Goal: Task Accomplishment & Management: Use online tool/utility

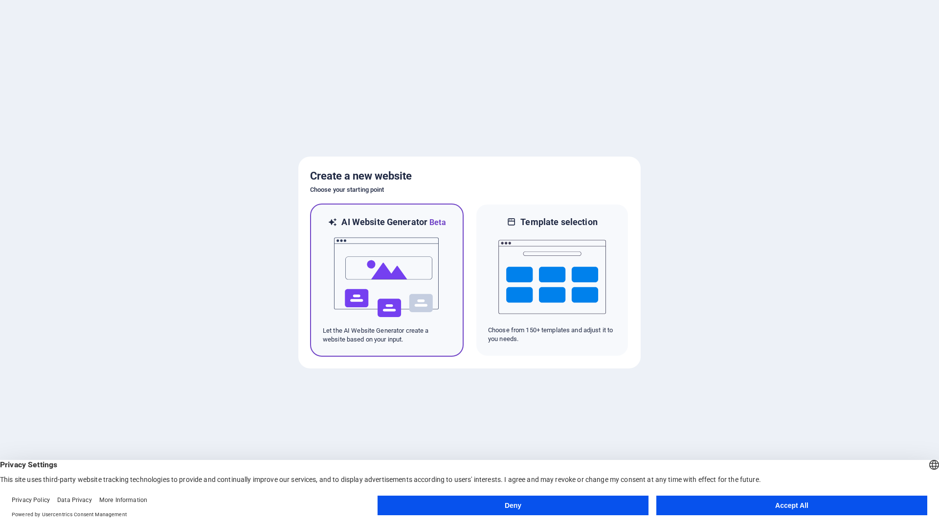
click at [388, 268] on img at bounding box center [387, 277] width 108 height 98
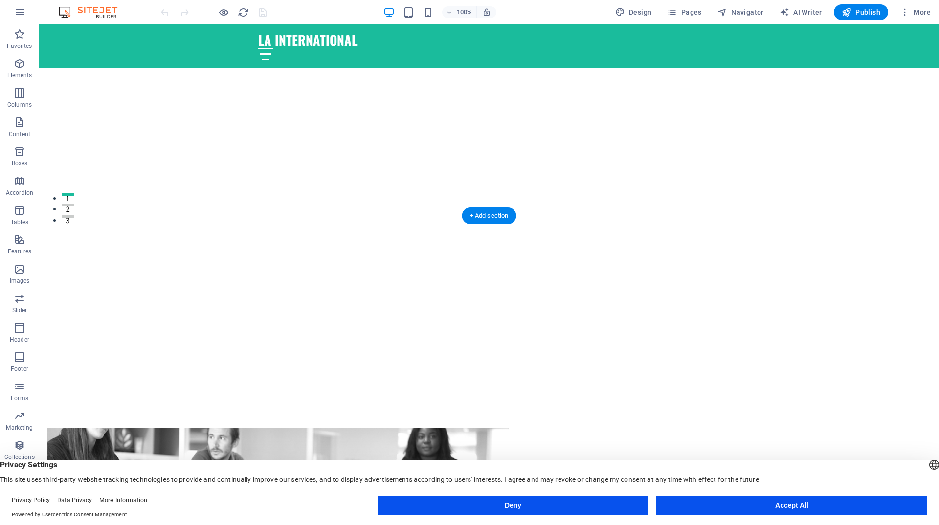
scroll to position [342, 0]
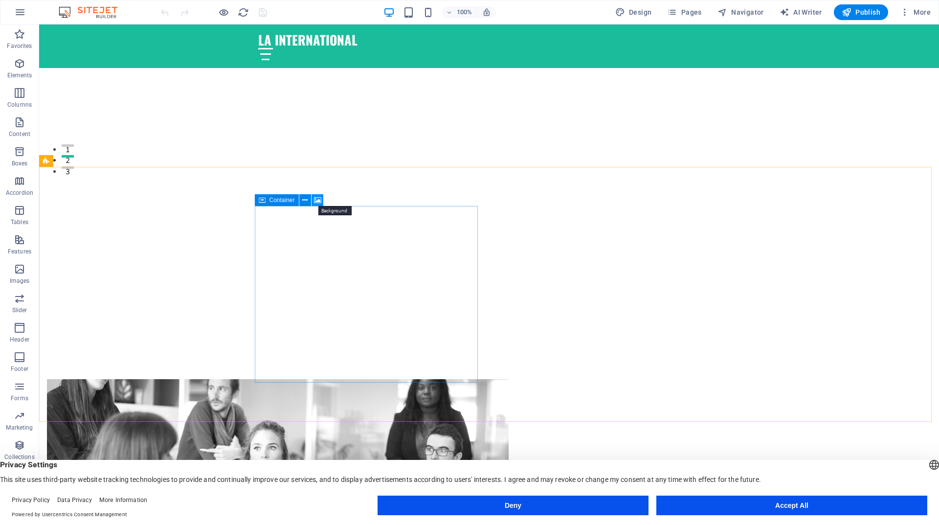
click at [318, 199] on icon at bounding box center [317, 200] width 7 height 10
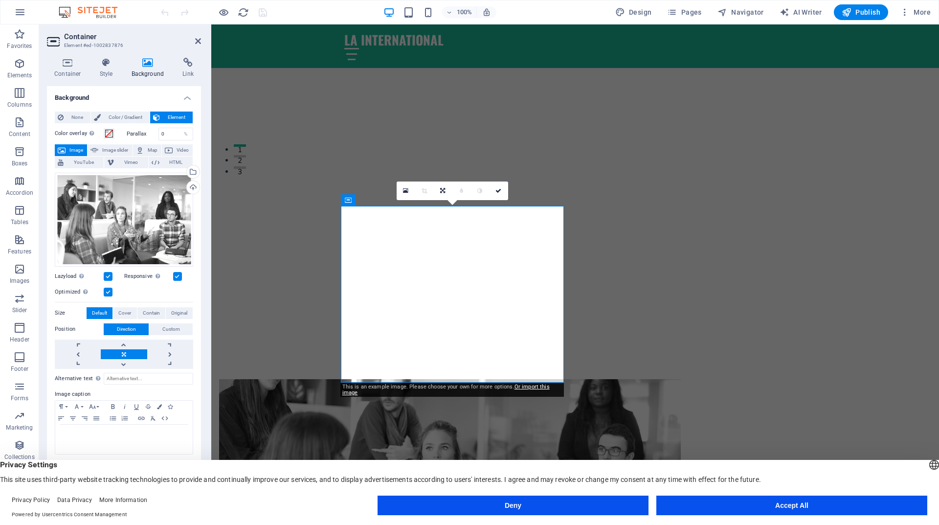
click at [67, 149] on button "Image" at bounding box center [71, 150] width 32 height 12
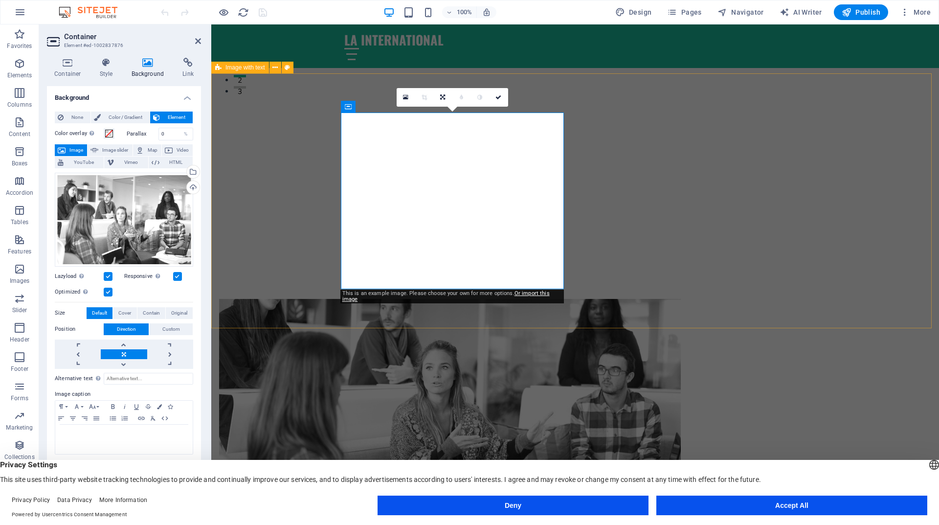
scroll to position [440, 0]
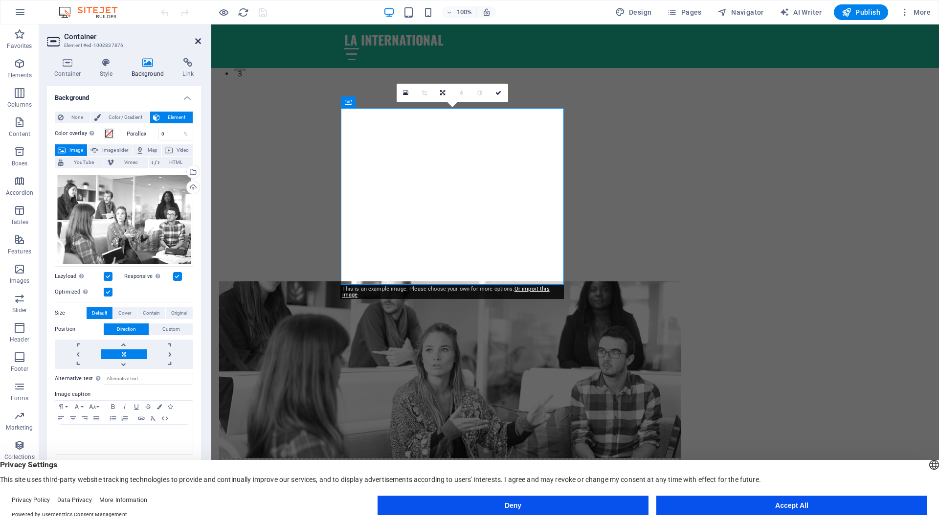
click at [199, 41] on icon at bounding box center [198, 41] width 6 height 8
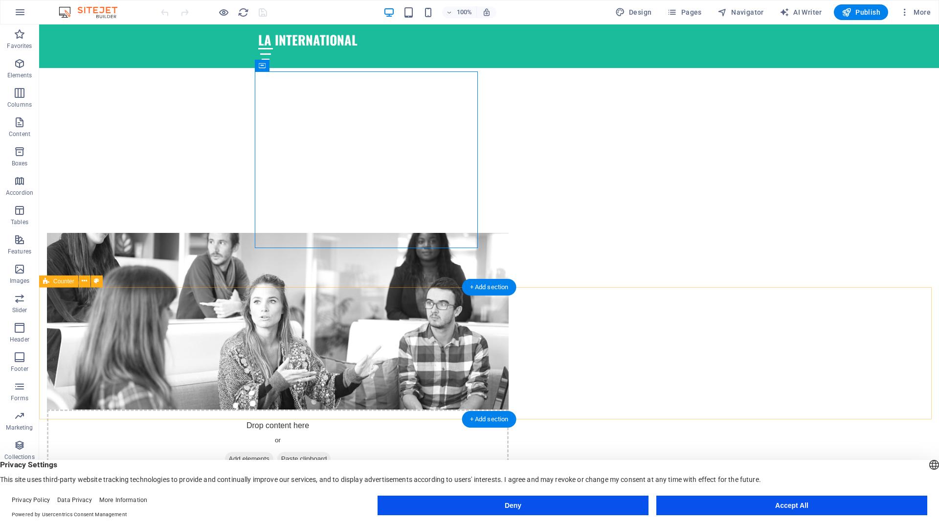
scroll to position [489, 0]
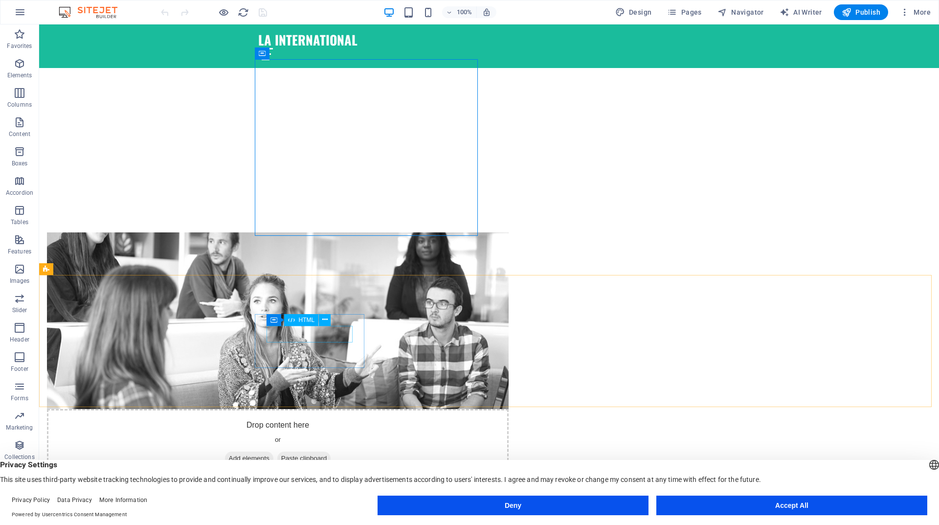
click at [300, 320] on span "HTML" at bounding box center [307, 320] width 16 height 6
click at [327, 320] on icon at bounding box center [324, 319] width 5 height 10
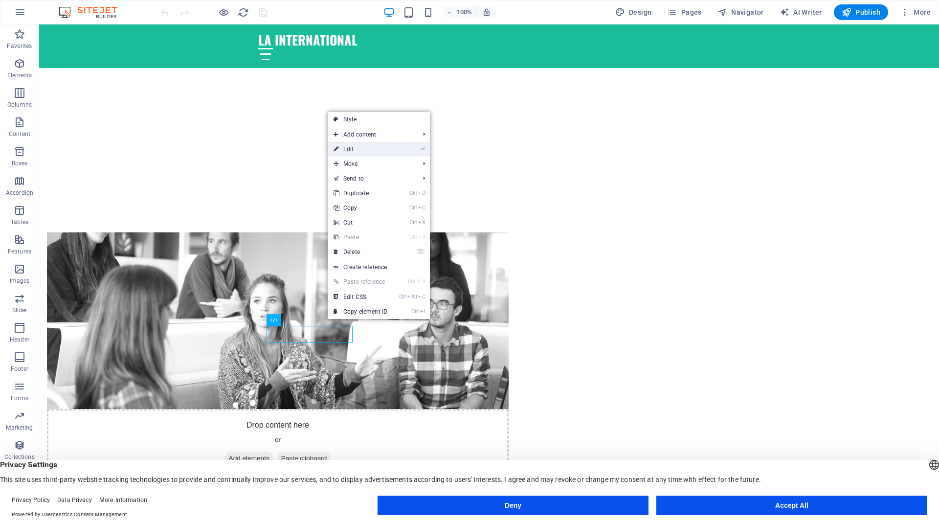
click at [352, 149] on link "⏎ Edit" at bounding box center [361, 149] width 66 height 15
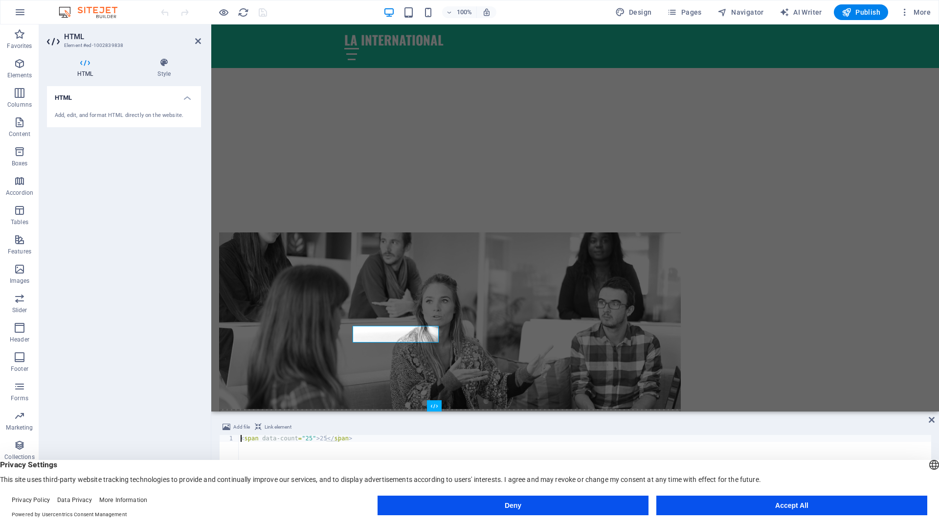
click at [304, 439] on div "< span data-count = "25" > 25 </ span >" at bounding box center [585, 475] width 692 height 80
type textarea "<span data-count="15">25</span>"
click at [176, 337] on div "HTML Add, edit, and format HTML directly on the website." at bounding box center [124, 293] width 154 height 415
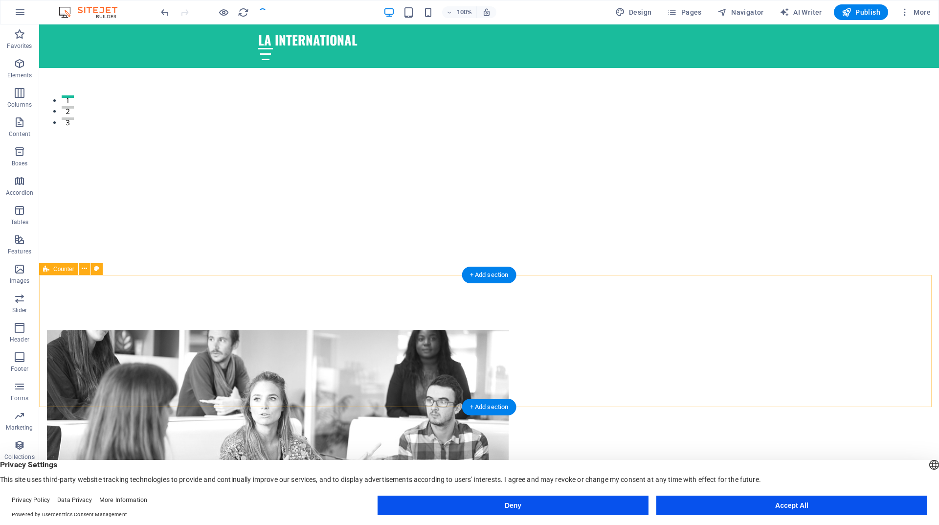
scroll to position [489, 0]
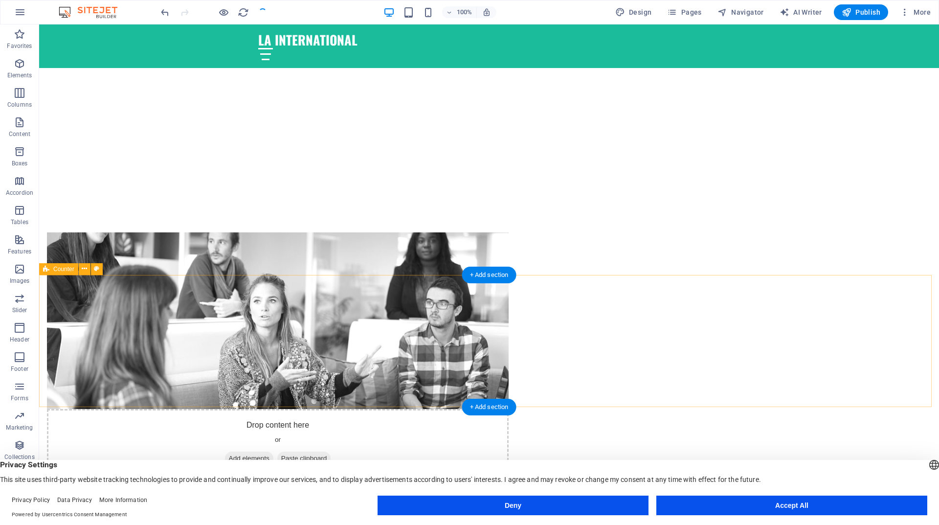
checkbox input "false"
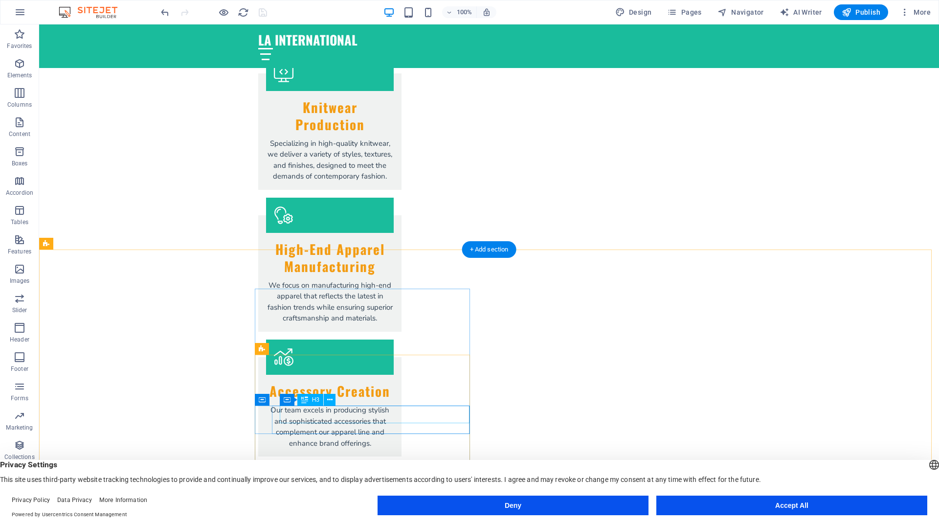
scroll to position [1907, 0]
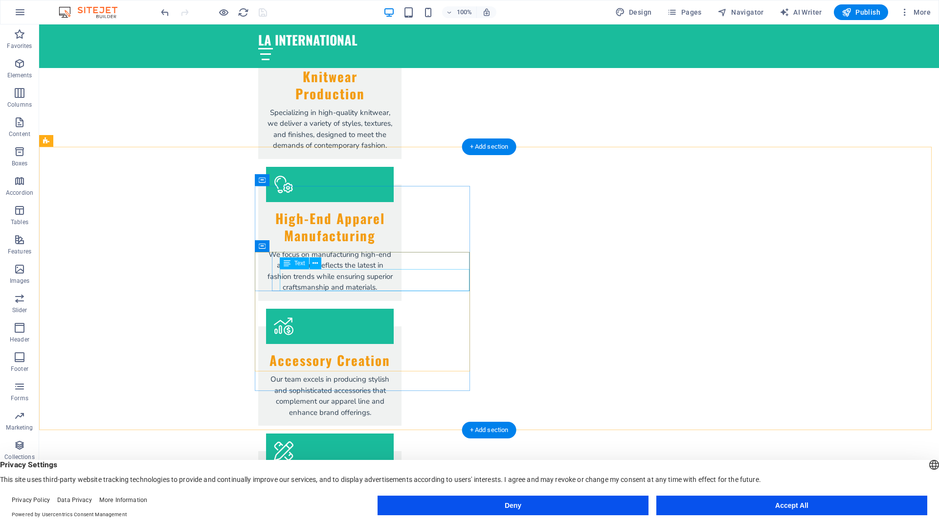
click at [300, 263] on span "Text" at bounding box center [299, 263] width 11 height 6
click at [316, 262] on icon at bounding box center [314, 263] width 5 height 10
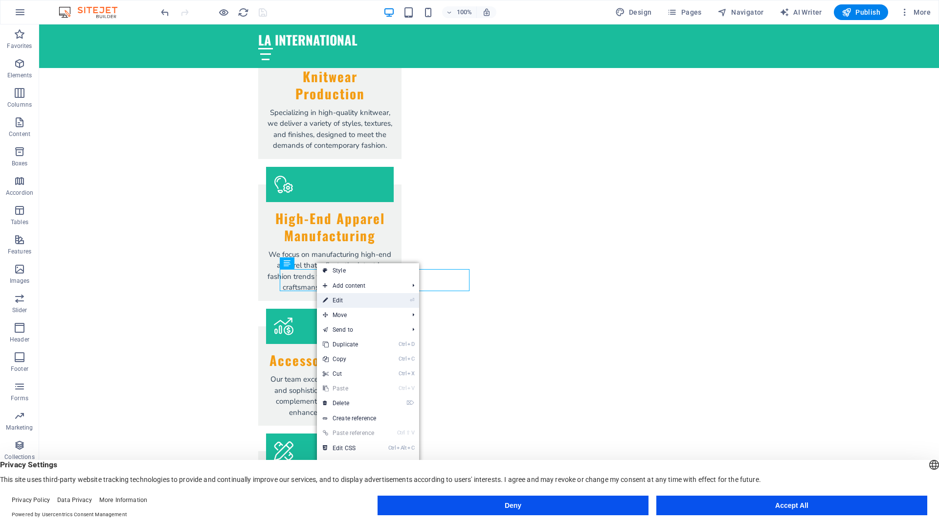
click at [338, 295] on link "⏎ Edit" at bounding box center [350, 300] width 66 height 15
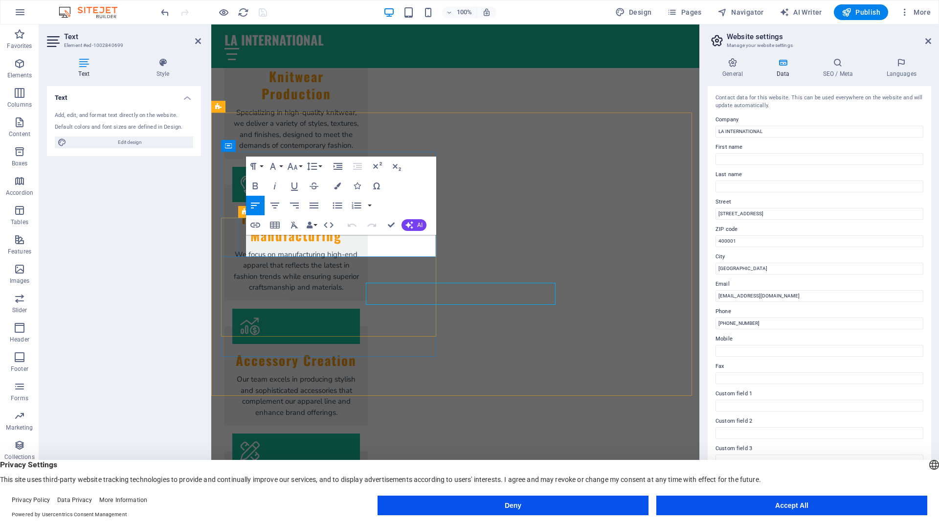
scroll to position [1859, 0]
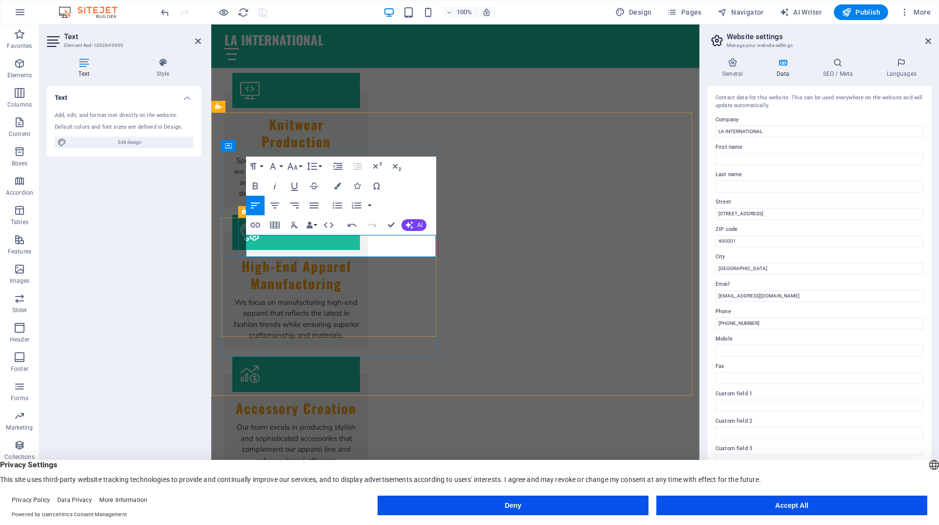
checkbox input "false"
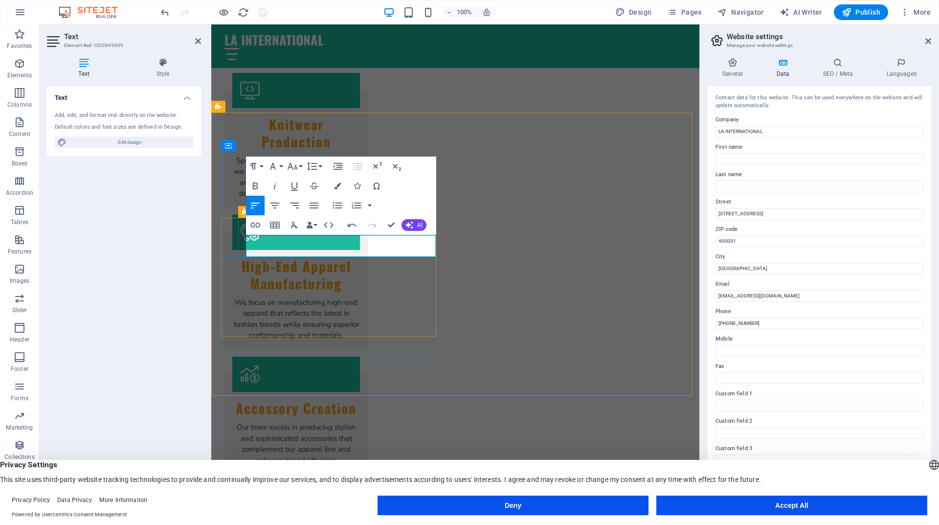
scroll to position [1893, 0]
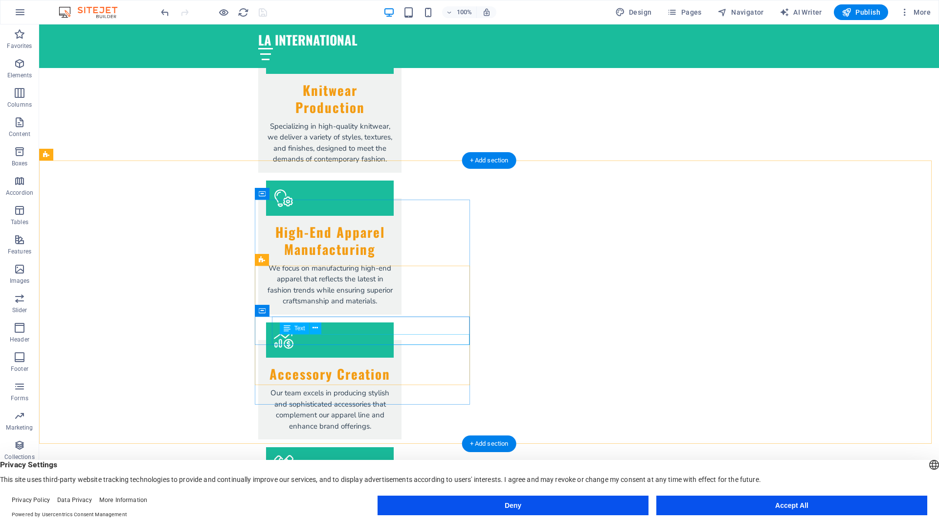
click at [314, 328] on icon at bounding box center [314, 328] width 5 height 10
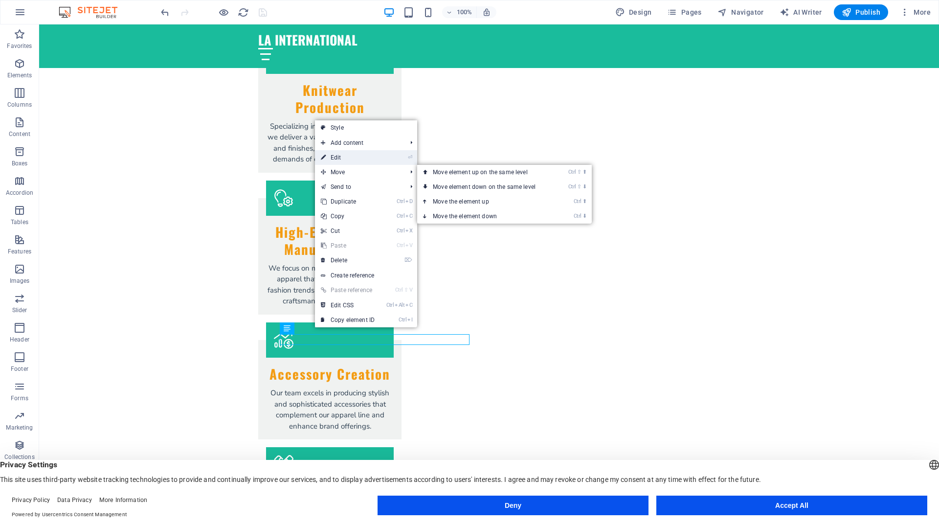
click at [333, 162] on link "⏎ Edit" at bounding box center [348, 157] width 66 height 15
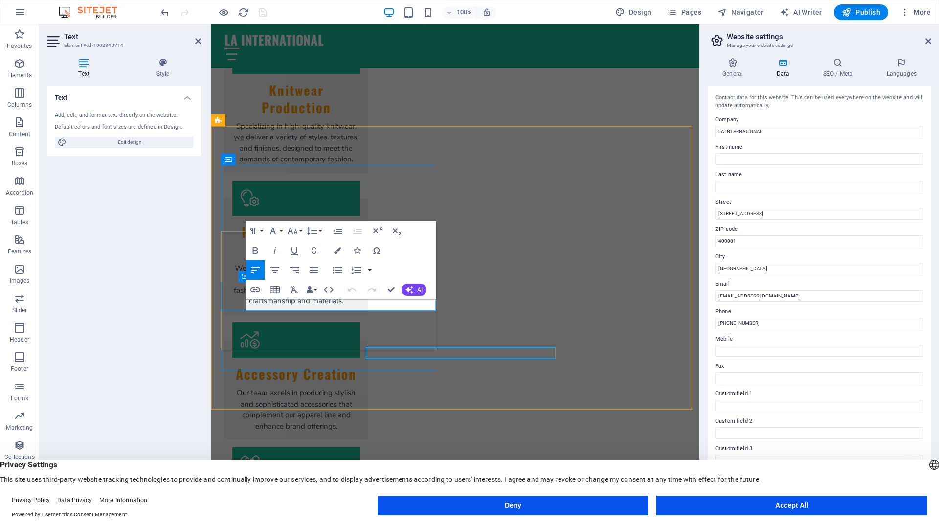
scroll to position [1845, 0]
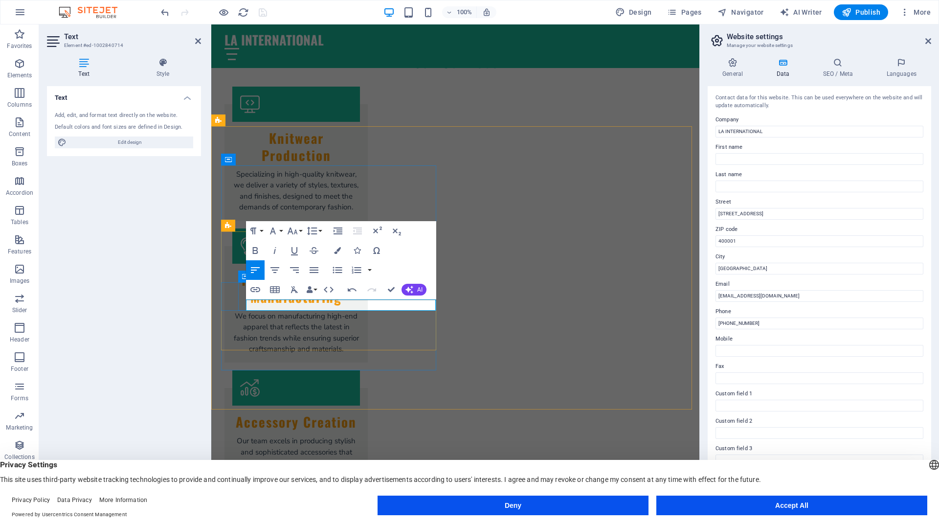
checkbox input "false"
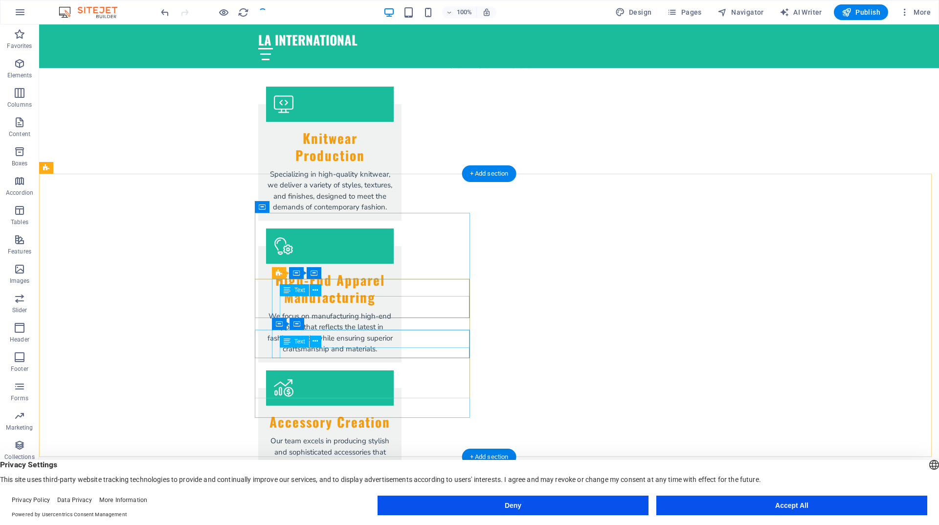
scroll to position [1880, 0]
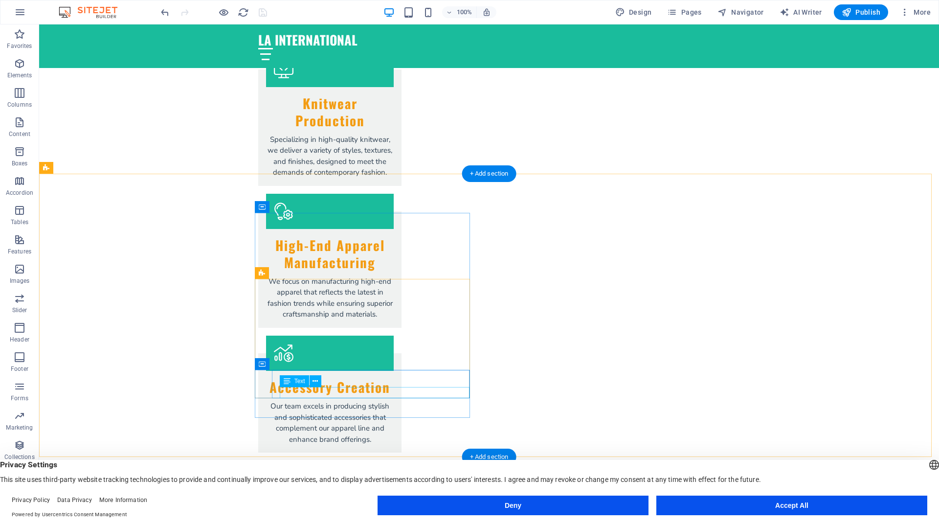
click at [330, 364] on icon at bounding box center [329, 364] width 5 height 10
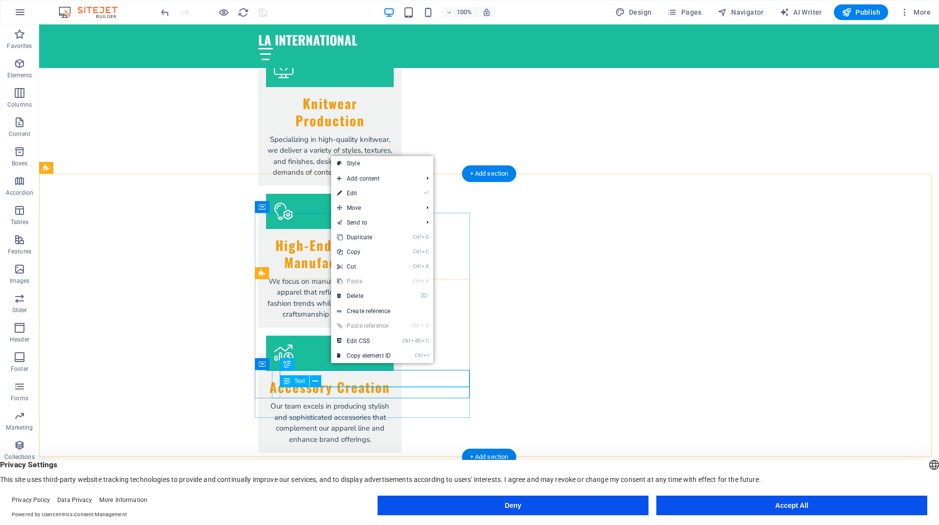
click at [311, 381] on button at bounding box center [316, 381] width 12 height 12
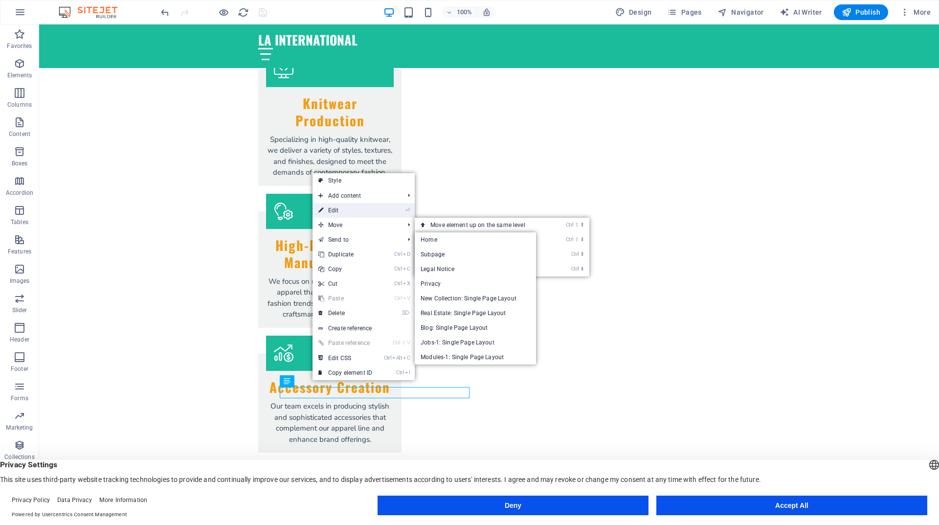
click at [345, 213] on link "⏎ Edit" at bounding box center [345, 210] width 66 height 15
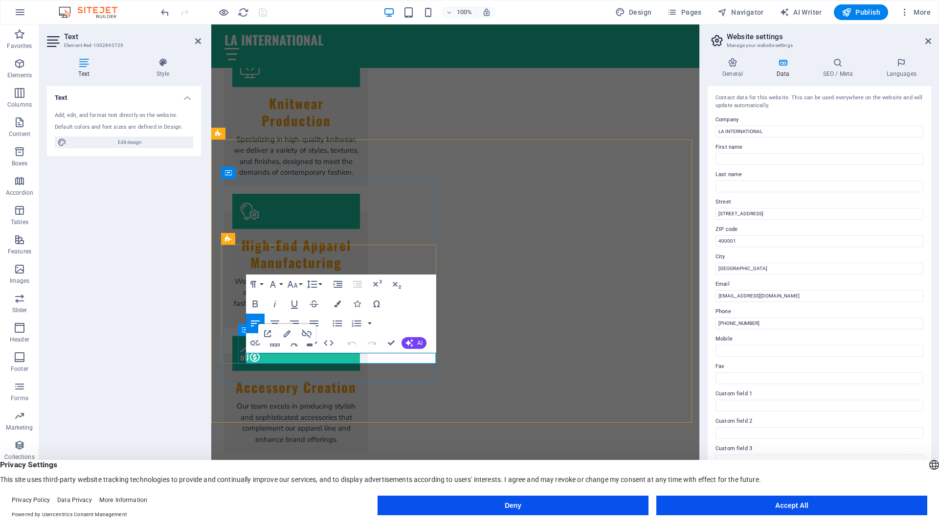
scroll to position [1832, 0]
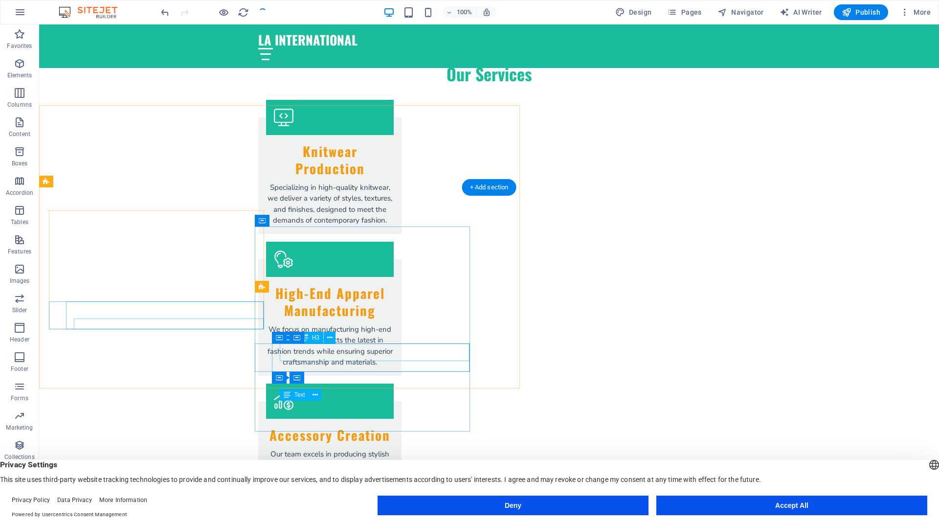
checkbox input "false"
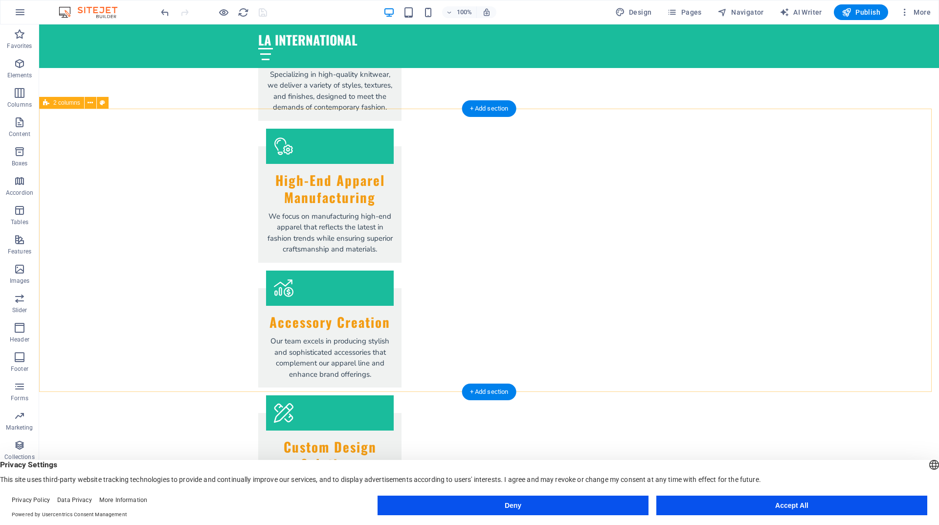
scroll to position [1994, 0]
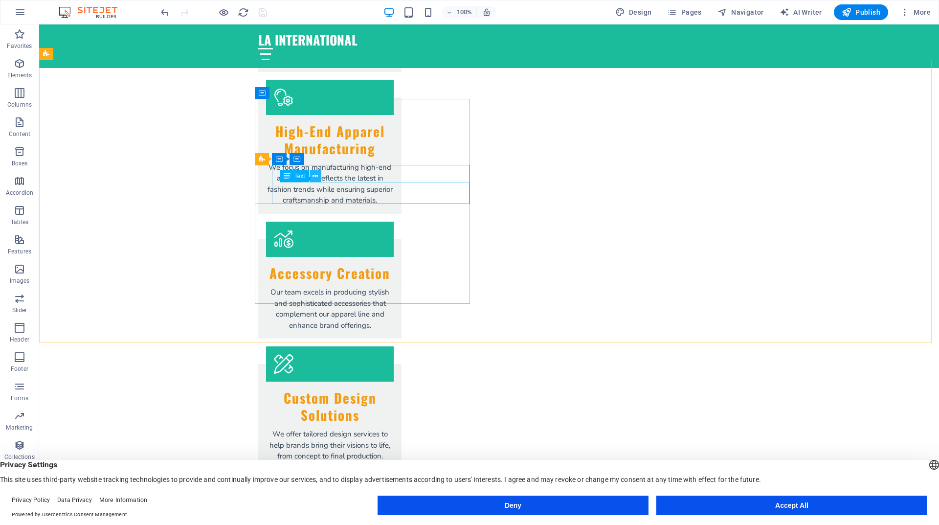
click at [315, 178] on icon at bounding box center [314, 176] width 5 height 10
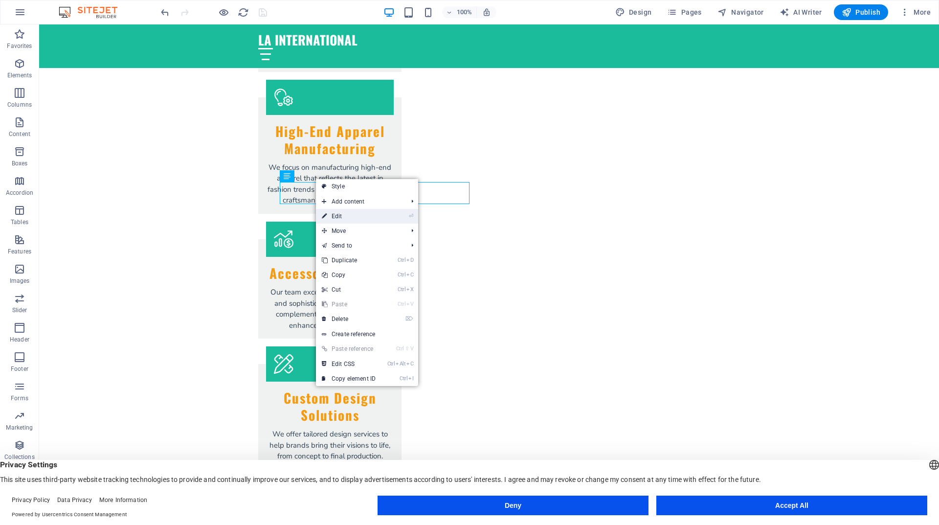
click at [338, 213] on link "⏎ Edit" at bounding box center [349, 216] width 66 height 15
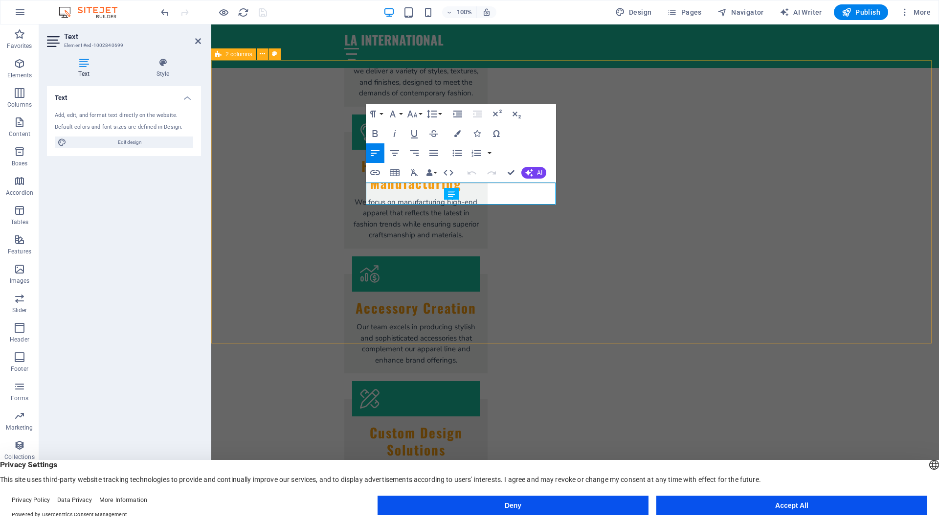
copy div "No. 5/585A, Ganesh Nagar Pichampalayam Pudur, Tiruppur - 641603,TN, India"
copy div "No. 5/585A, Ganesh Nagar Pichampalayam Pudur, Tiruppur - 641603, TN, India"
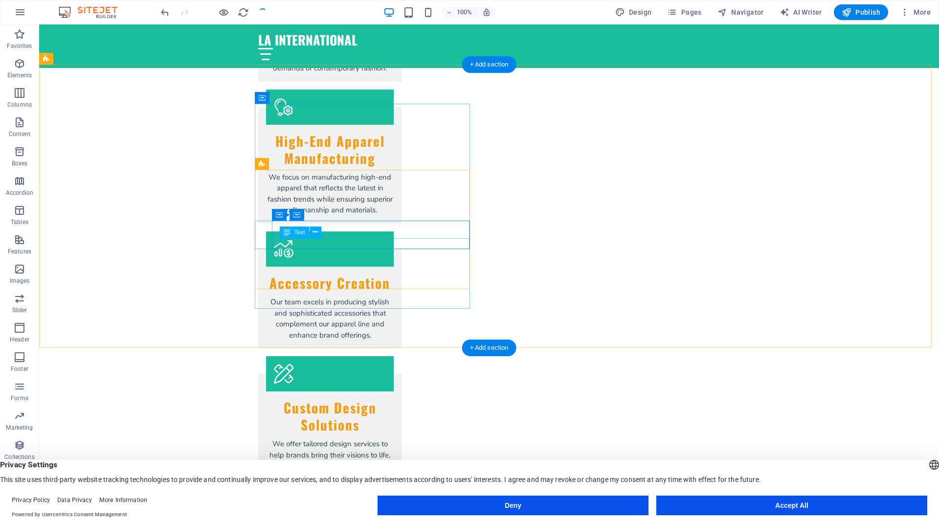
scroll to position [1994, 0]
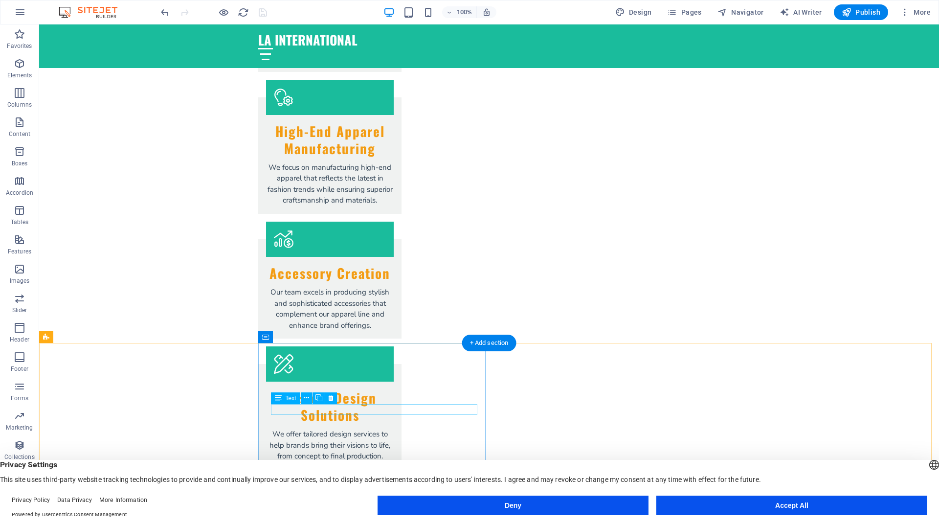
click at [310, 411] on button at bounding box center [307, 409] width 12 height 12
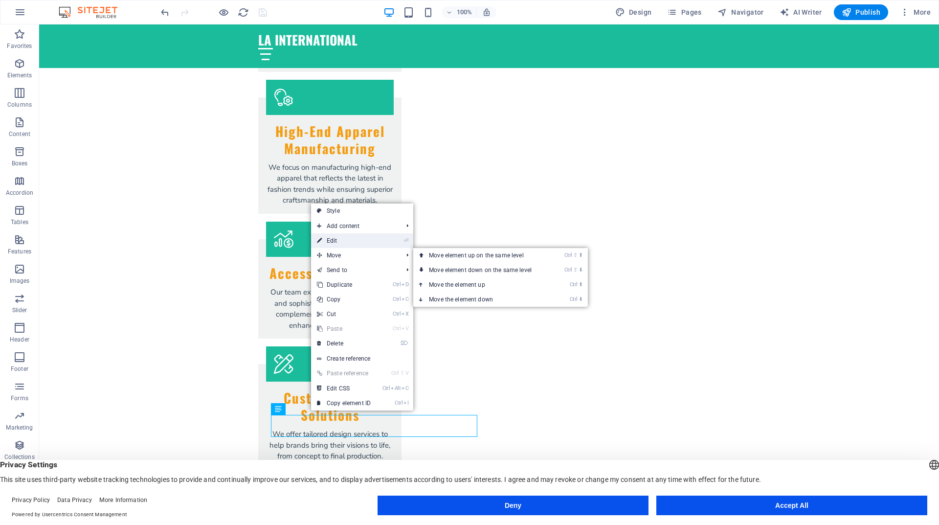
click at [349, 245] on link "⏎ Edit" at bounding box center [344, 240] width 66 height 15
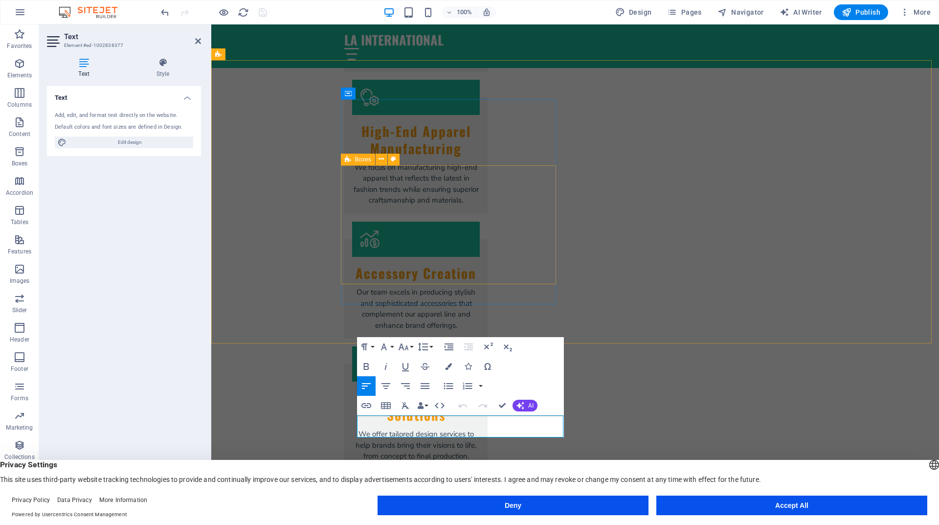
scroll to position [1959, 0]
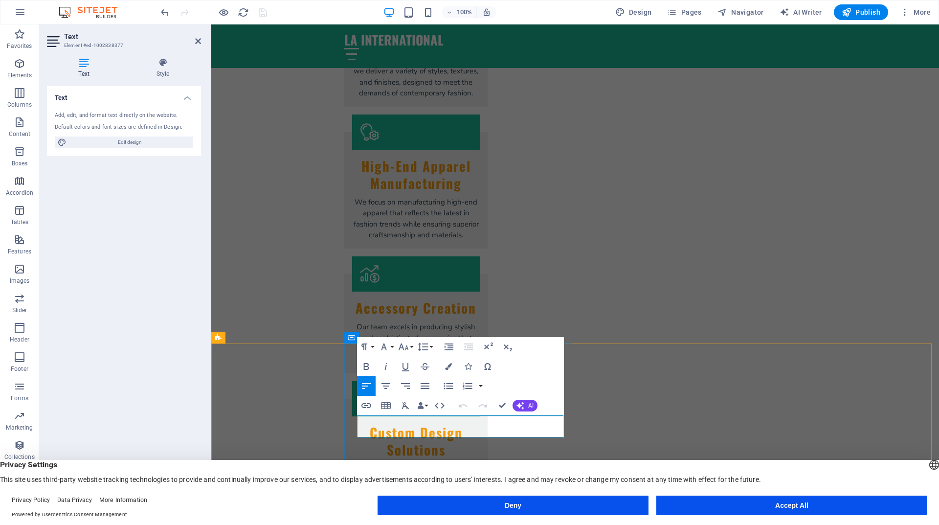
checkbox input "false"
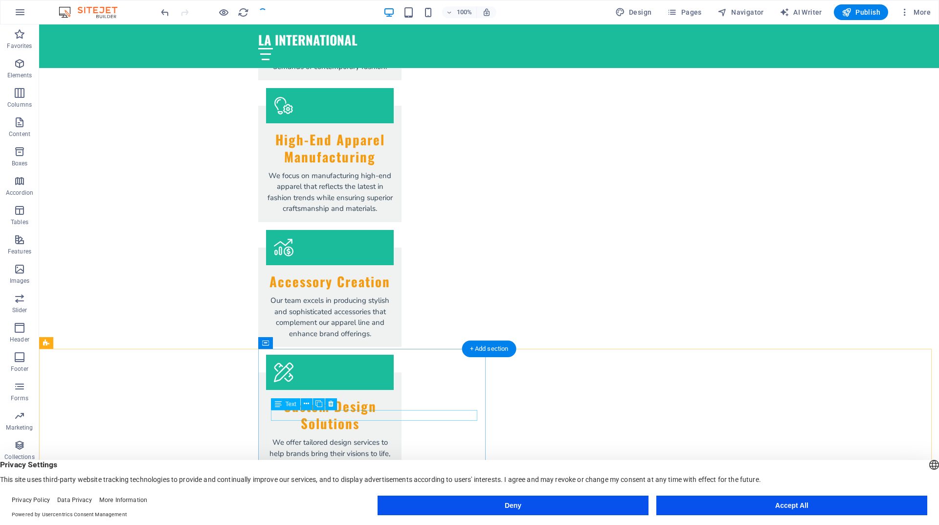
scroll to position [1994, 0]
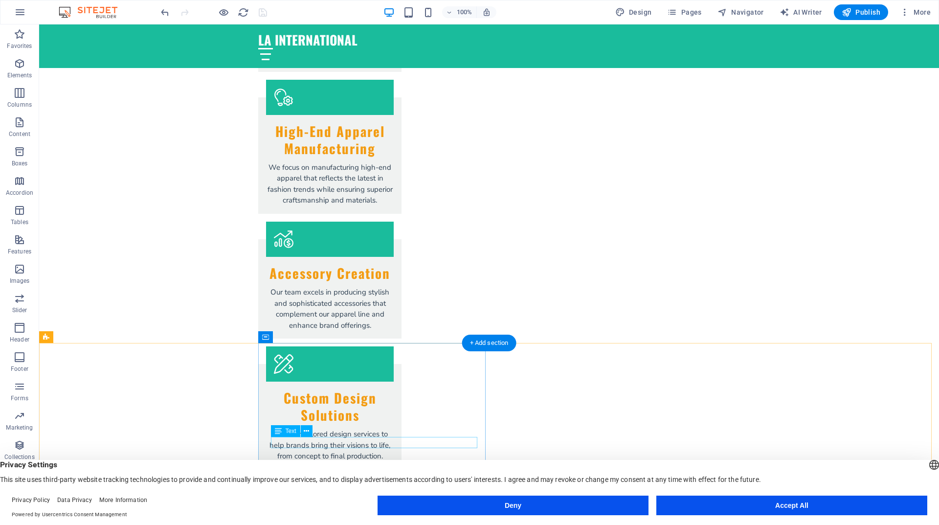
click at [306, 426] on icon at bounding box center [306, 431] width 5 height 10
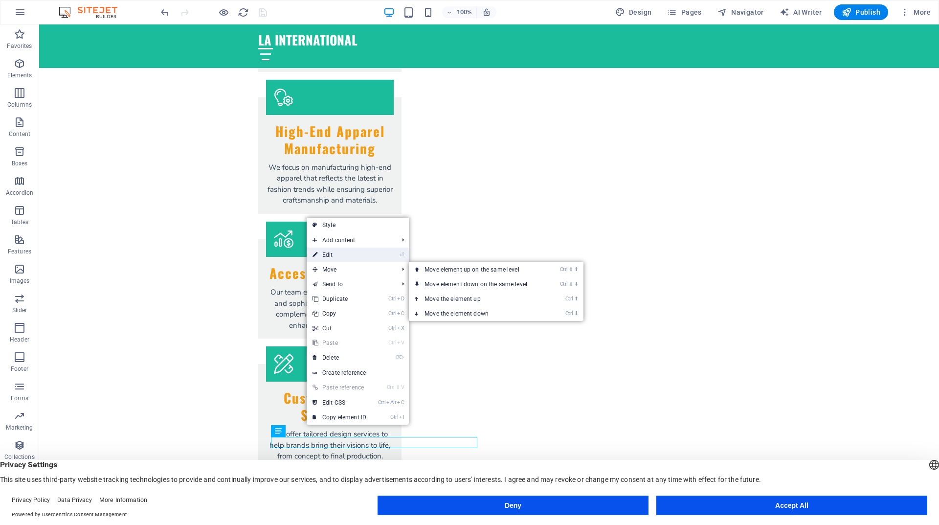
click at [334, 255] on link "⏎ Edit" at bounding box center [340, 254] width 66 height 15
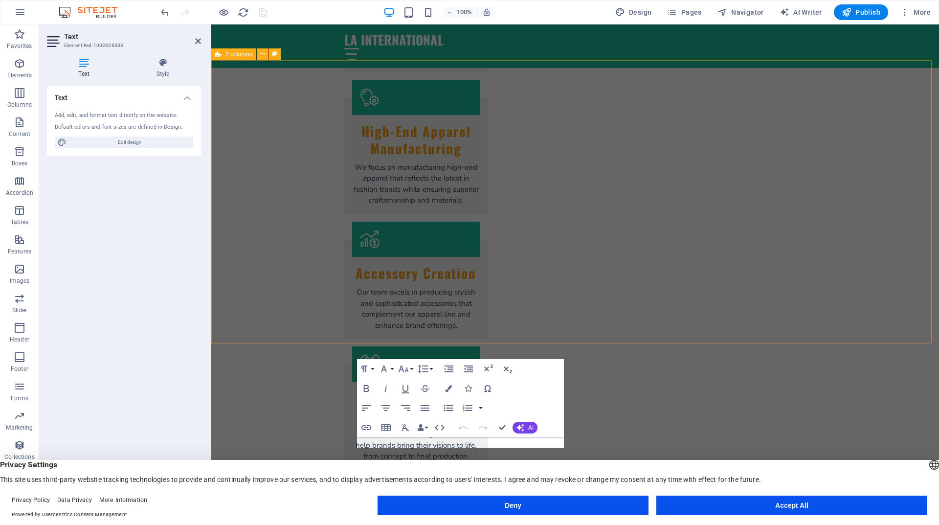
scroll to position [1959, 0]
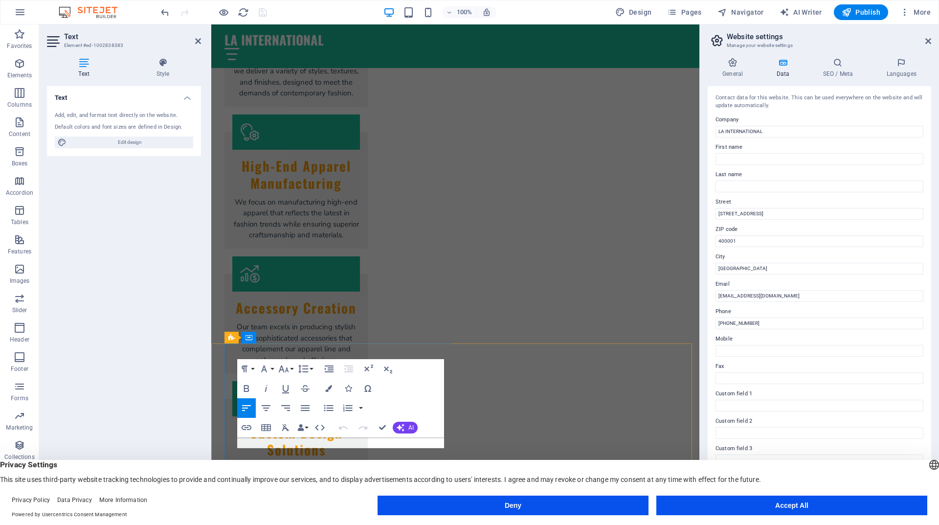
scroll to position [1911, 0]
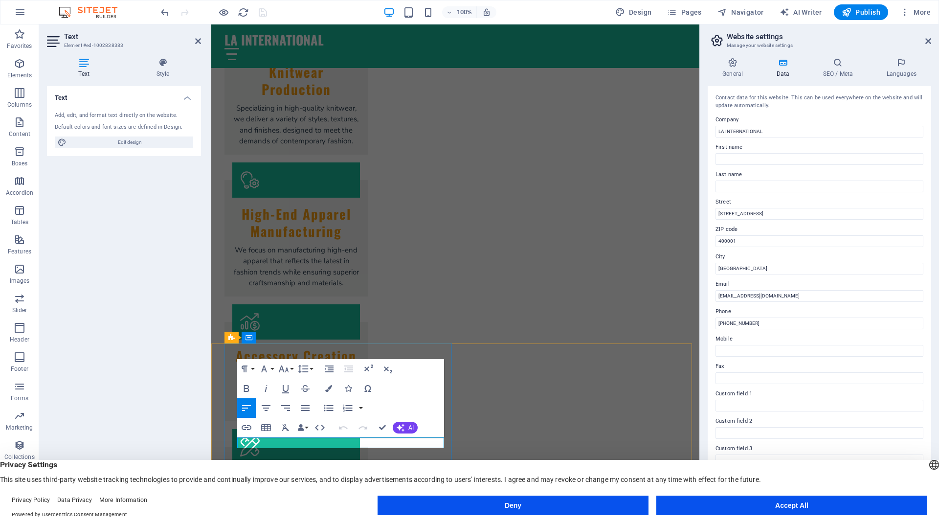
checkbox input "false"
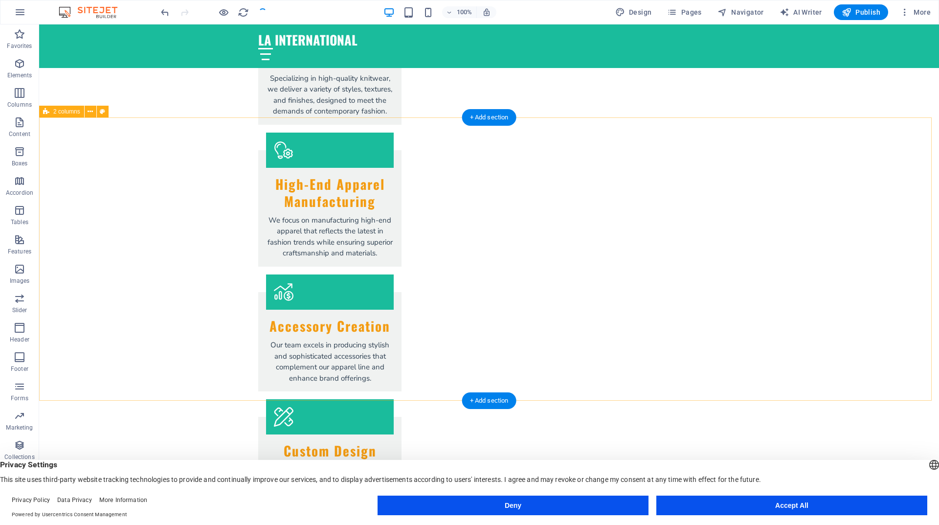
scroll to position [1994, 0]
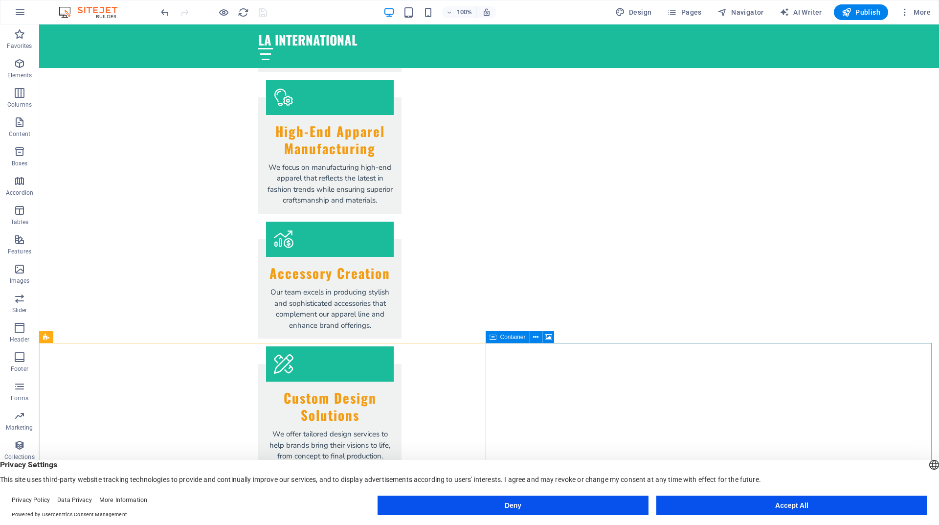
click at [517, 337] on span "Container" at bounding box center [512, 337] width 25 height 6
click at [535, 338] on icon at bounding box center [535, 337] width 5 height 10
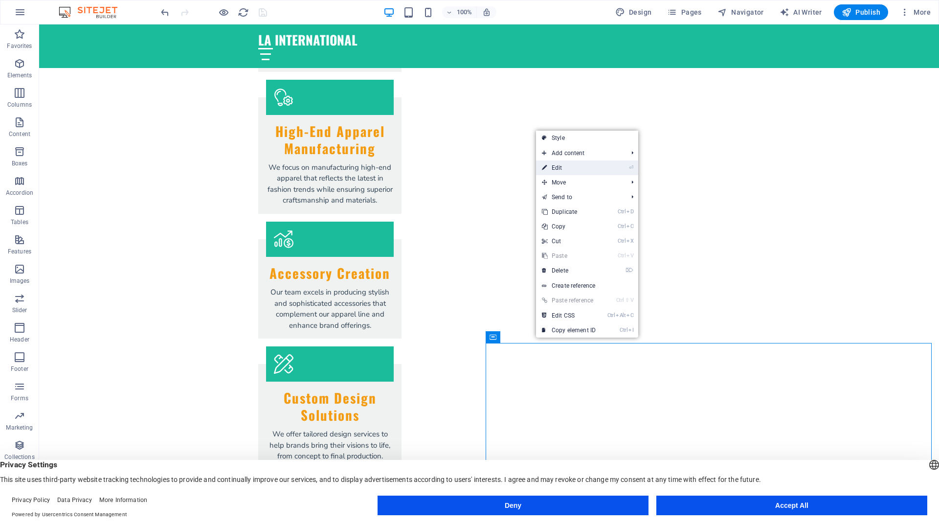
click at [571, 166] on link "⏎ Edit" at bounding box center [569, 167] width 66 height 15
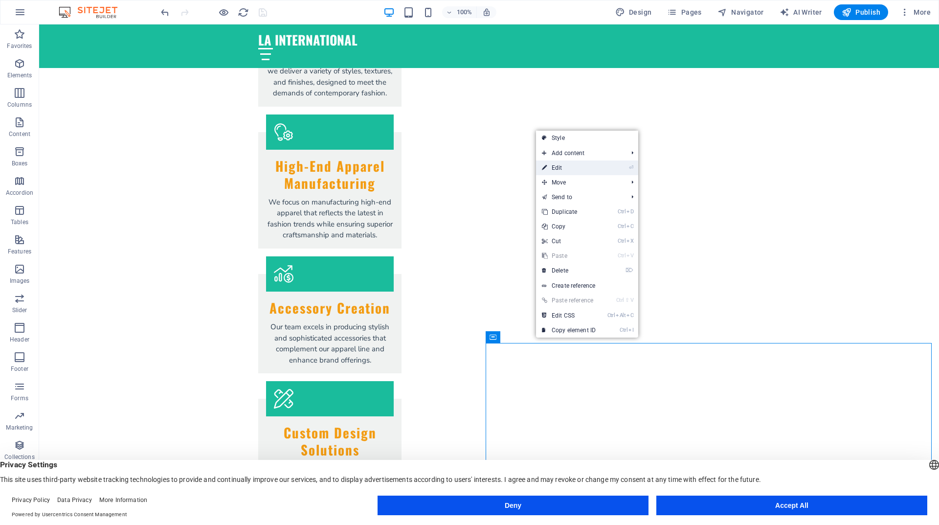
select select "px"
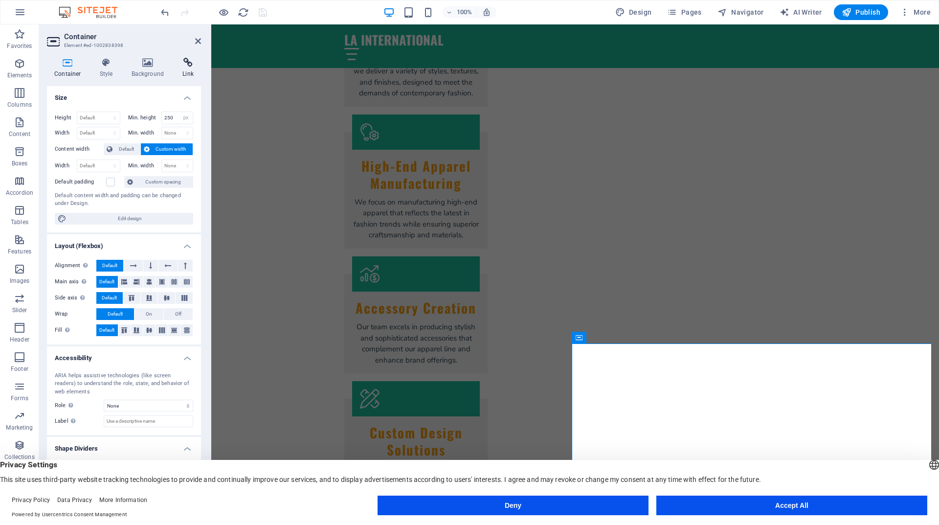
click at [187, 71] on h4 "Link" at bounding box center [188, 68] width 26 height 21
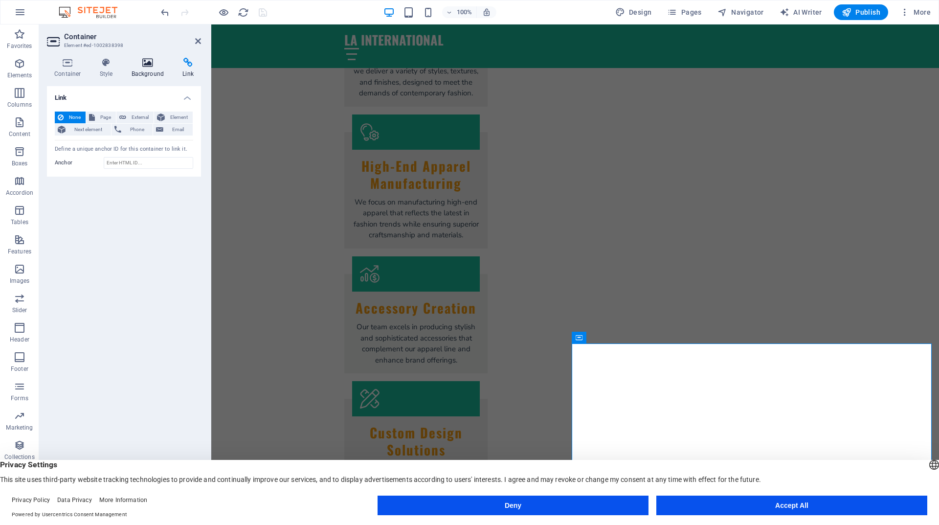
click at [150, 72] on h4 "Background" at bounding box center [149, 68] width 51 height 21
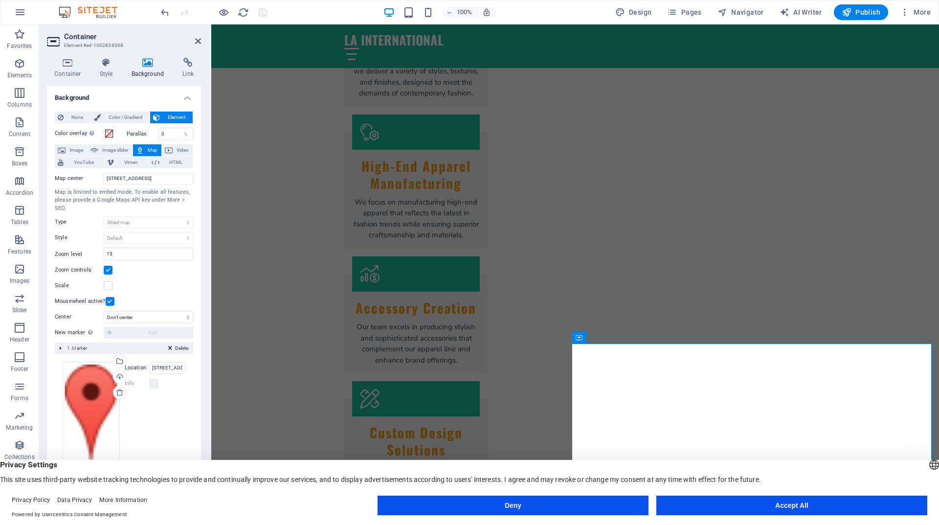
click at [144, 149] on icon at bounding box center [140, 150] width 8 height 12
click at [204, 397] on div "Container Style Background Link Size Height Default px rem % vh vw Min. height …" at bounding box center [124, 279] width 170 height 459
click at [139, 367] on label "Location" at bounding box center [137, 368] width 24 height 12
click at [149, 367] on input "123 Fashion St, 400001 Mumbai" at bounding box center [167, 368] width 36 height 12
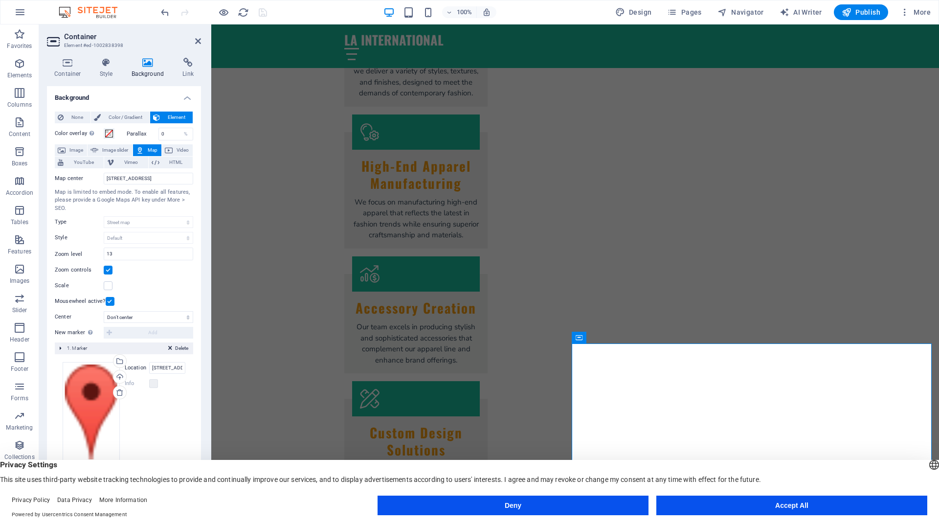
click at [139, 367] on label "Location" at bounding box center [137, 368] width 24 height 12
click at [149, 367] on input "123 Fashion St, 400001 Mumbai" at bounding box center [167, 368] width 36 height 12
click at [166, 366] on input "123 Fashion St, 400001 Mumbai" at bounding box center [167, 368] width 36 height 12
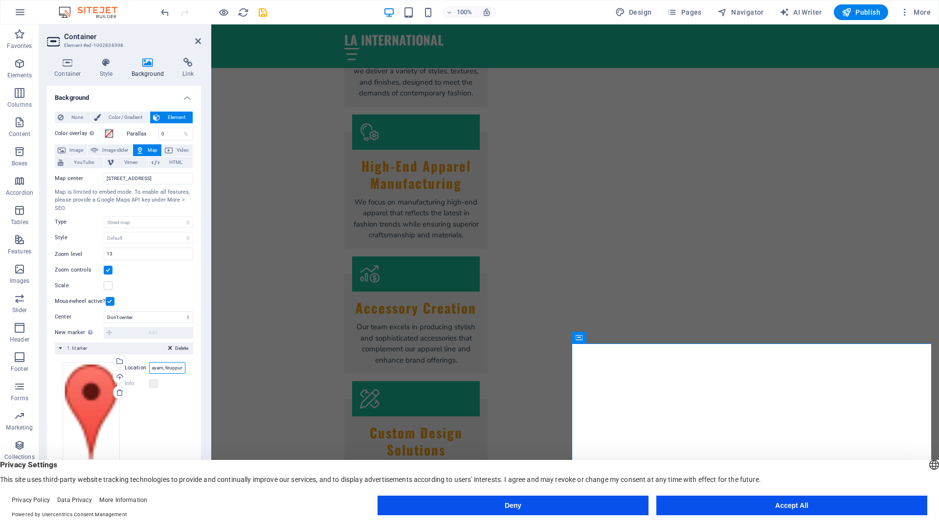
type input "pichampalayam, tiruppur"
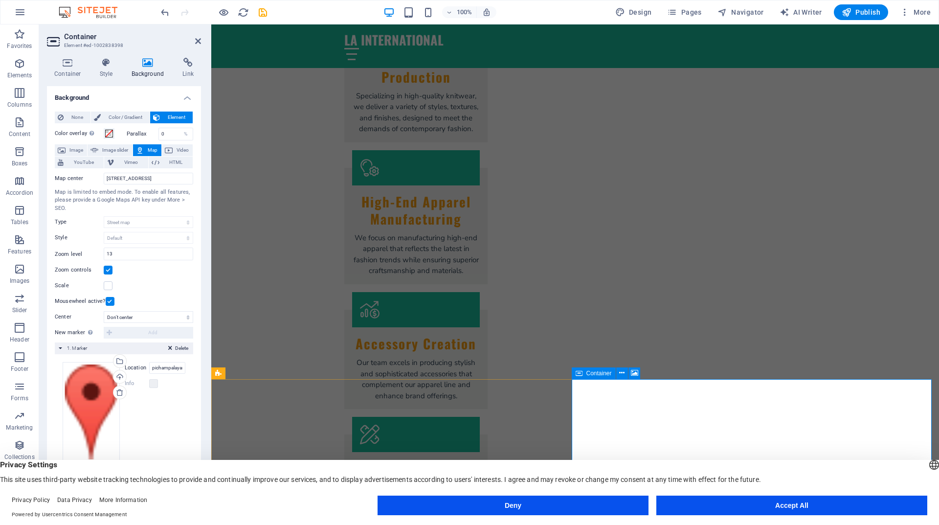
scroll to position [1959, 0]
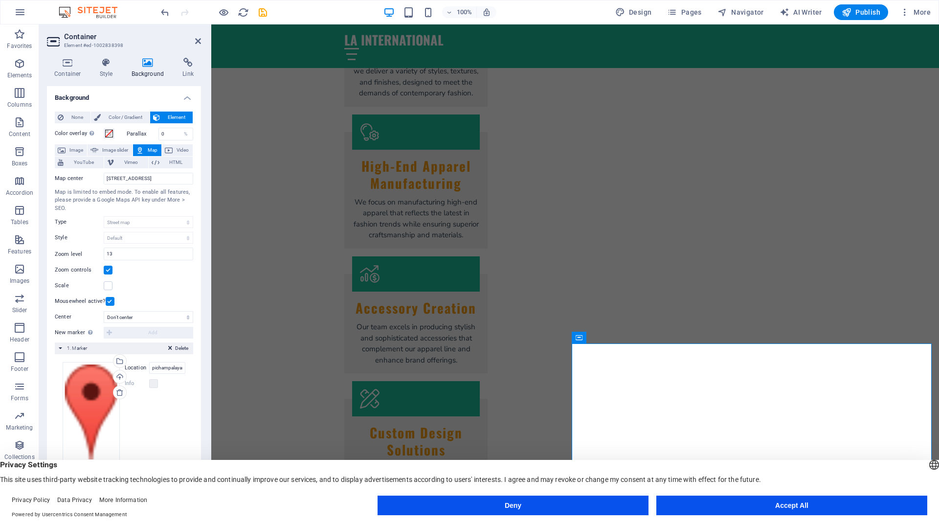
click at [191, 407] on div "Drag files here, click to choose files or select files from Files or our free s…" at bounding box center [124, 411] width 138 height 115
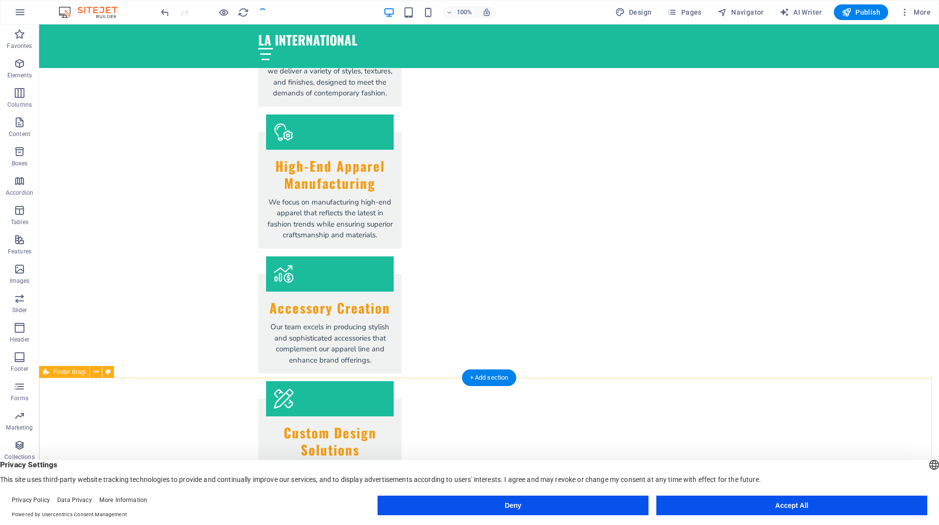
checkbox input "false"
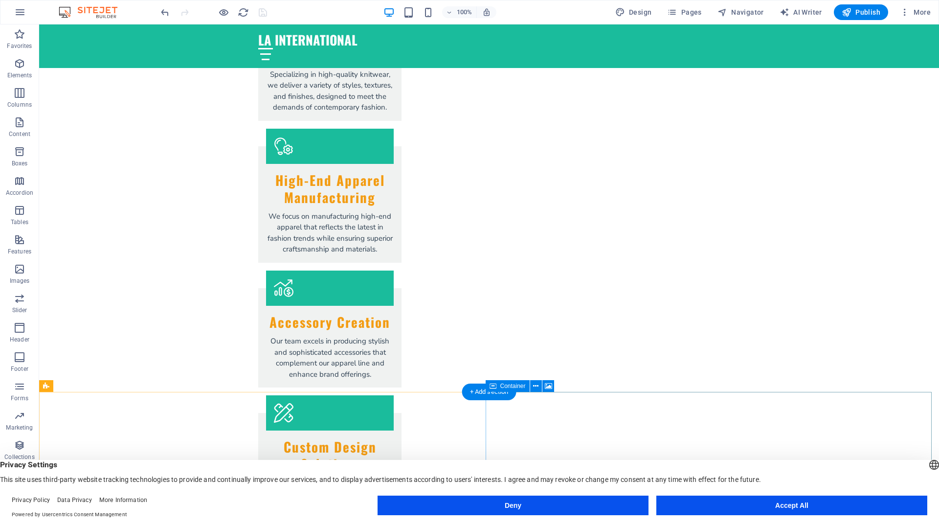
scroll to position [1994, 0]
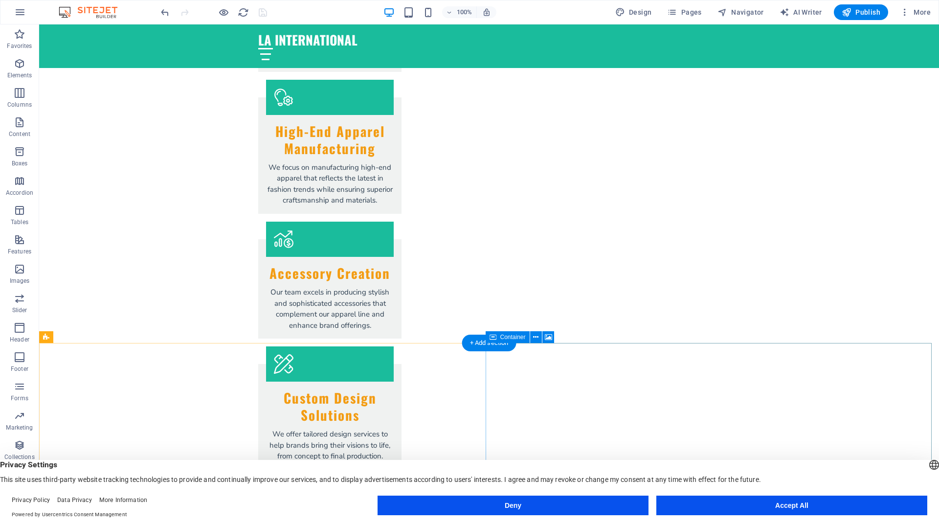
click at [535, 336] on icon at bounding box center [535, 337] width 5 height 10
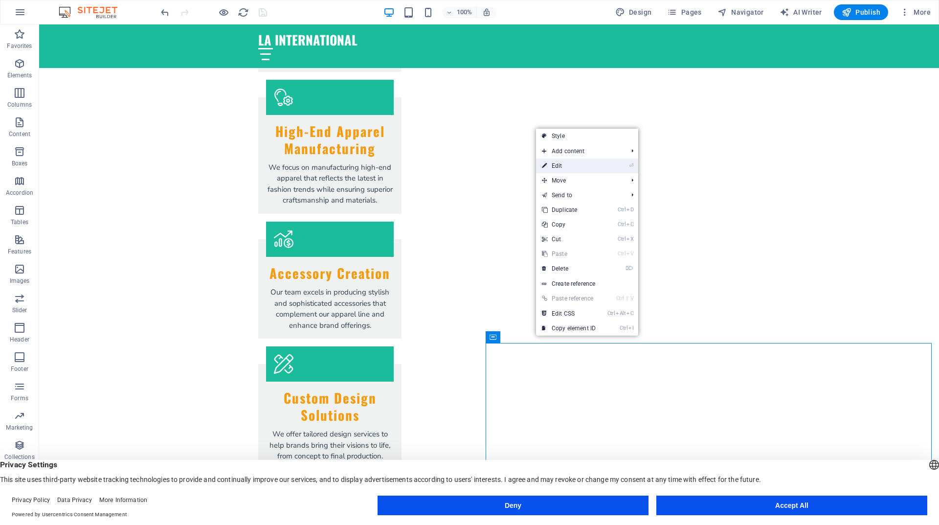
click at [566, 162] on link "⏎ Edit" at bounding box center [569, 165] width 66 height 15
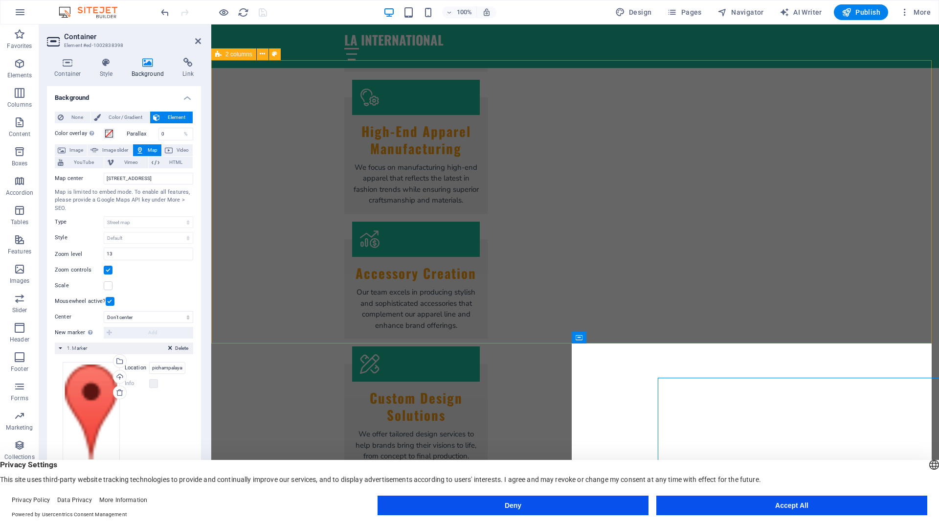
scroll to position [1959, 0]
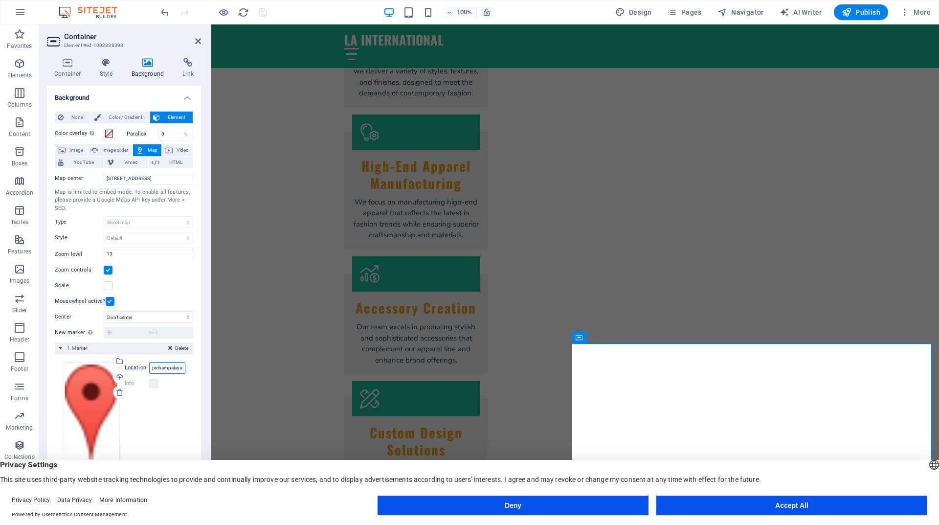
click at [168, 366] on input "pichampalayam, tiruppur" at bounding box center [167, 368] width 36 height 12
click at [176, 368] on input "pichampalayam, tiruppur" at bounding box center [167, 368] width 36 height 12
paste input "48PP+HG Tiruppur, Tamil Nadu"
click at [161, 367] on input "48PP+HG Tiruppur, Tamil Nadu" at bounding box center [167, 368] width 36 height 12
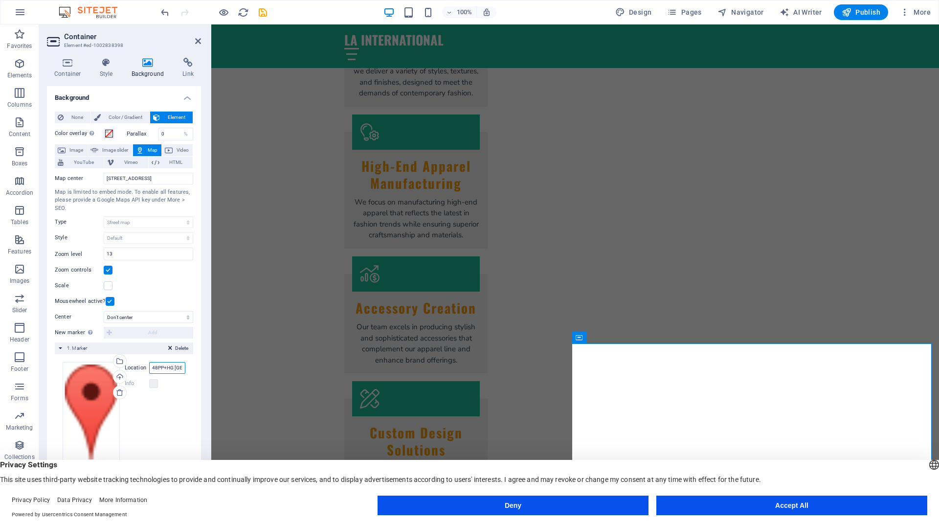
paste input "11°08'21.9"N 77°20'20.7"E"
type input "11°08'21.9"N 77°20'20.7"E"
checkbox input "false"
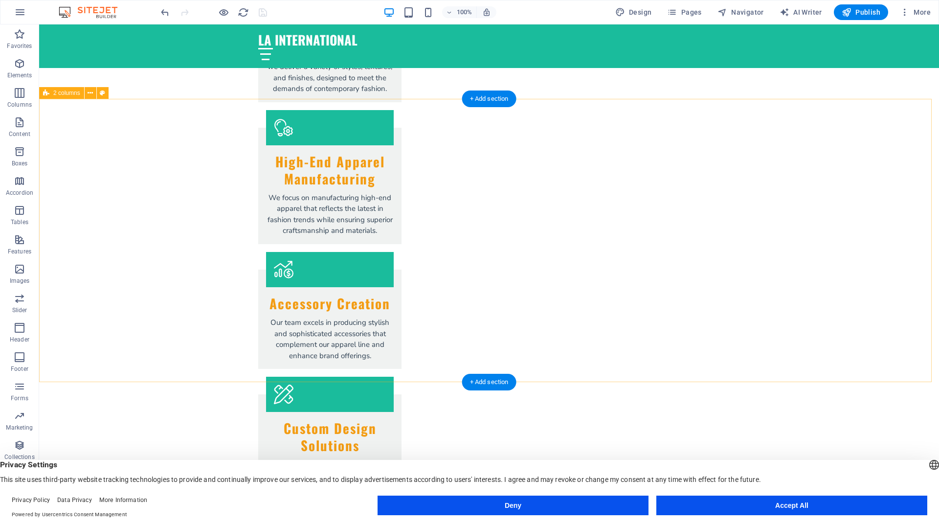
scroll to position [1994, 0]
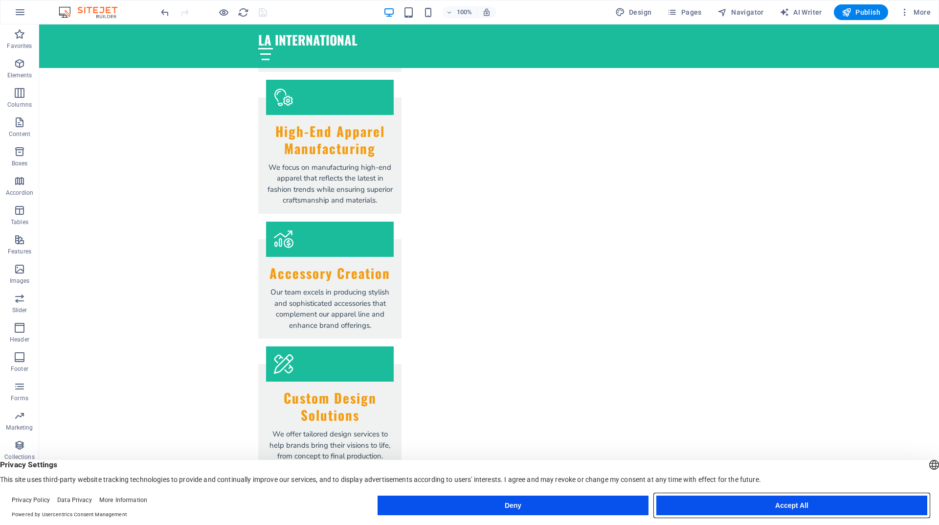
click at [684, 510] on button "Accept All" at bounding box center [791, 505] width 271 height 20
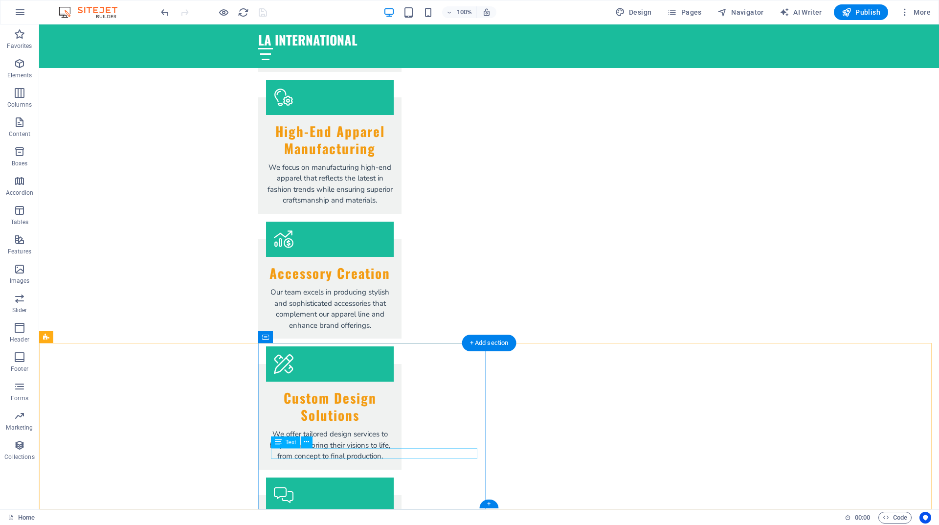
click at [309, 443] on icon at bounding box center [306, 442] width 5 height 10
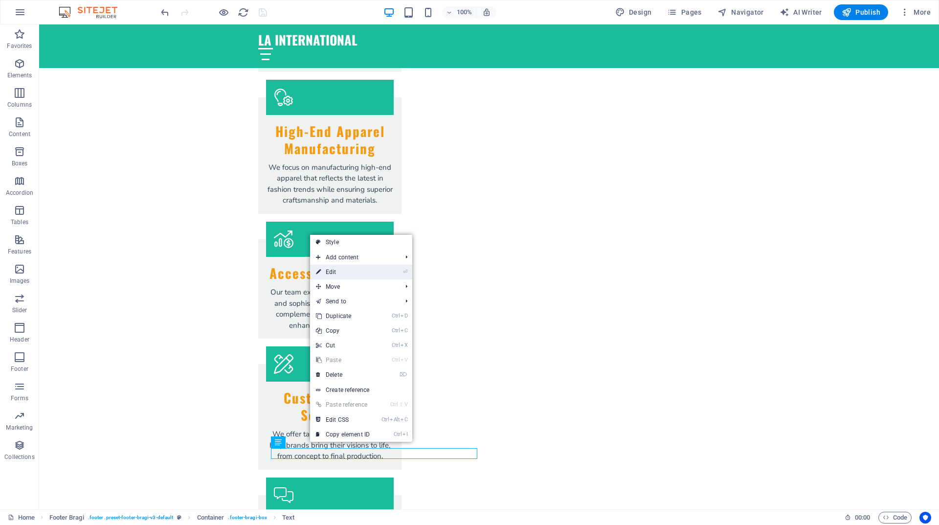
click at [334, 266] on link "⏎ Edit" at bounding box center [343, 272] width 66 height 15
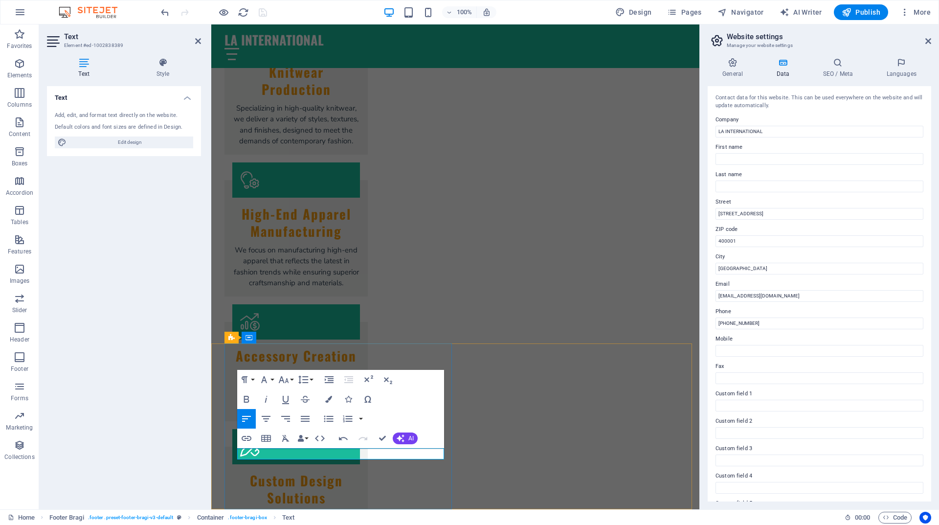
checkbox input "false"
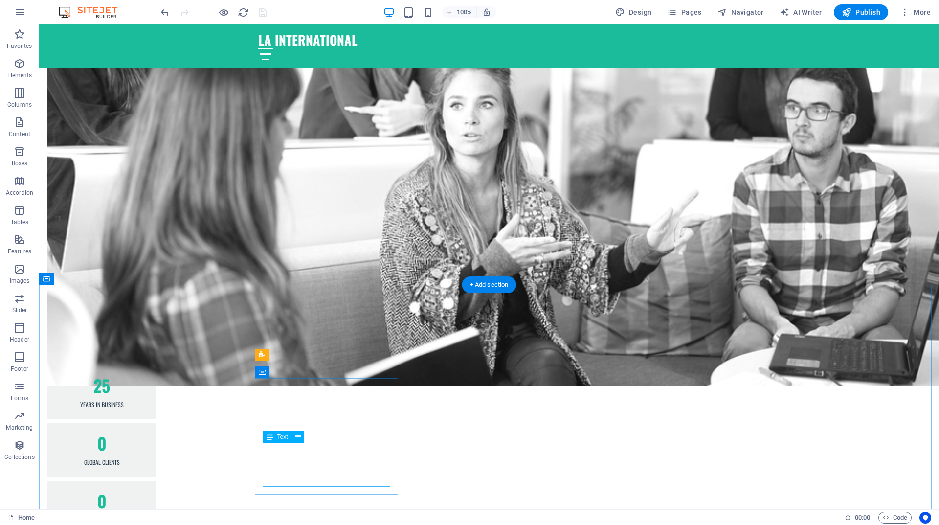
scroll to position [723, 0]
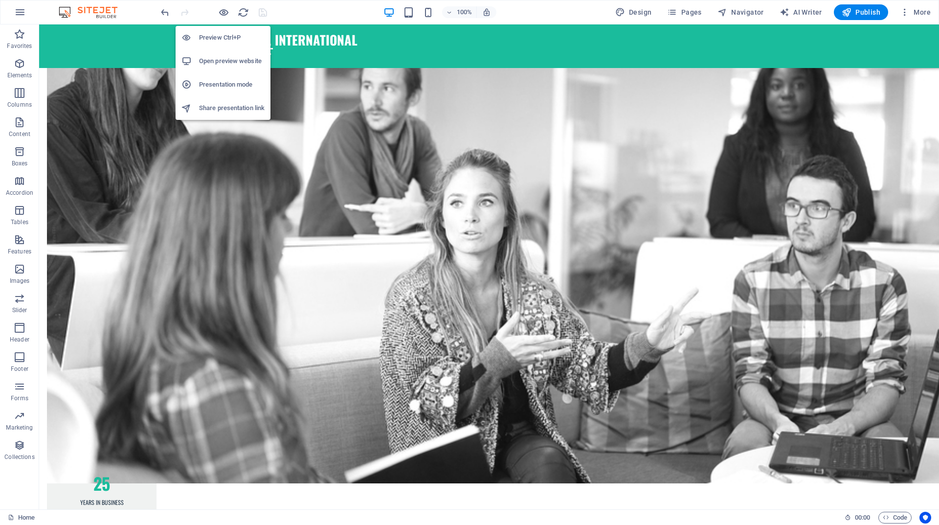
click at [219, 40] on h6 "Preview Ctrl+P" at bounding box center [232, 38] width 66 height 12
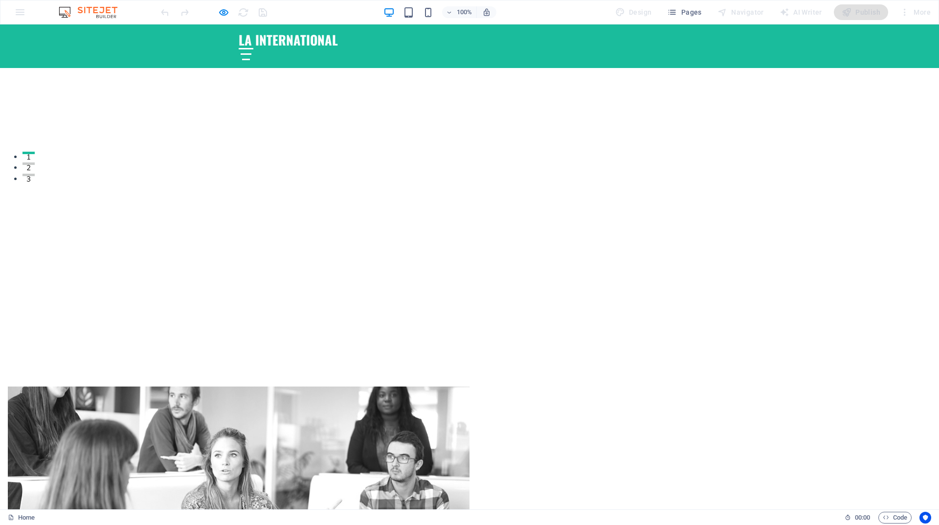
scroll to position [332, 0]
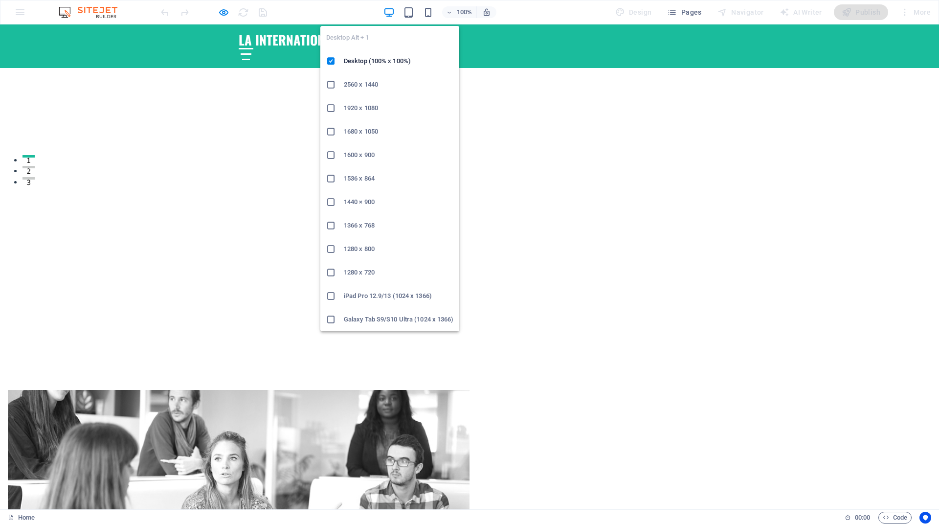
click at [389, 11] on icon "button" at bounding box center [388, 12] width 11 height 11
click at [369, 81] on h6 "2560 x 1440" at bounding box center [399, 85] width 110 height 12
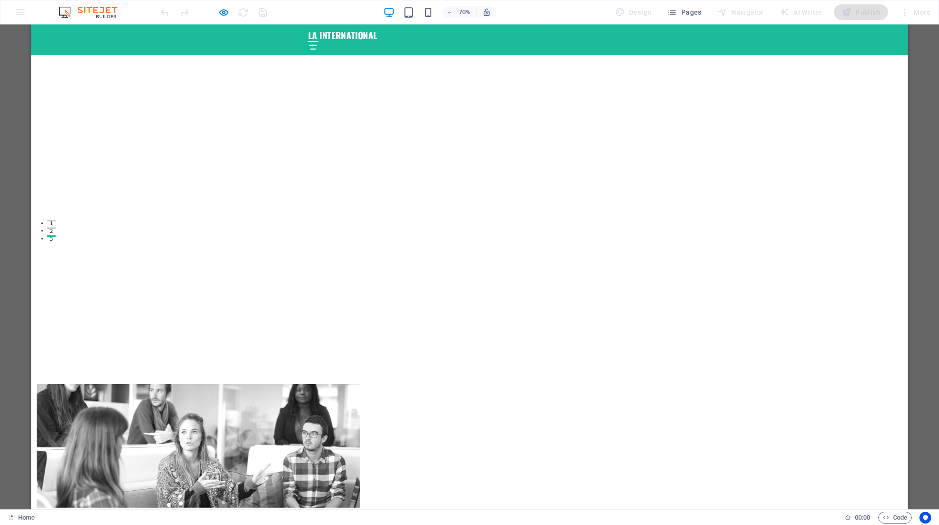
scroll to position [538, 0]
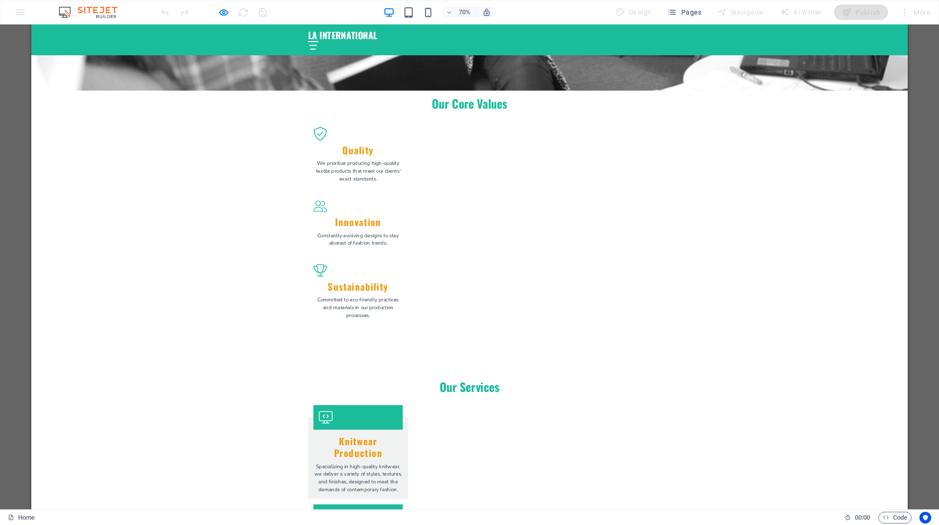
scroll to position [1516, 0]
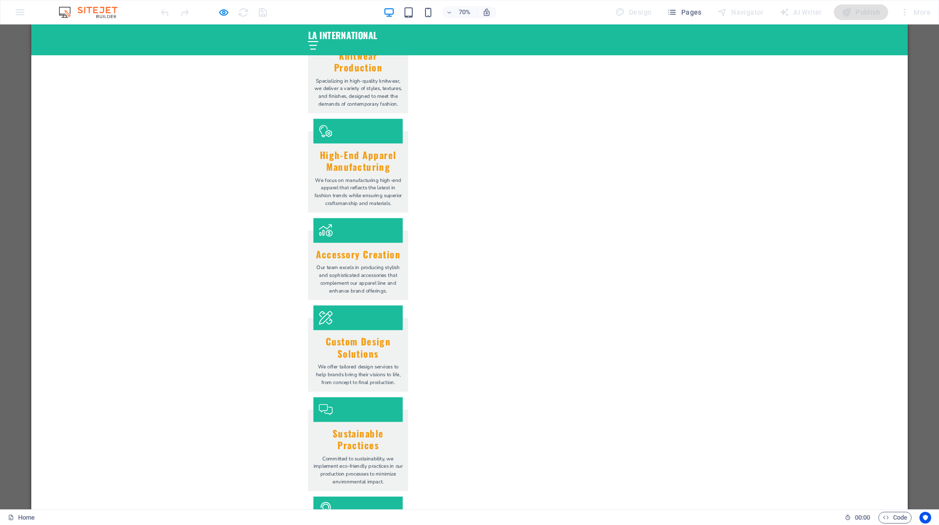
scroll to position [2054, 0]
type input "Mothilal"
type input "mothilal@laintl.in"
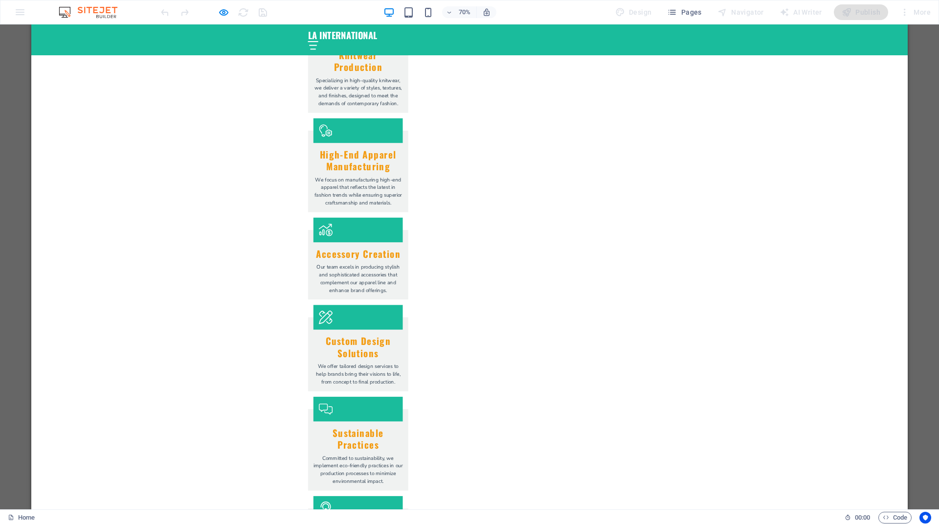
type textarea "dfxfzdf"
checkbox input "true"
type input "DSPX98"
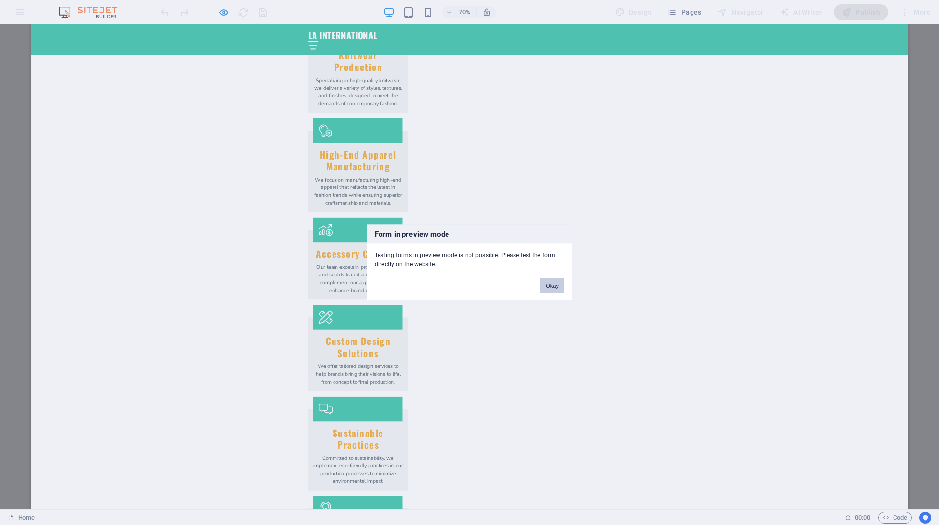
click at [550, 288] on button "Okay" at bounding box center [552, 285] width 24 height 15
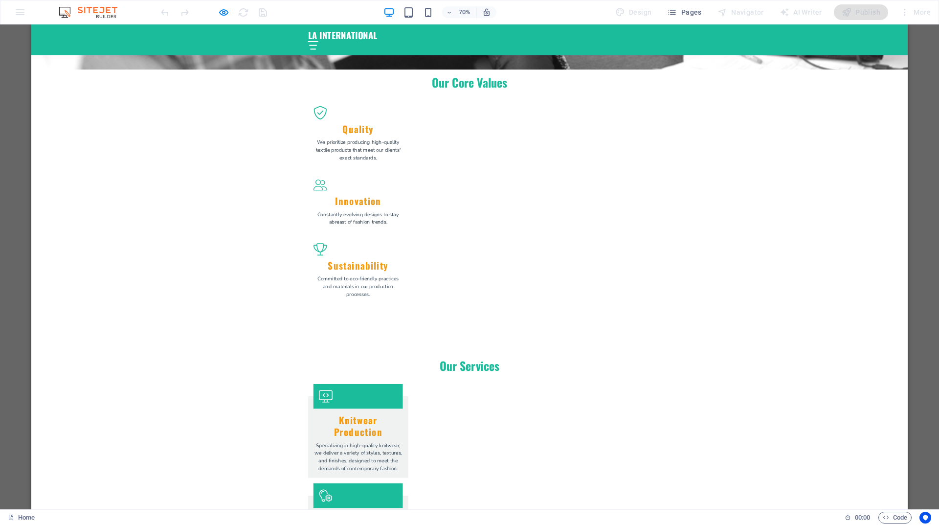
scroll to position [1380, 0]
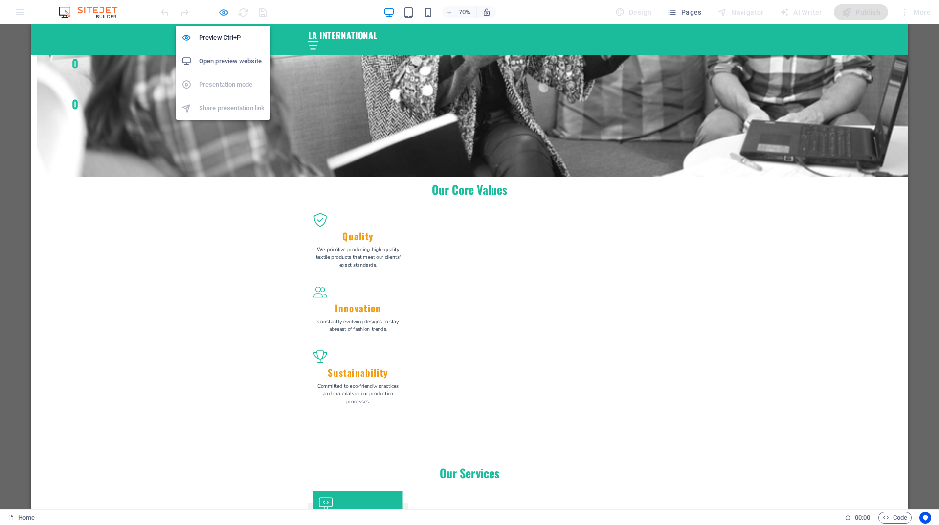
click at [224, 12] on icon "button" at bounding box center [223, 12] width 11 height 11
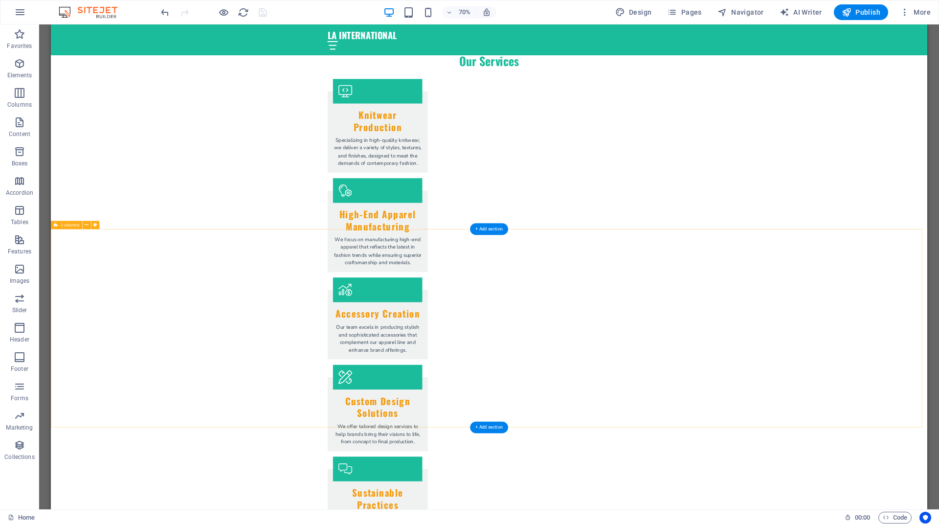
scroll to position [2016, 0]
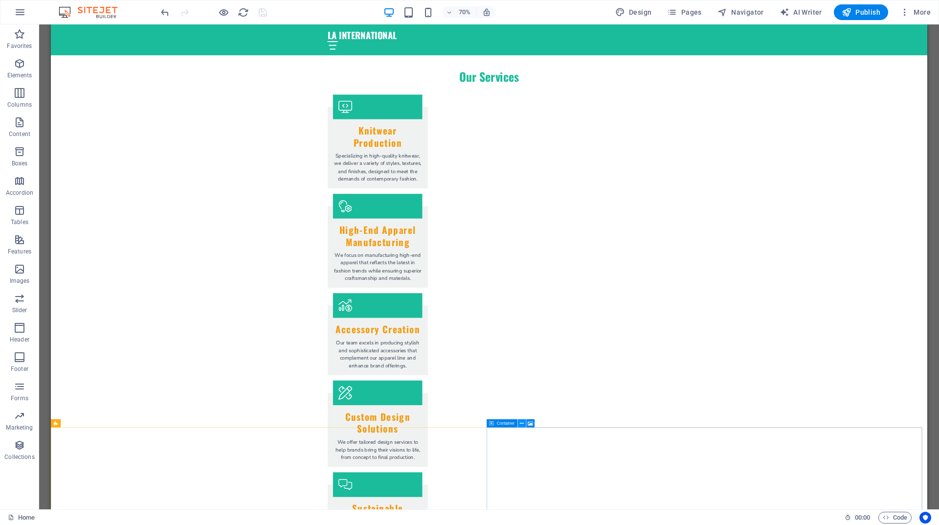
click at [523, 425] on icon at bounding box center [522, 423] width 4 height 7
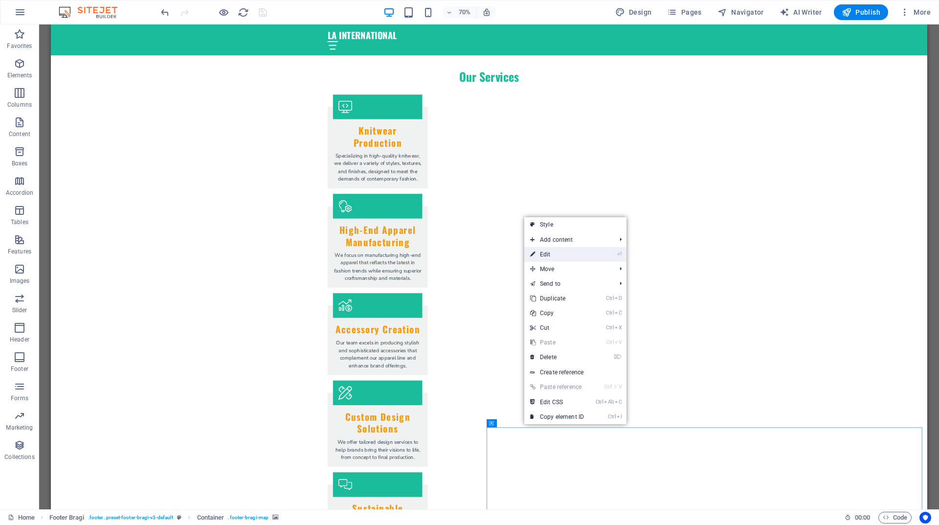
click at [545, 257] on link "⏎ Edit" at bounding box center [557, 254] width 66 height 15
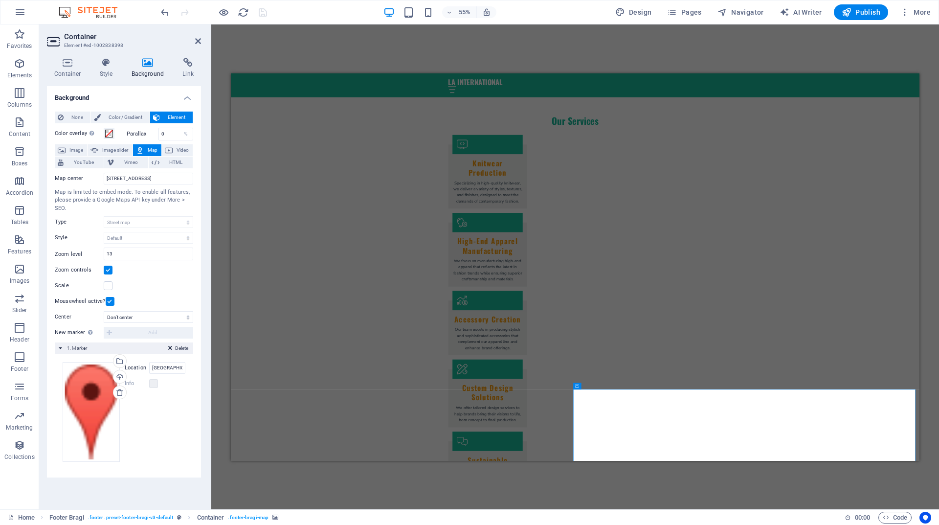
scroll to position [2064, 0]
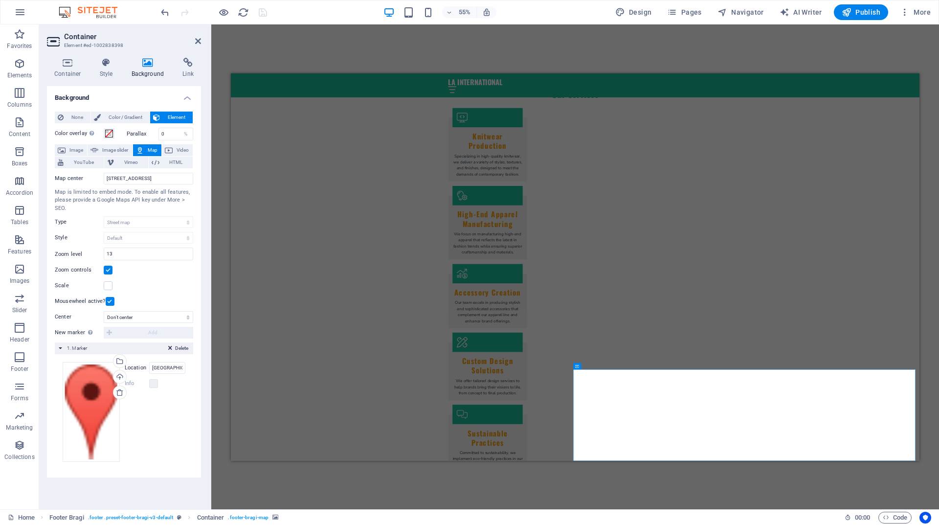
click at [151, 386] on label at bounding box center [153, 383] width 9 height 9
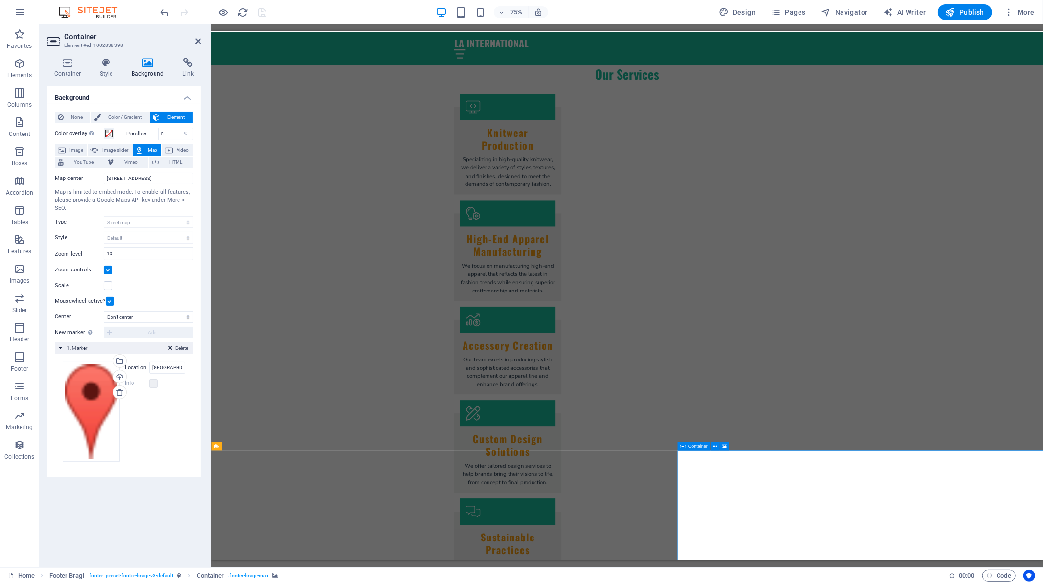
scroll to position [2036, 0]
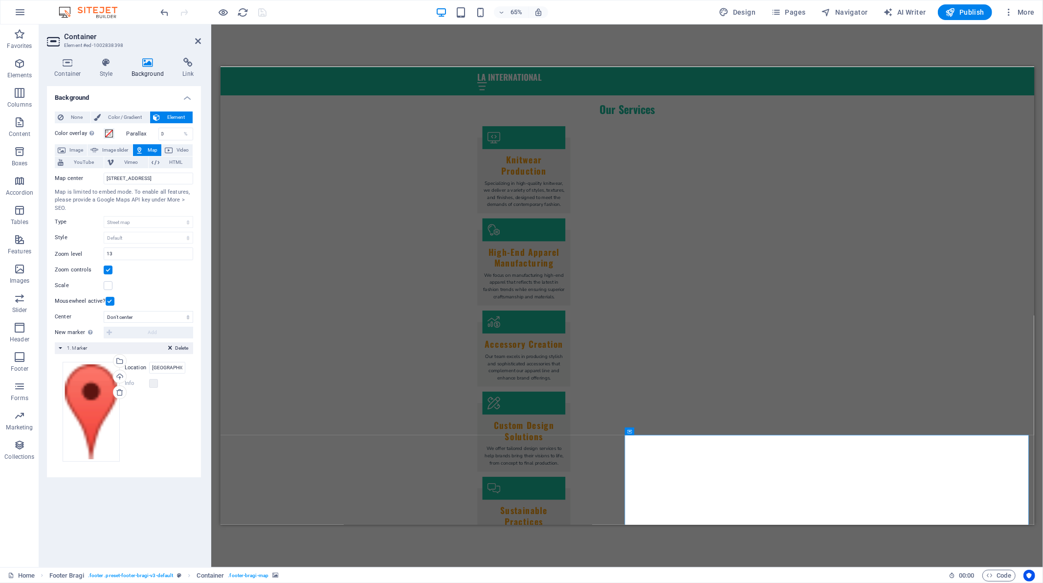
click at [106, 524] on div "Background None Color / Gradient Element Stretch background to full-width Color…" at bounding box center [124, 322] width 154 height 473
click at [643, 430] on span "Container" at bounding box center [642, 431] width 17 height 4
click at [657, 429] on icon at bounding box center [656, 431] width 3 height 7
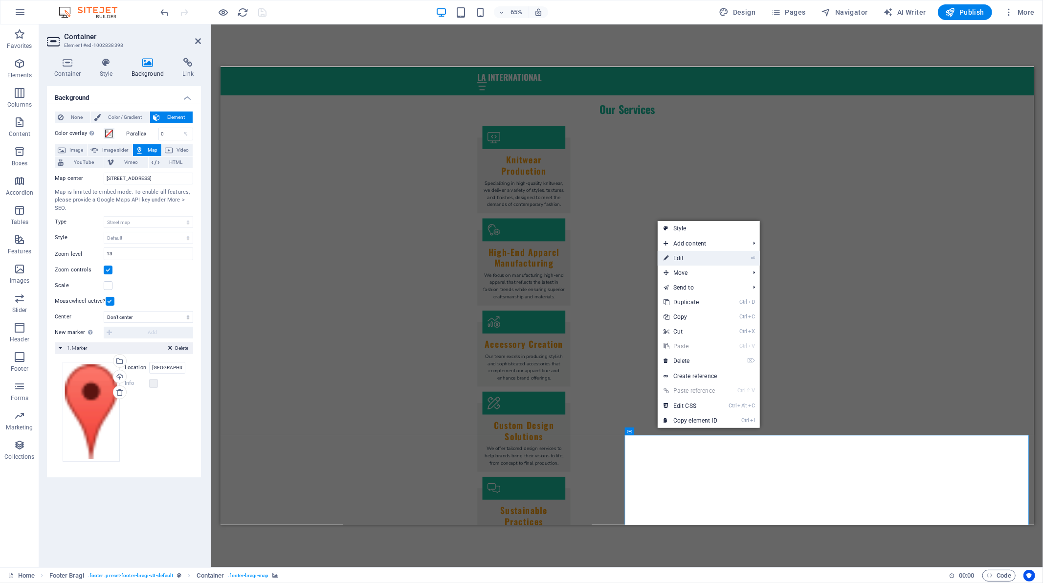
click at [689, 259] on link "⏎ Edit" at bounding box center [691, 258] width 66 height 15
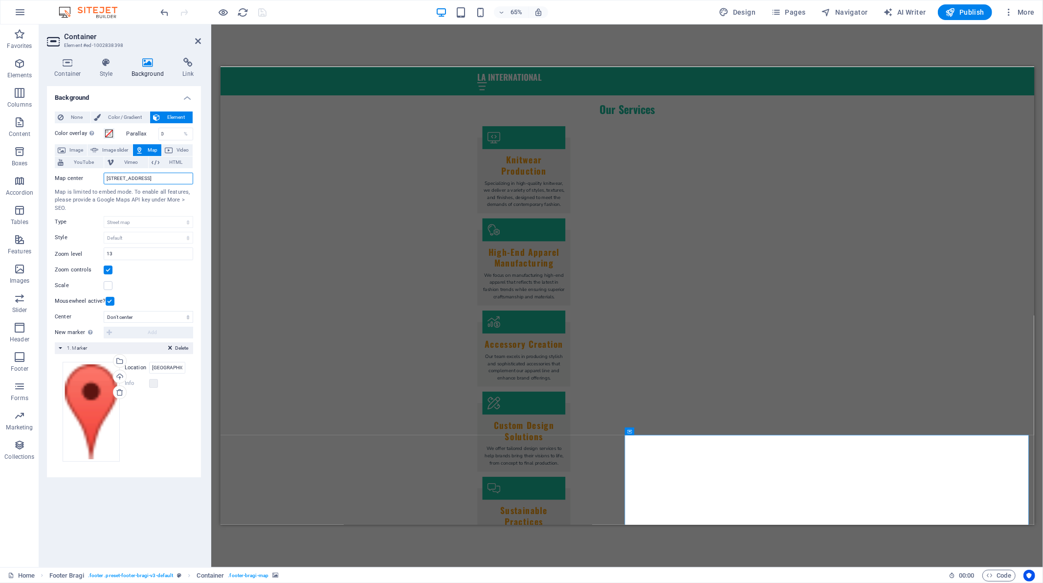
click at [183, 177] on input "123 Fashion St, 400001 Mumbai" at bounding box center [148, 179] width 89 height 12
drag, startPoint x: 183, startPoint y: 178, endPoint x: 108, endPoint y: 172, distance: 75.5
click at [108, 173] on input "123 Fashion St, 400001 Mumbai" at bounding box center [148, 179] width 89 height 12
paste input "1°08'21.9"N 77°20'20.7"E"
drag, startPoint x: 178, startPoint y: 175, endPoint x: 98, endPoint y: 163, distance: 81.0
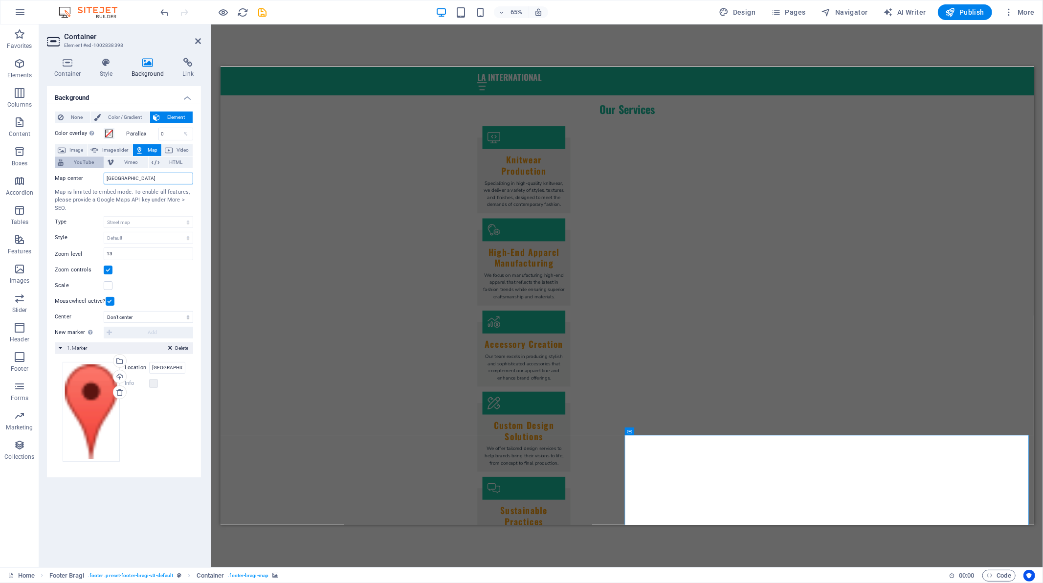
click at [98, 163] on div "Color overlay Places an overlay over the background to colorize it Parallax 0 %…" at bounding box center [124, 297] width 138 height 346
type input "La international, Pichamapalayam pudur, Tiruppur"
click at [165, 362] on input "11°08'21.9"N 77°20'20.7"E" at bounding box center [167, 368] width 36 height 12
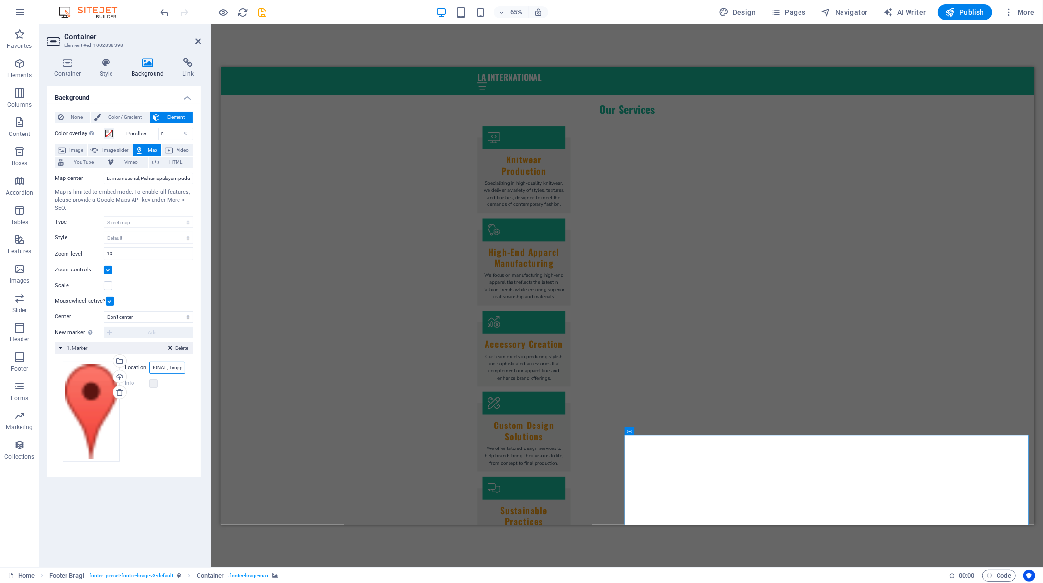
type input "LA INTERNATIONAL, Tiruppur"
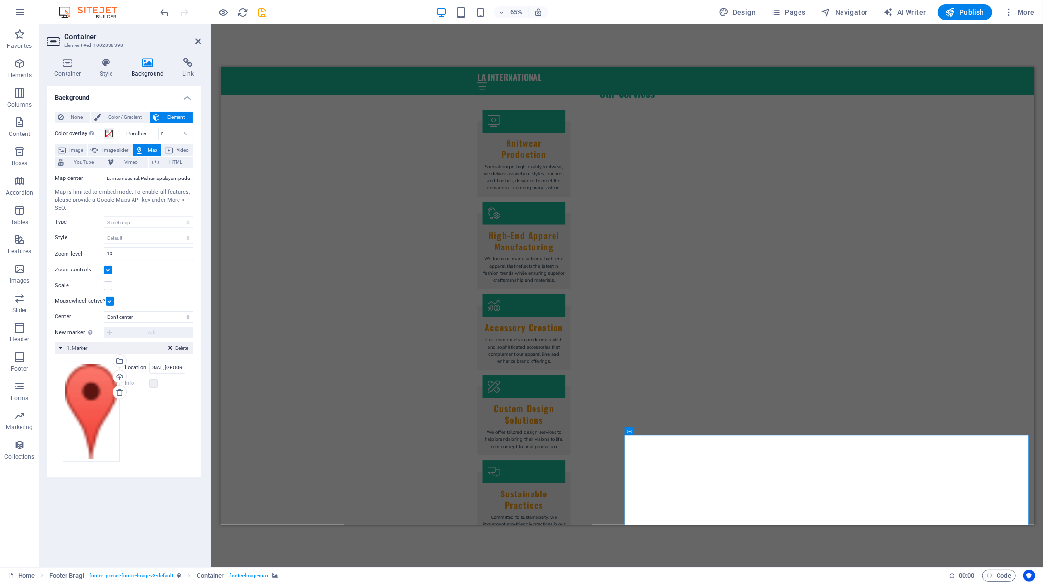
checkbox input "true"
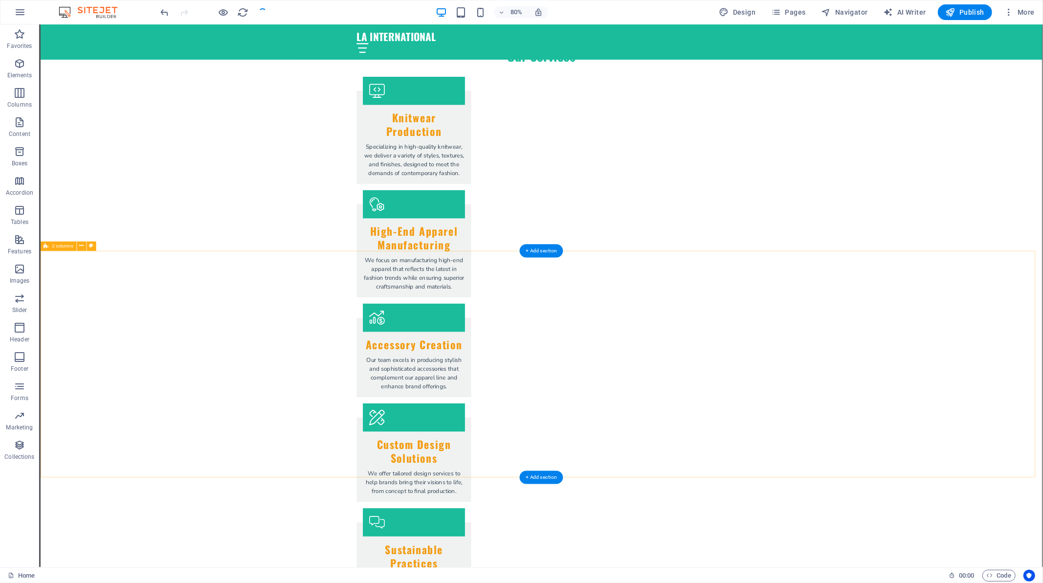
scroll to position [2011, 0]
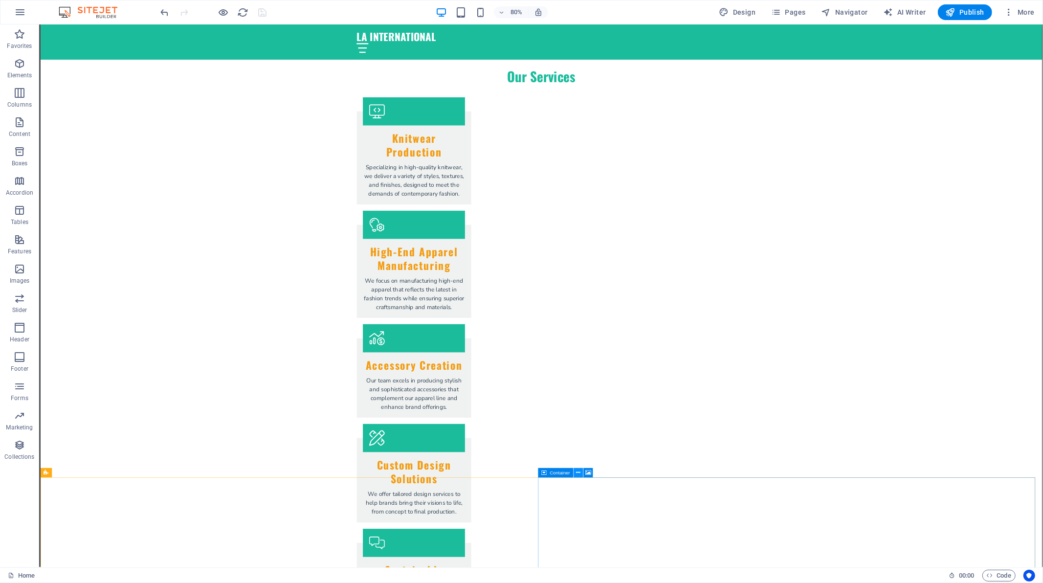
click at [577, 473] on icon at bounding box center [578, 472] width 4 height 8
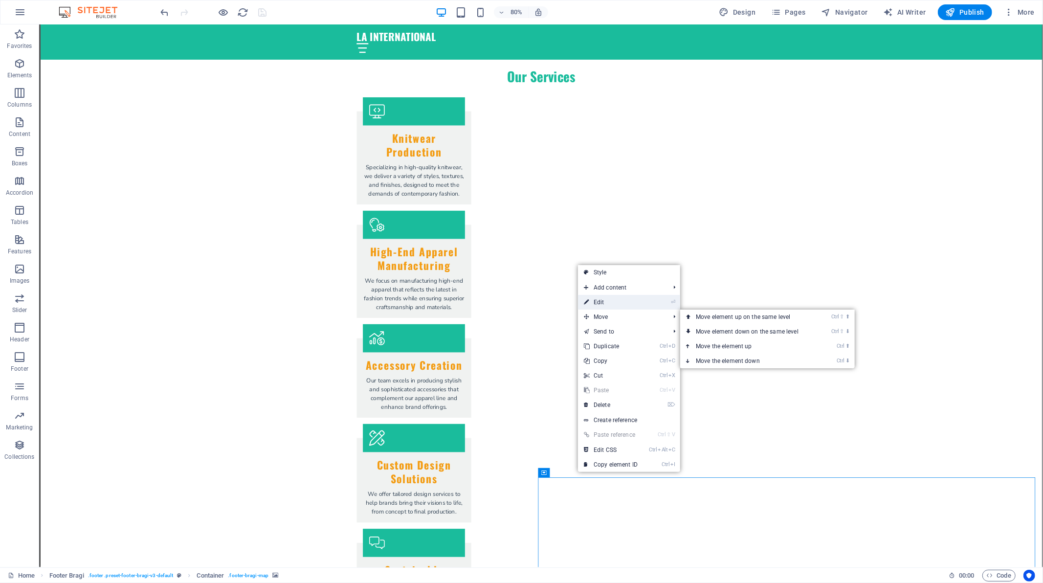
click at [605, 305] on link "⏎ Edit" at bounding box center [611, 302] width 66 height 15
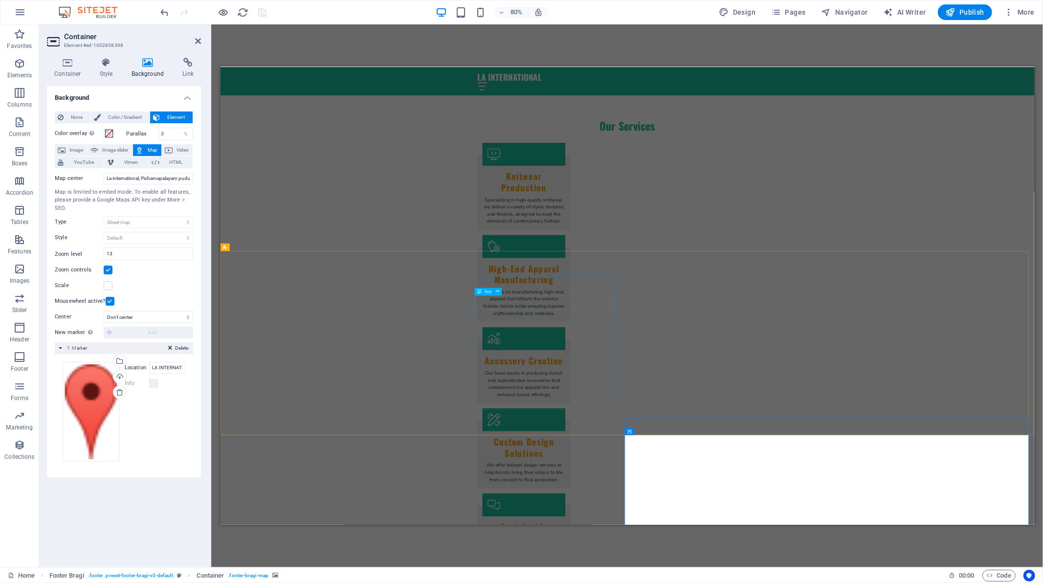
scroll to position [2036, 0]
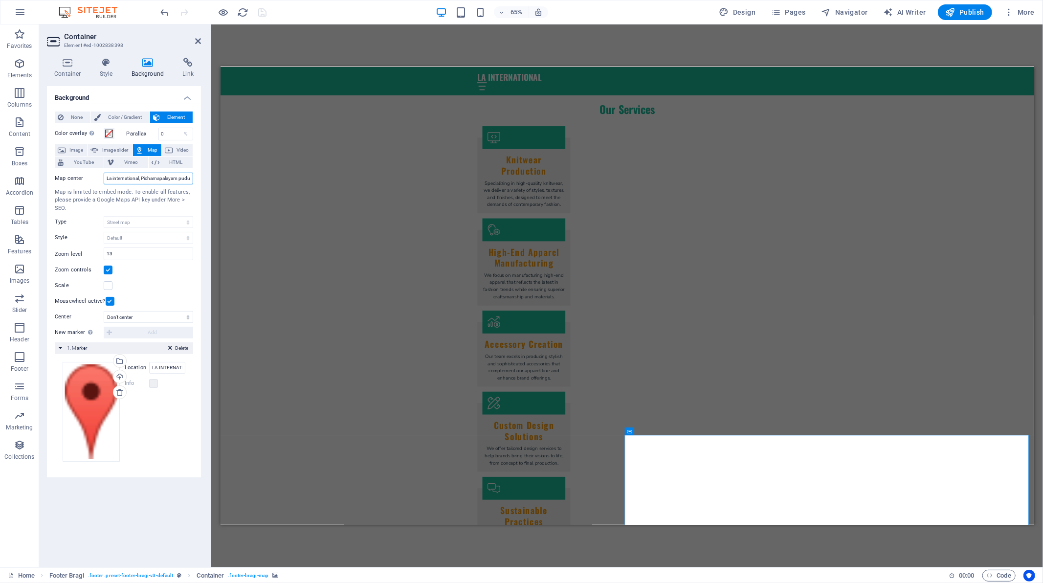
click at [128, 178] on input "La international, Pichamapalayam pudur, Tiruppur" at bounding box center [148, 179] width 89 height 12
click at [110, 179] on input "La international, Pichamapalayam pudur, Tiruppur" at bounding box center [148, 179] width 89 height 12
type input "La International, Pichamapalayam pudur, Tiruppur"
click at [162, 365] on input "LA INTERNATIONAL, Tiruppur" at bounding box center [167, 368] width 36 height 12
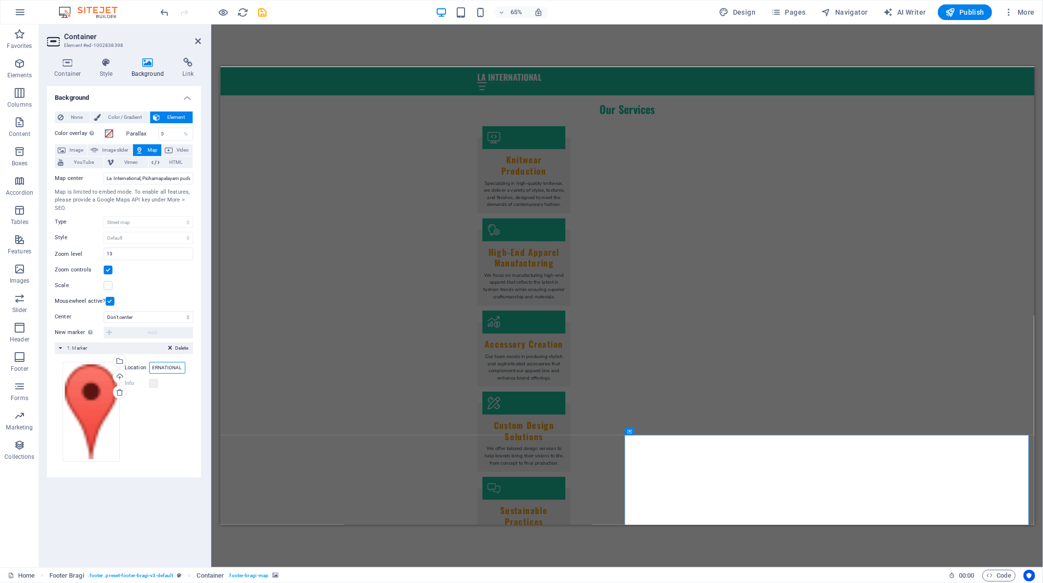
type input "LA INTERNATIONALTiruppur"
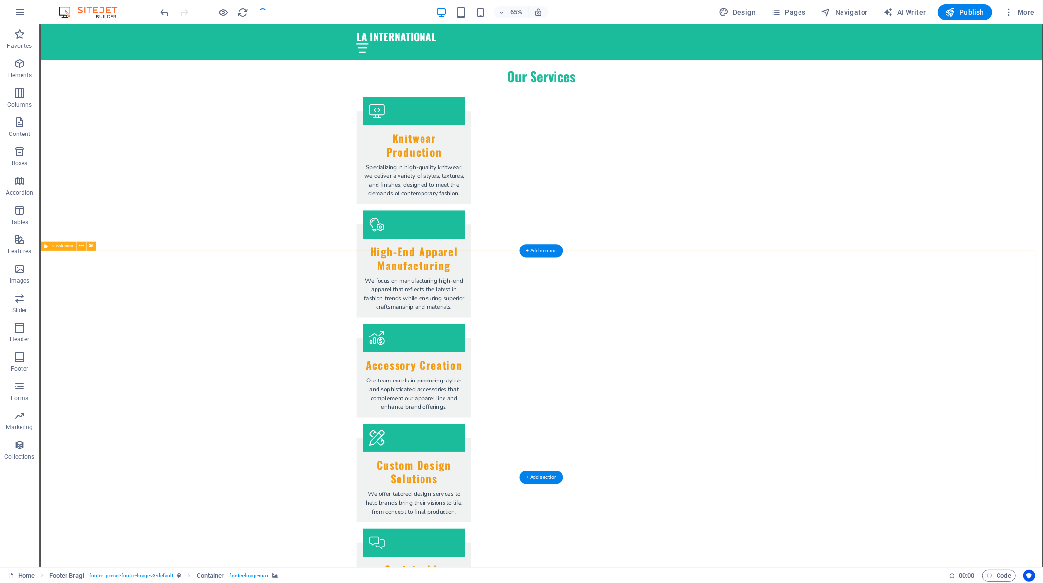
checkbox input "true"
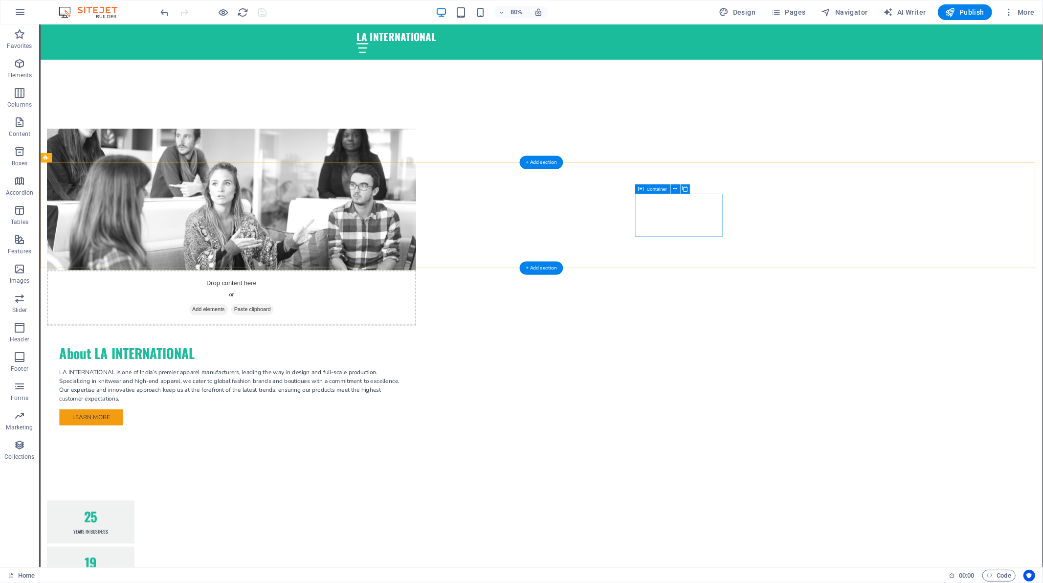
scroll to position [598, 0]
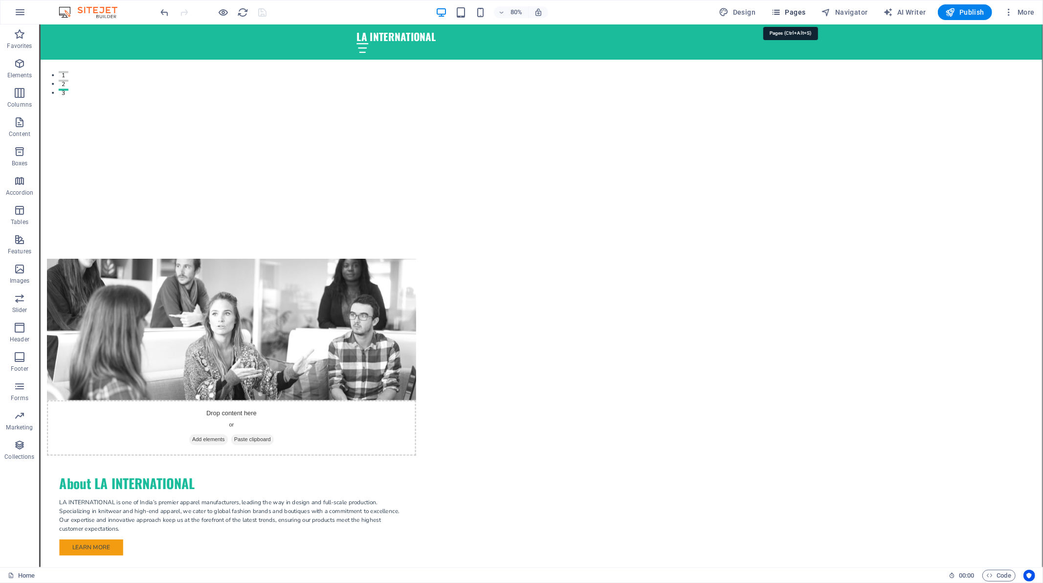
click at [805, 10] on span "Pages" at bounding box center [788, 12] width 34 height 10
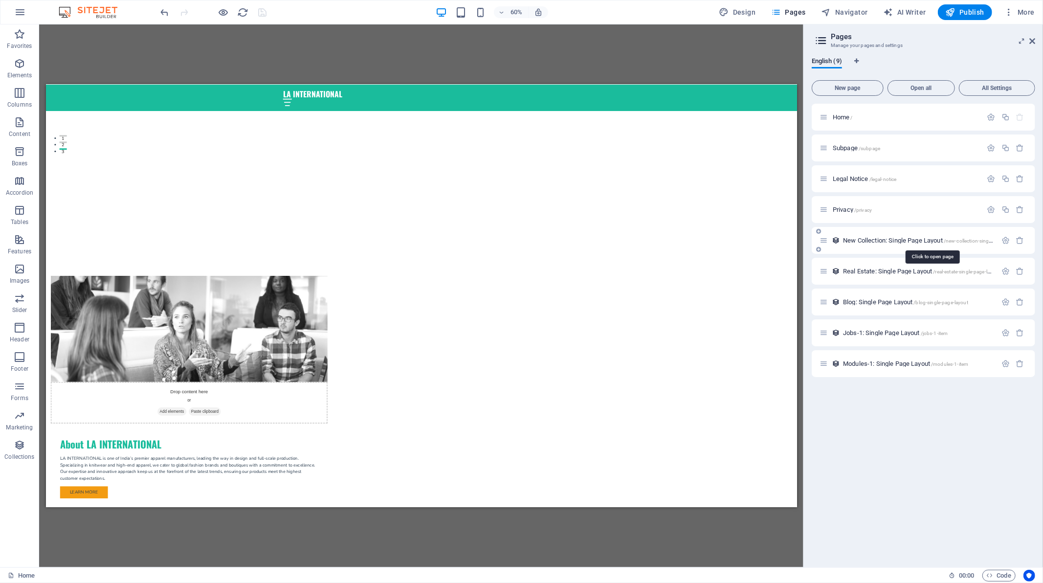
click at [877, 241] on span "New Collection: Single Page Layout /new-collection-single-page-layout" at bounding box center [931, 240] width 177 height 7
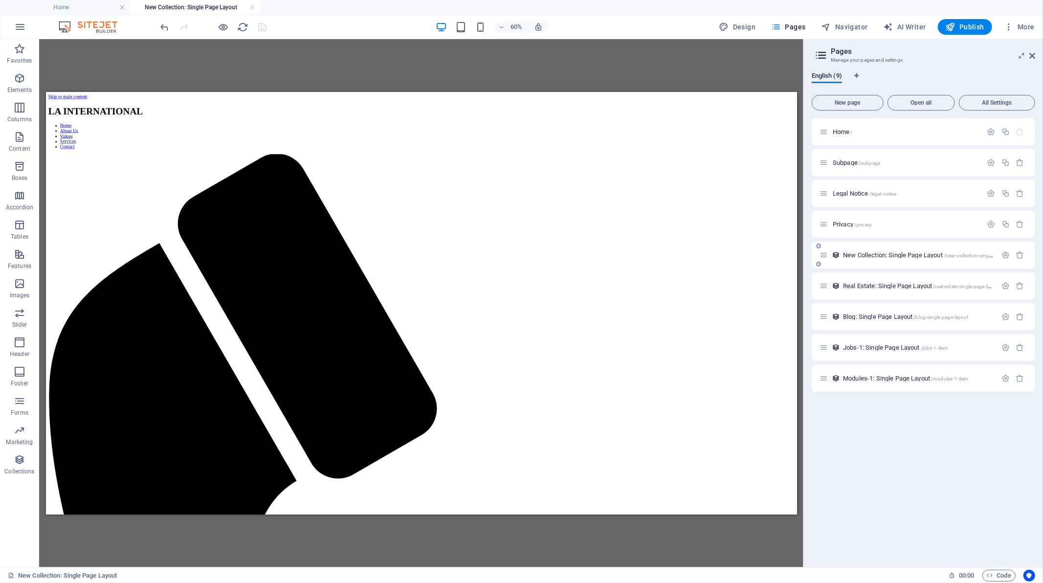
scroll to position [0, 0]
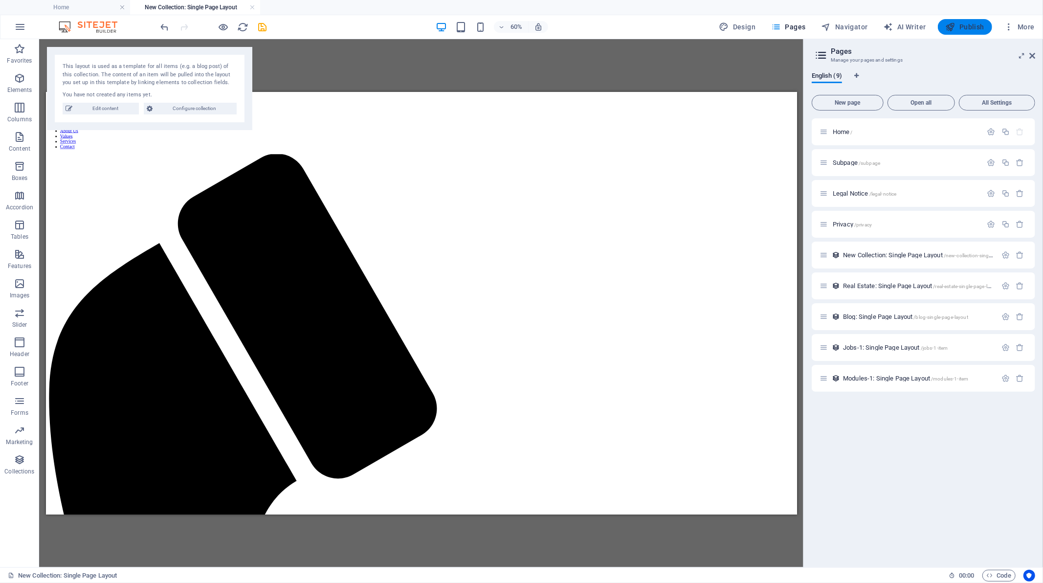
click at [938, 27] on span "Publish" at bounding box center [965, 27] width 39 height 10
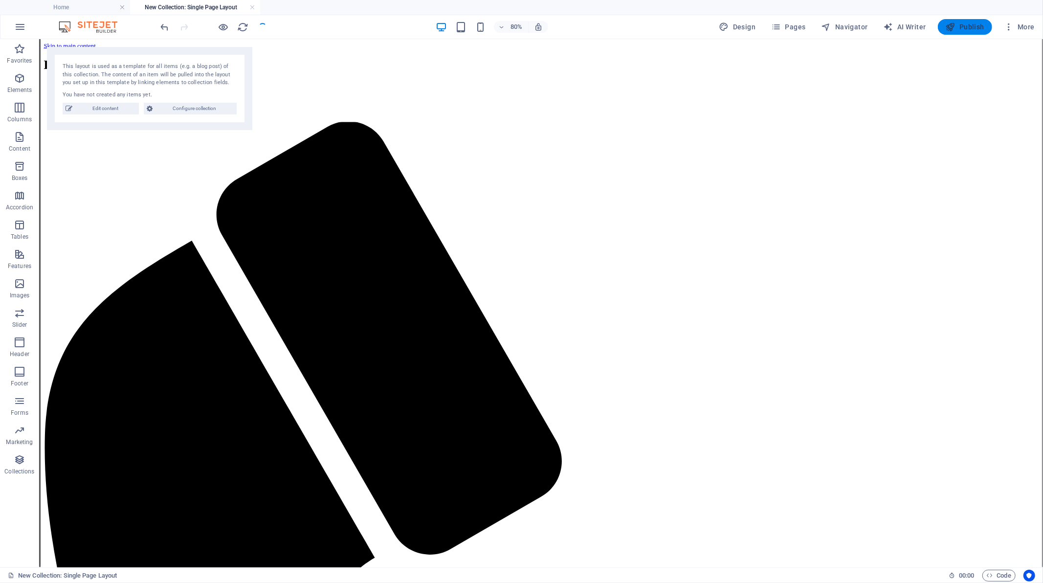
click at [938, 31] on span "Publish" at bounding box center [965, 27] width 39 height 10
click at [938, 30] on icon "button" at bounding box center [951, 27] width 10 height 10
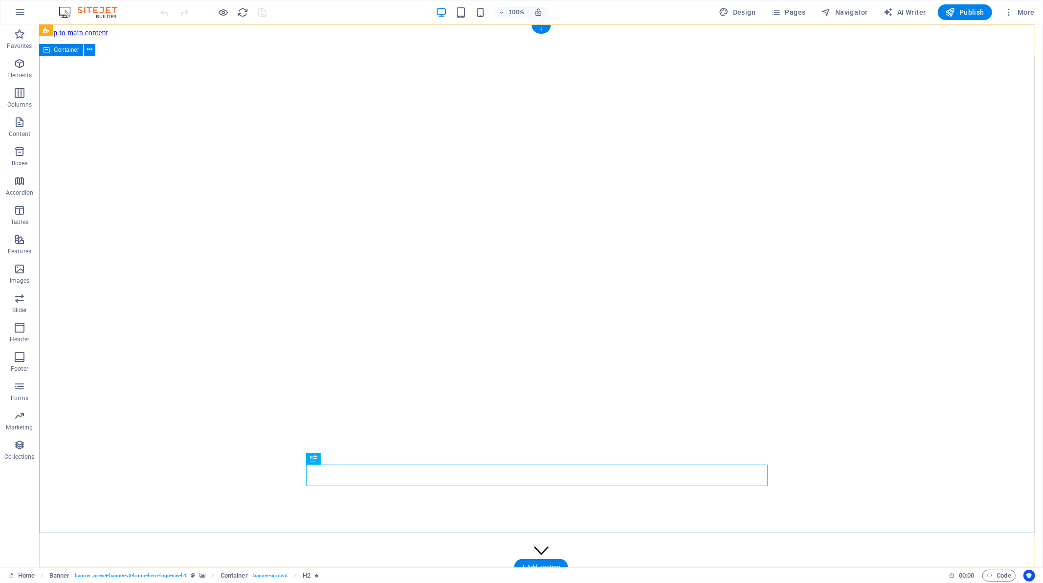
click at [1028, 6] on button "More" at bounding box center [1019, 12] width 39 height 16
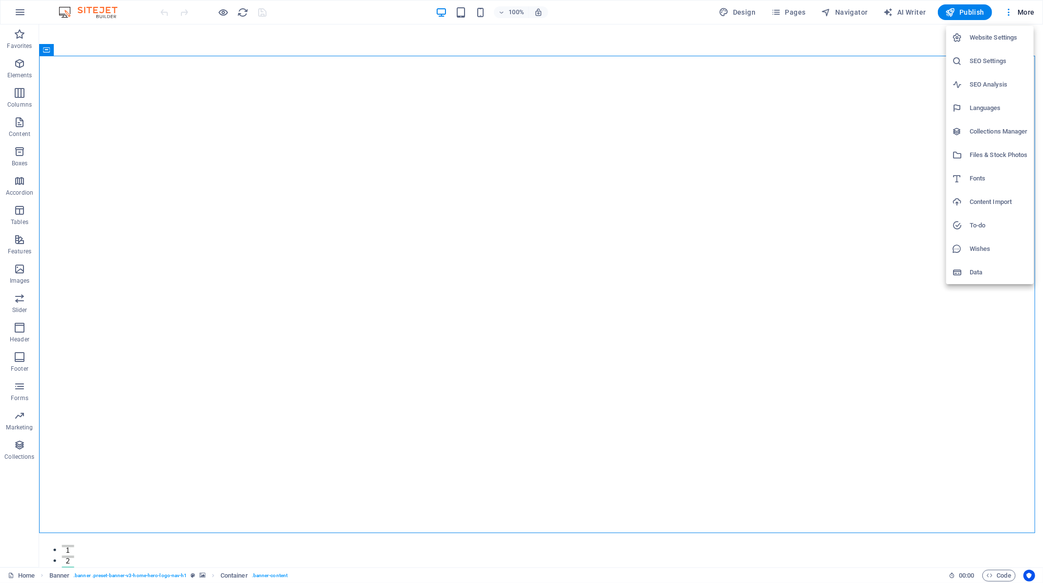
click at [665, 18] on div at bounding box center [521, 291] width 1043 height 583
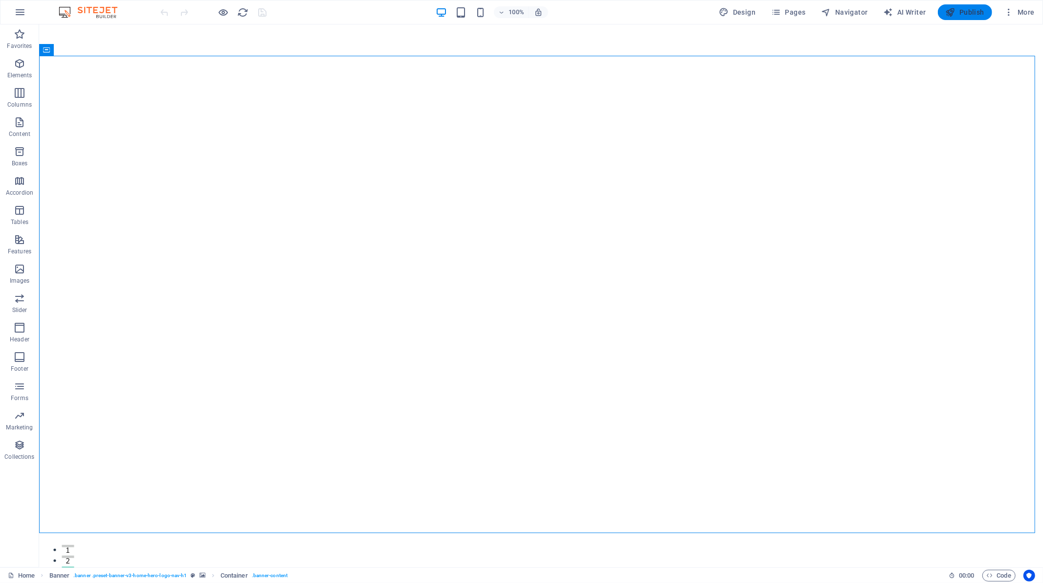
click at [957, 15] on span "Publish" at bounding box center [965, 12] width 39 height 10
click at [90, 50] on icon at bounding box center [89, 49] width 5 height 10
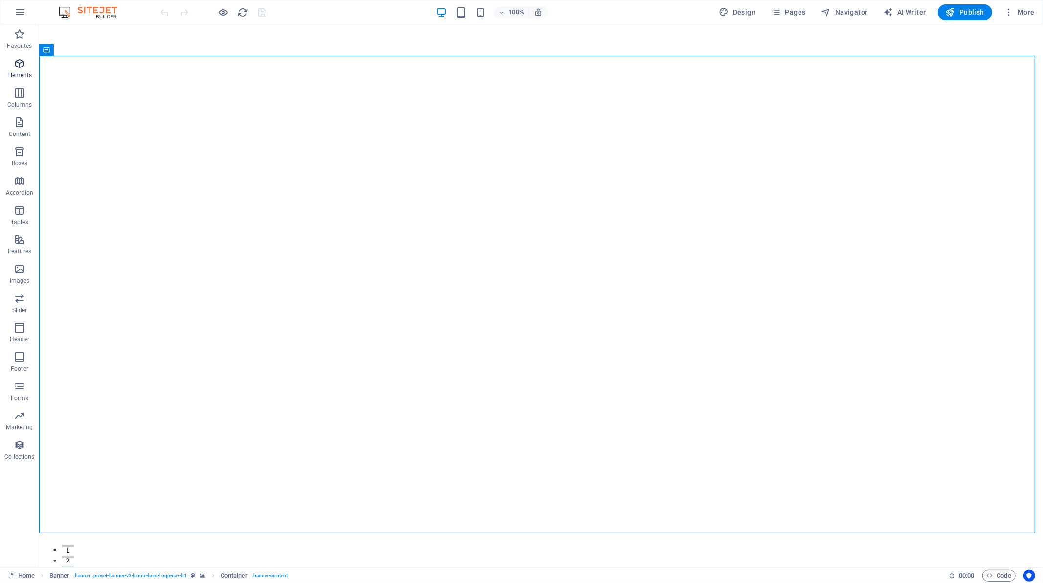
click at [24, 68] on icon "button" at bounding box center [20, 64] width 12 height 12
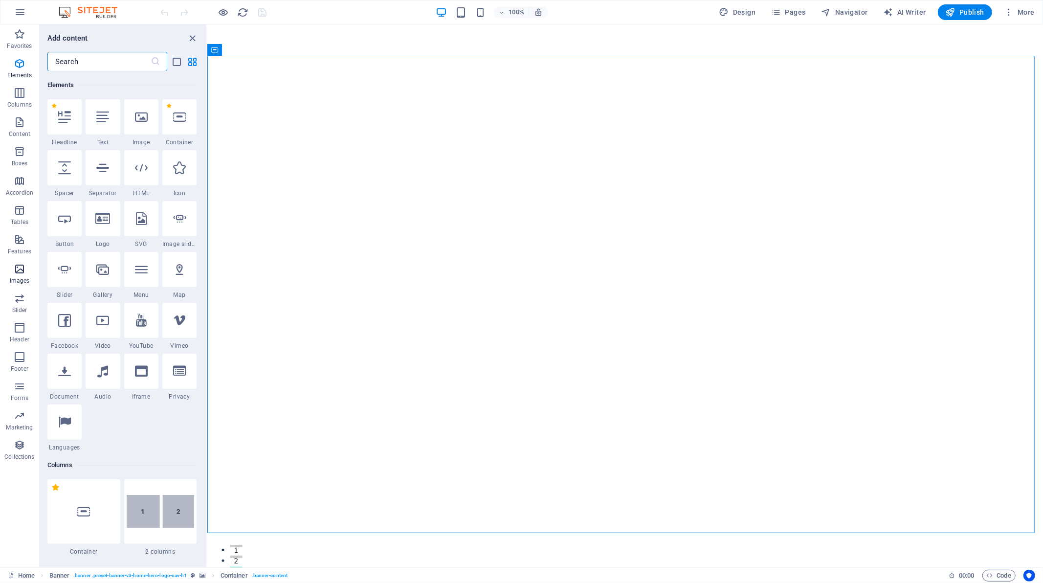
click at [25, 280] on p "Images" at bounding box center [20, 281] width 20 height 8
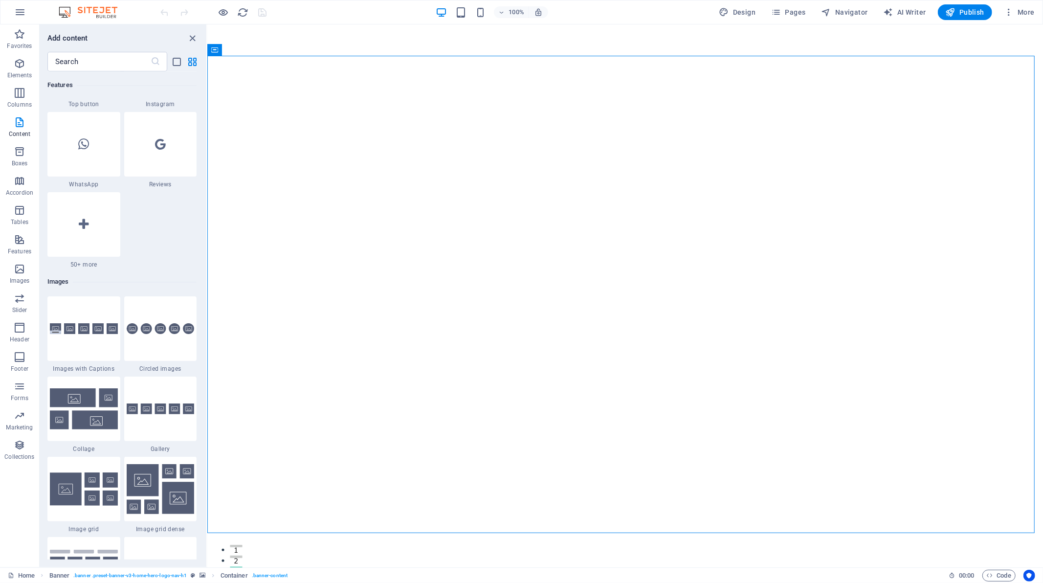
scroll to position [4957, 0]
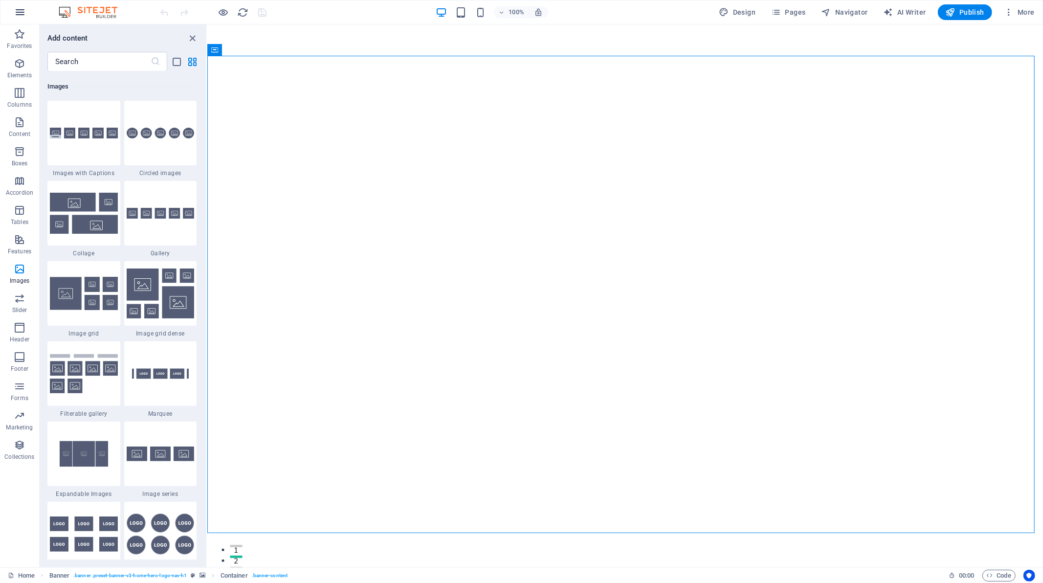
click at [22, 12] on icon "button" at bounding box center [20, 12] width 12 height 12
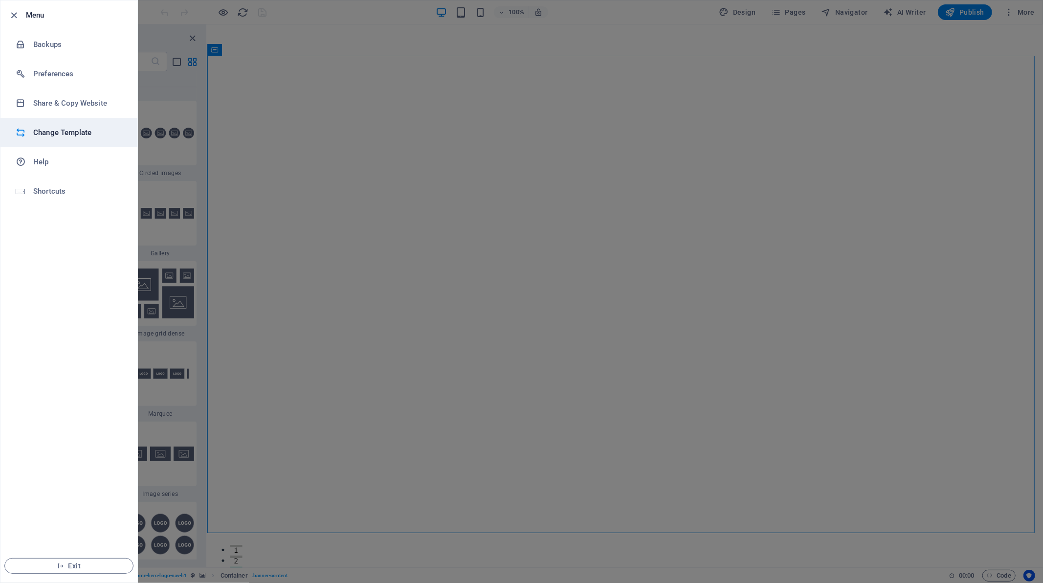
click at [79, 131] on h6 "Change Template" at bounding box center [78, 133] width 90 height 12
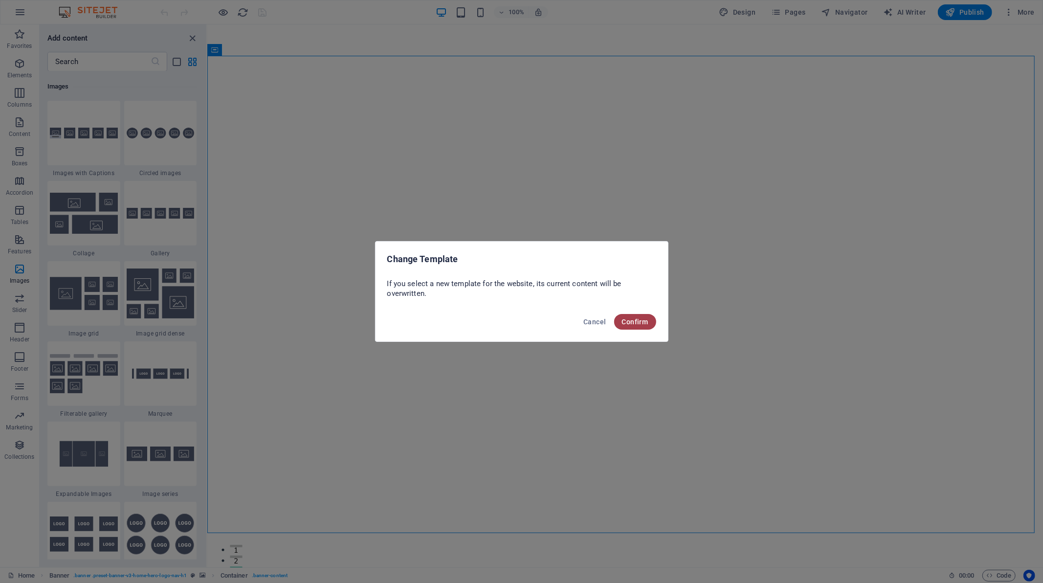
click at [646, 319] on span "Confirm" at bounding box center [635, 322] width 26 height 8
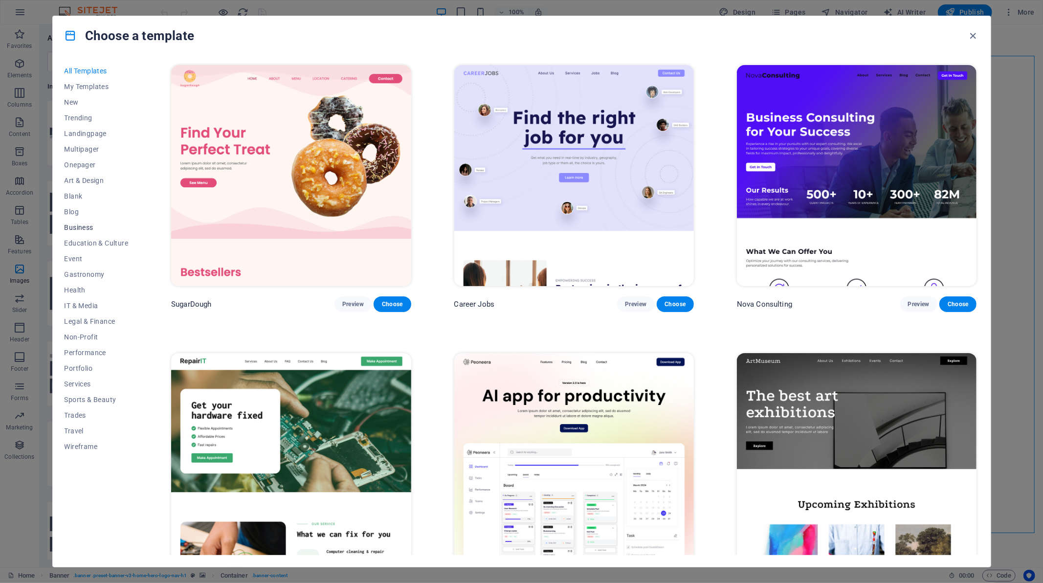
click at [83, 227] on span "Business" at bounding box center [97, 227] width 64 height 8
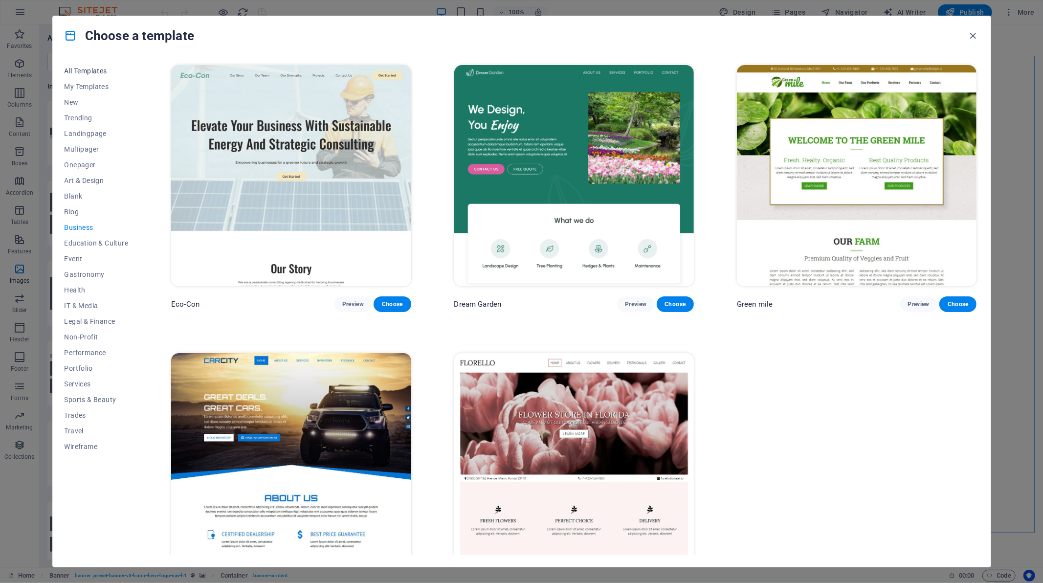
click at [87, 69] on span "All Templates" at bounding box center [97, 71] width 64 height 8
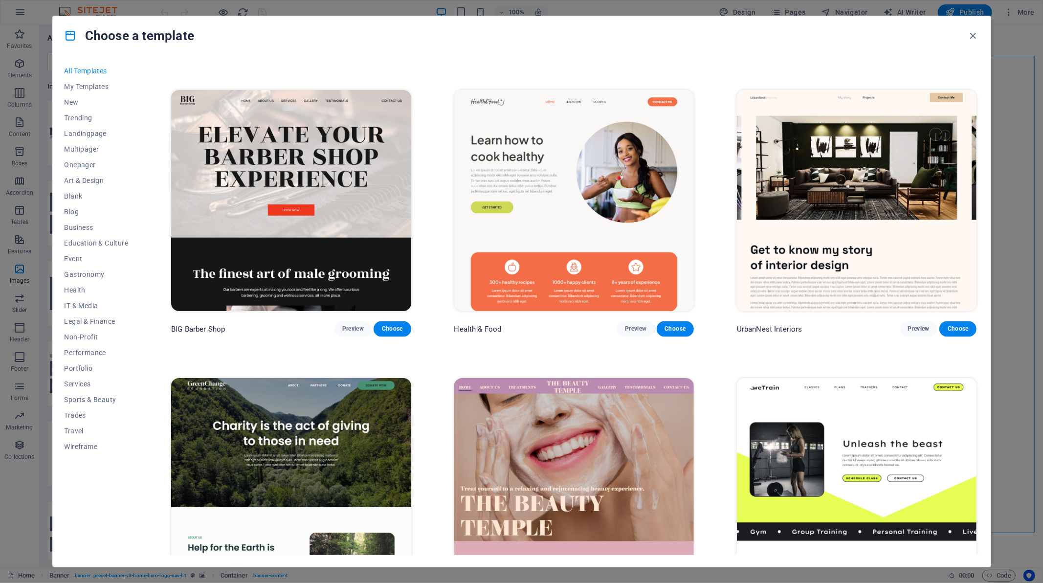
scroll to position [1521, 0]
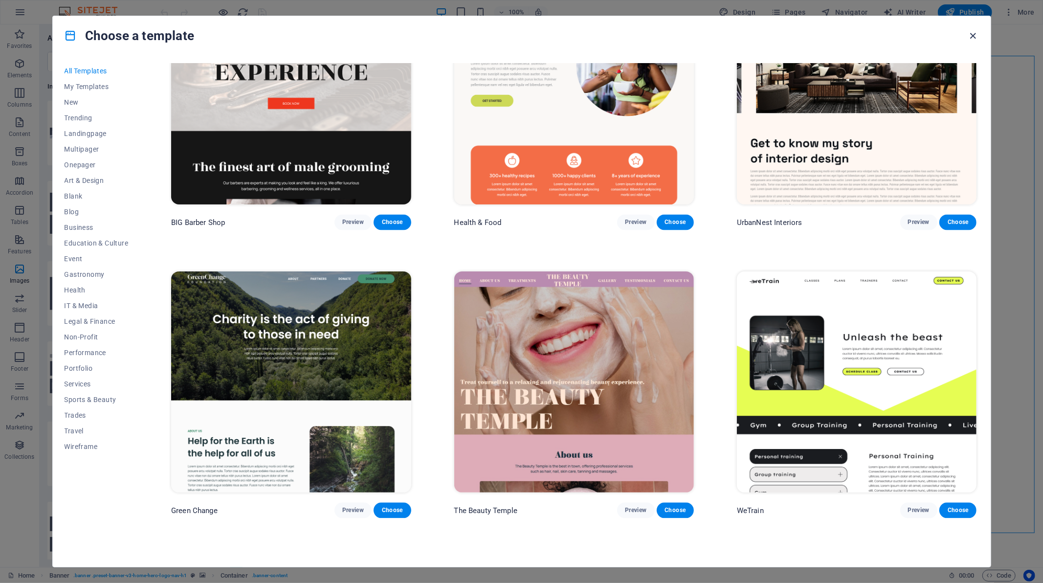
click at [975, 31] on icon "button" at bounding box center [972, 35] width 11 height 11
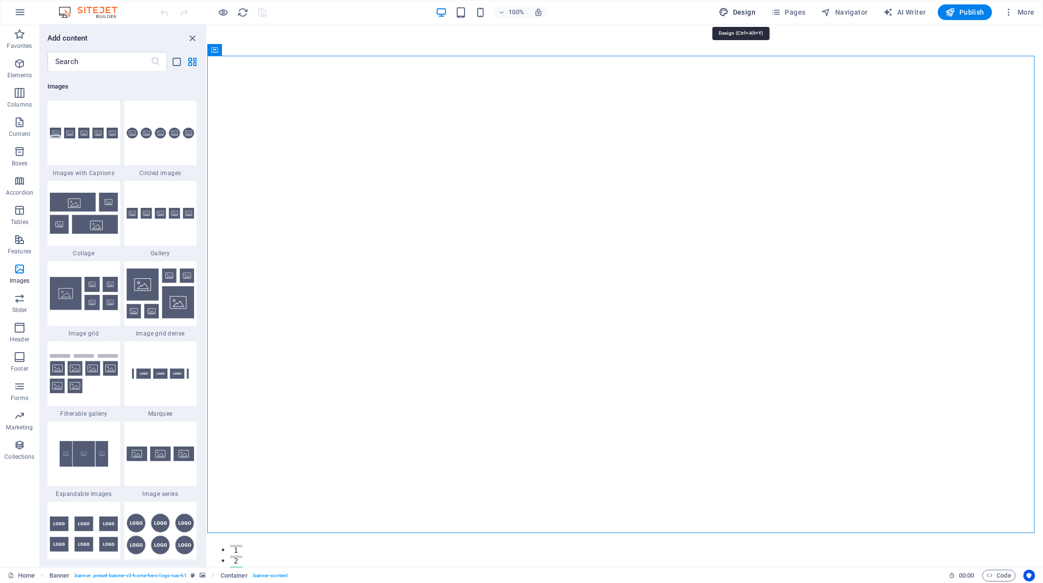
click at [741, 12] on span "Design" at bounding box center [737, 12] width 37 height 10
select select "px"
select select "200"
select select "px"
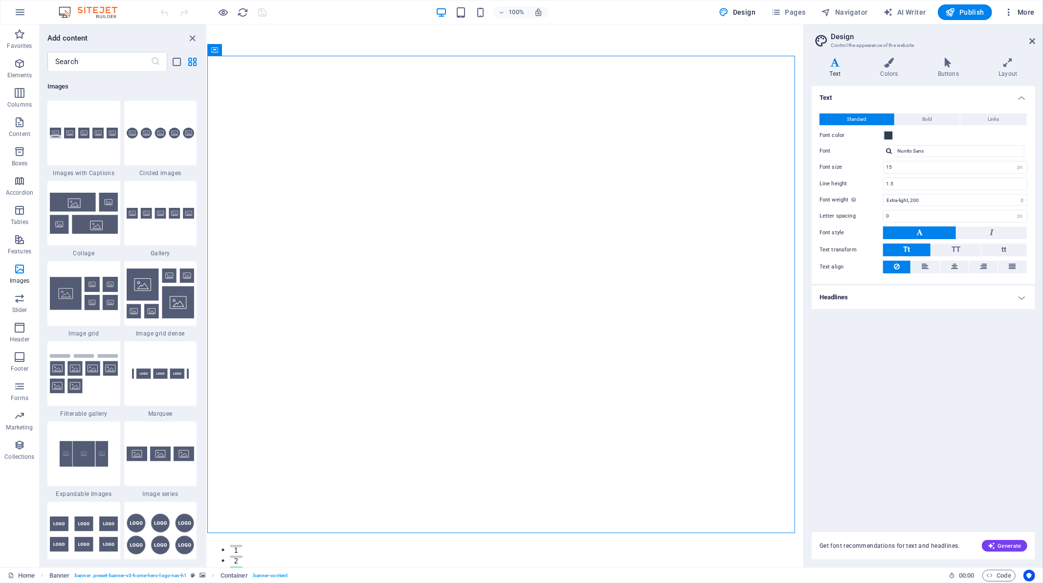
click at [1011, 16] on icon "button" at bounding box center [1009, 12] width 10 height 10
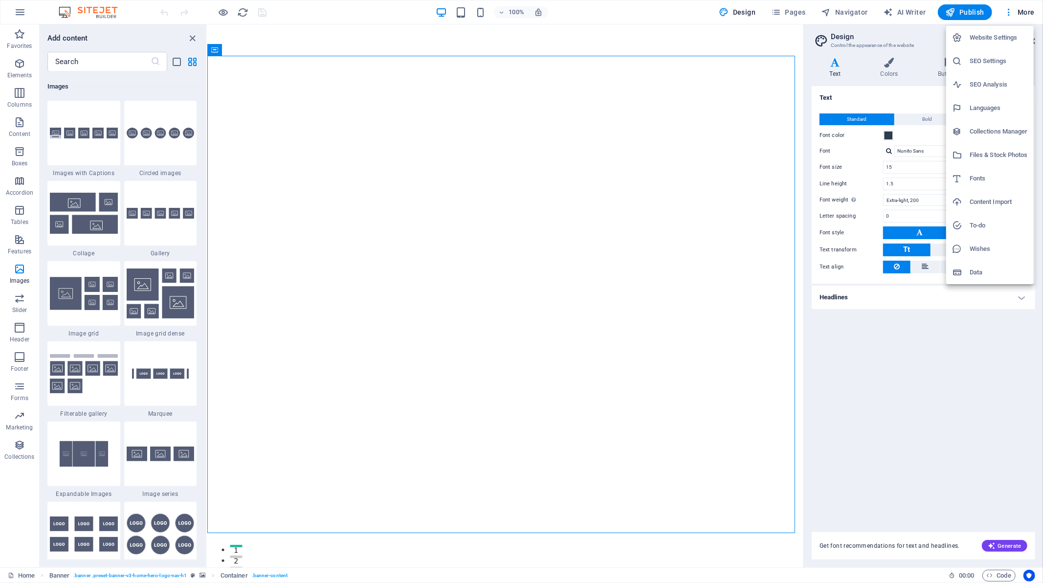
click at [1021, 7] on div at bounding box center [521, 291] width 1043 height 583
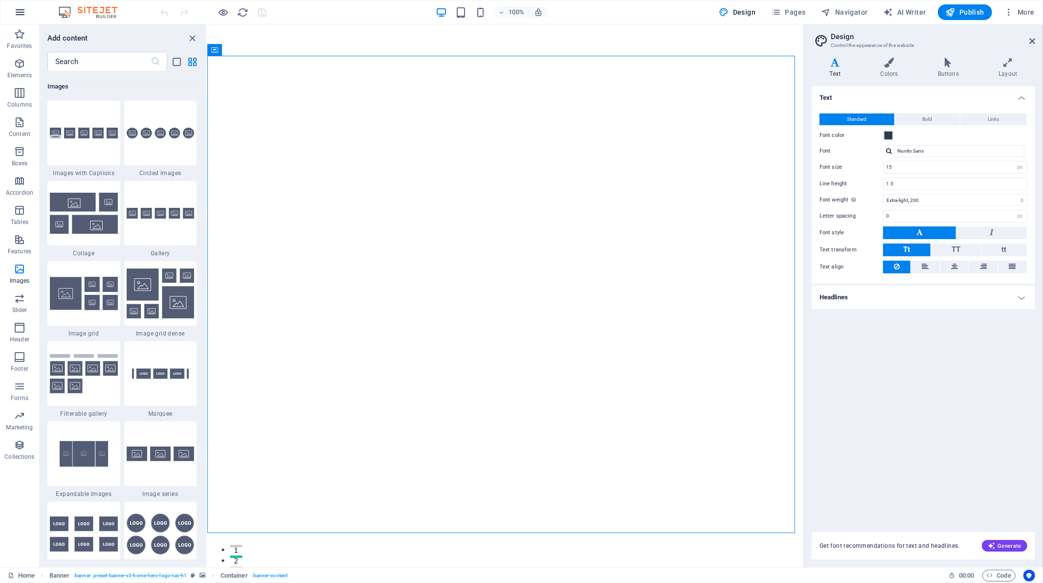
click at [17, 12] on icon "button" at bounding box center [20, 12] width 12 height 12
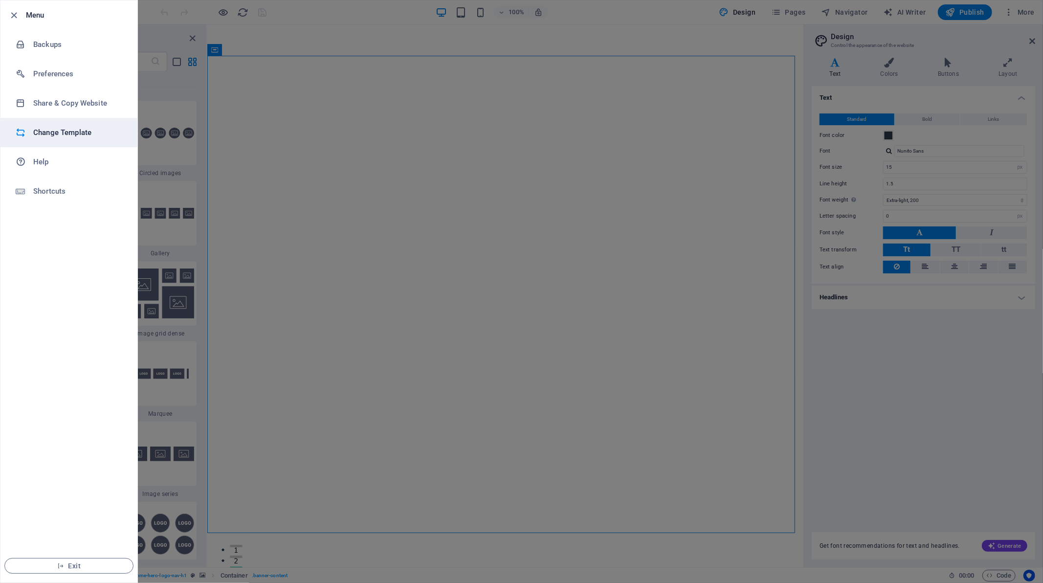
click at [70, 133] on h6 "Change Template" at bounding box center [78, 133] width 90 height 12
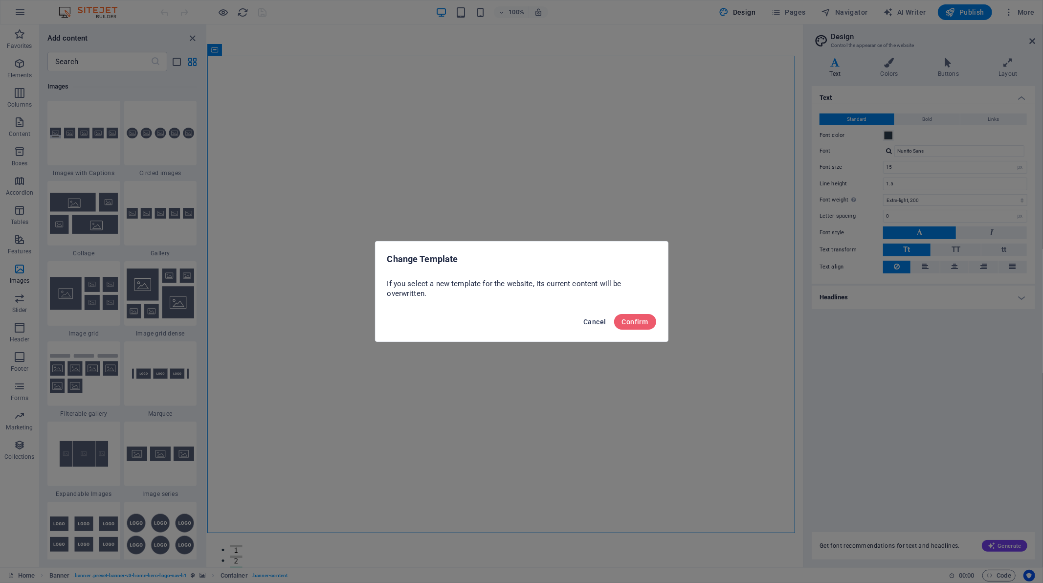
click at [598, 316] on button "Cancel" at bounding box center [594, 322] width 30 height 16
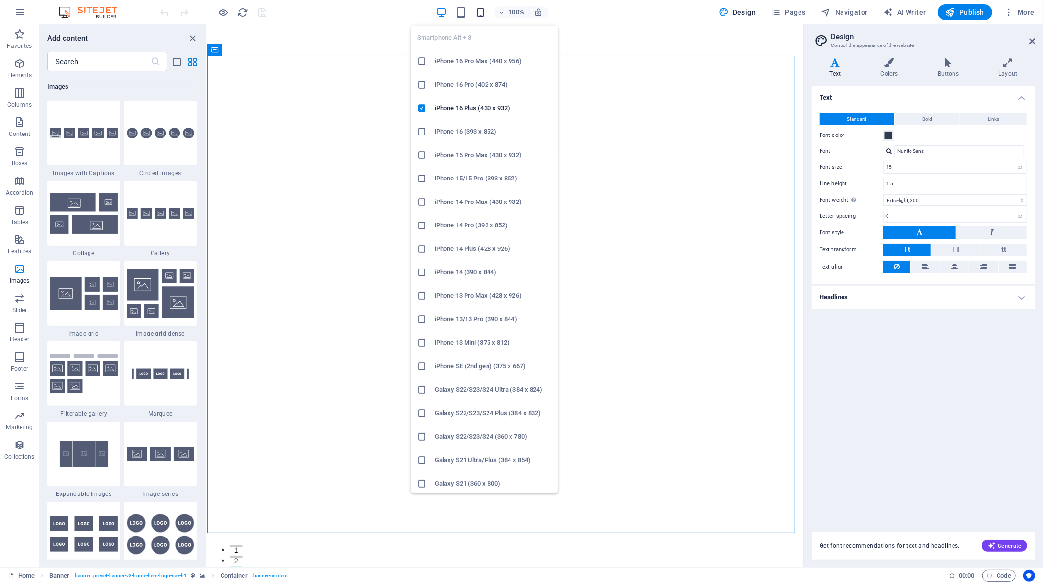
click at [486, 13] on icon "button" at bounding box center [480, 12] width 11 height 11
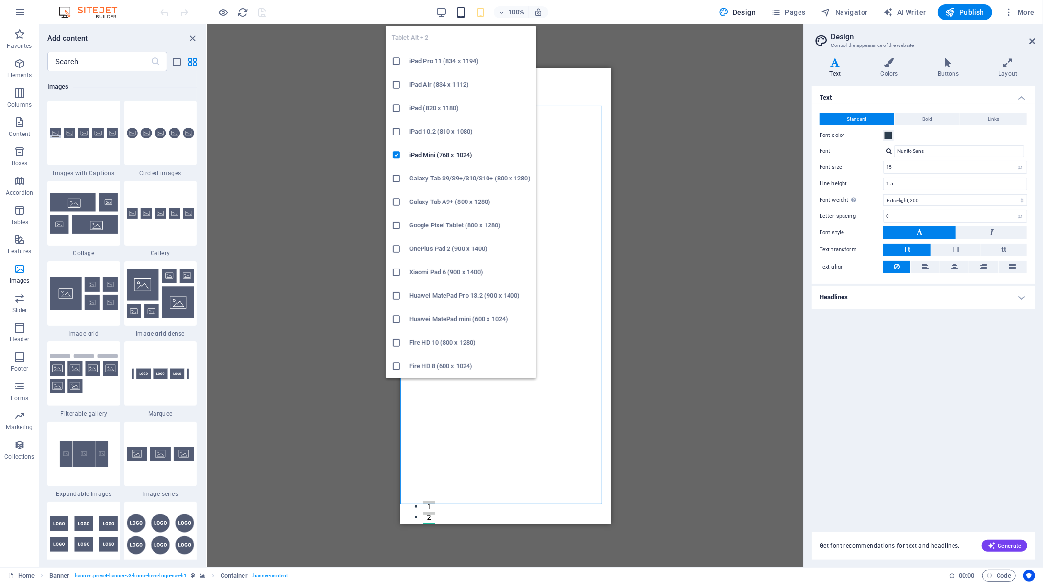
click at [460, 16] on icon "button" at bounding box center [460, 12] width 11 height 11
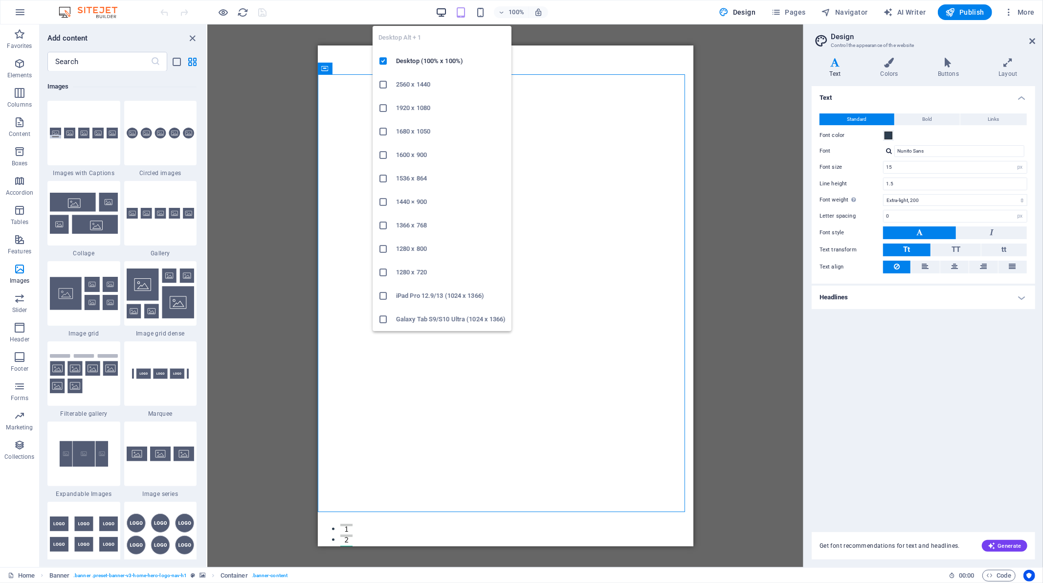
click at [444, 13] on icon "button" at bounding box center [441, 12] width 11 height 11
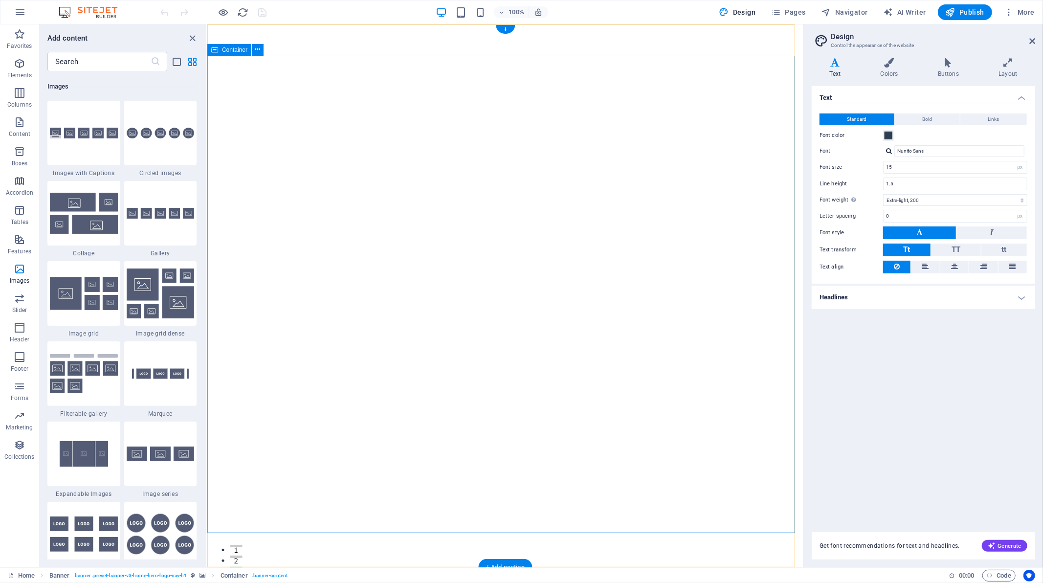
click at [258, 49] on icon at bounding box center [257, 49] width 5 height 10
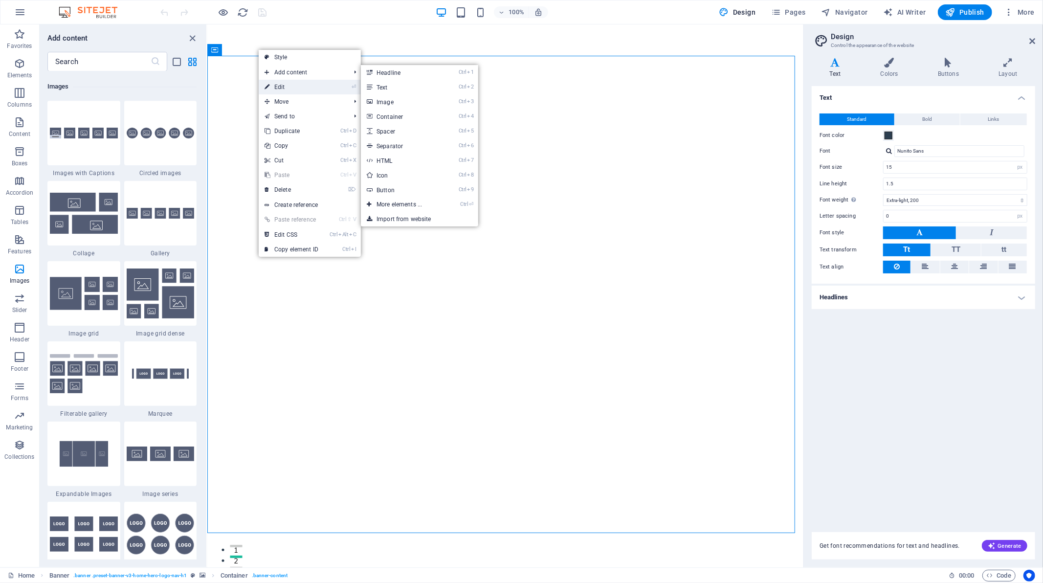
click at [293, 84] on link "⏎ Edit" at bounding box center [292, 87] width 66 height 15
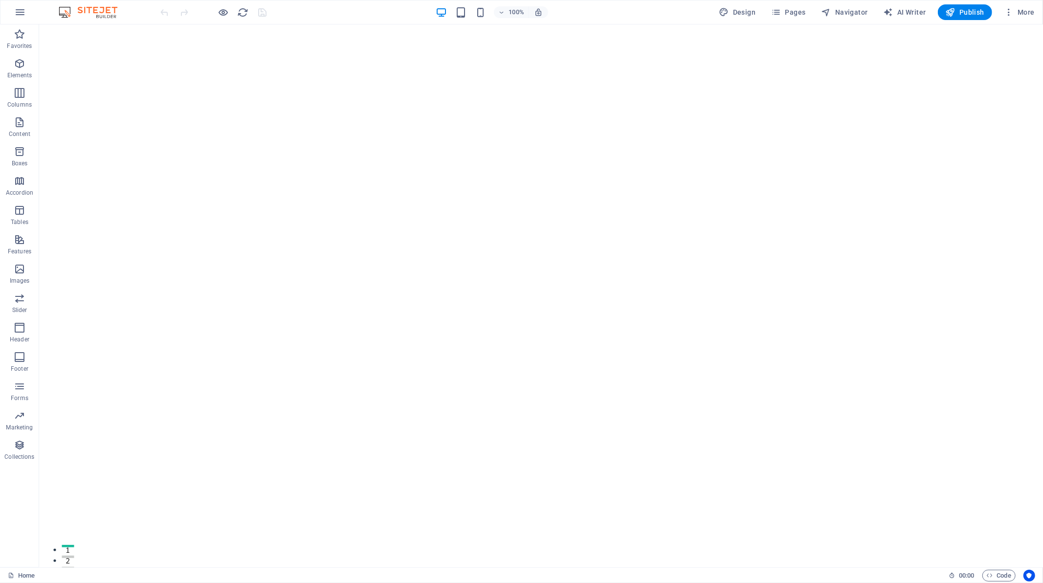
click at [233, 10] on div at bounding box center [214, 12] width 110 height 16
click at [241, 12] on icon "reload" at bounding box center [243, 12] width 11 height 11
click at [227, 11] on icon "button" at bounding box center [223, 12] width 11 height 11
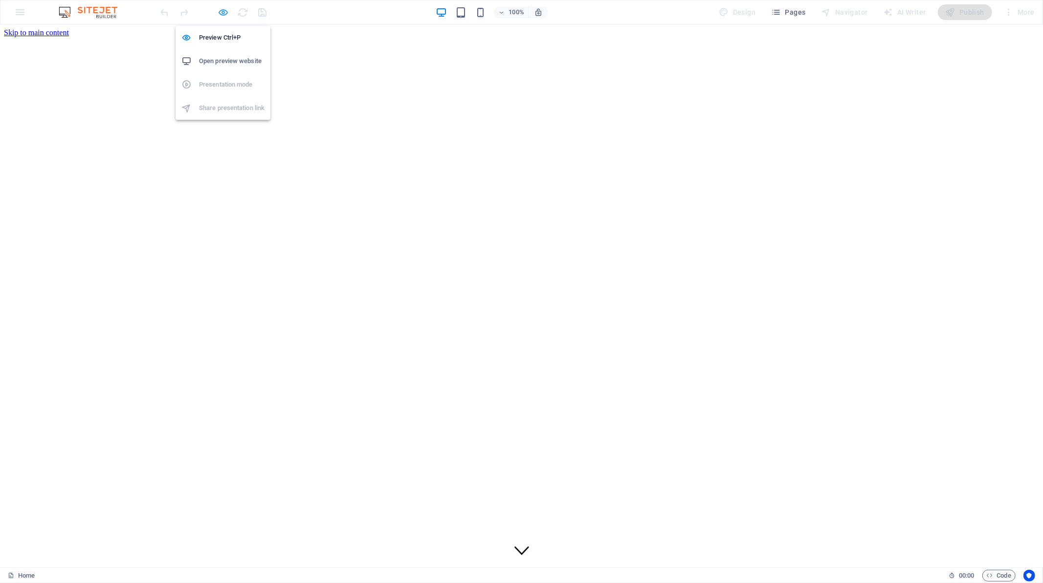
click at [221, 12] on icon "button" at bounding box center [223, 12] width 11 height 11
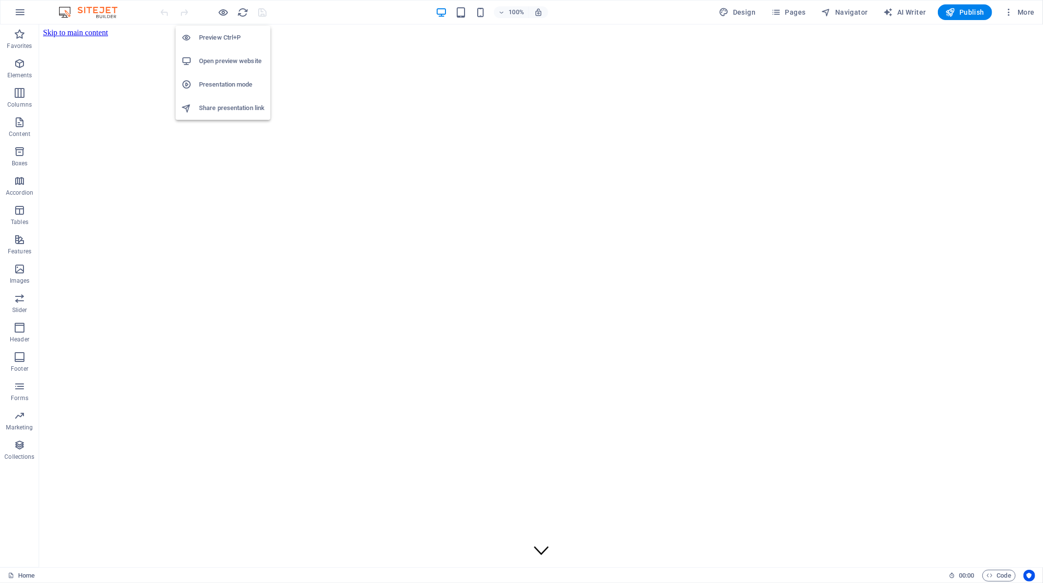
click at [237, 58] on h6 "Open preview website" at bounding box center [232, 61] width 66 height 12
click at [22, 271] on icon "button" at bounding box center [20, 269] width 12 height 12
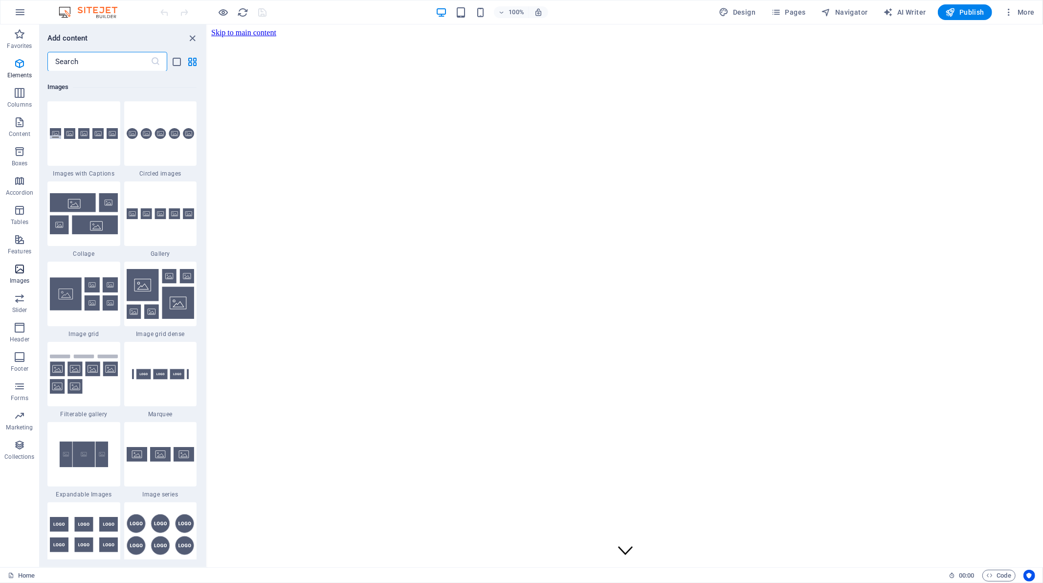
scroll to position [4957, 0]
click at [104, 133] on img at bounding box center [84, 133] width 68 height 11
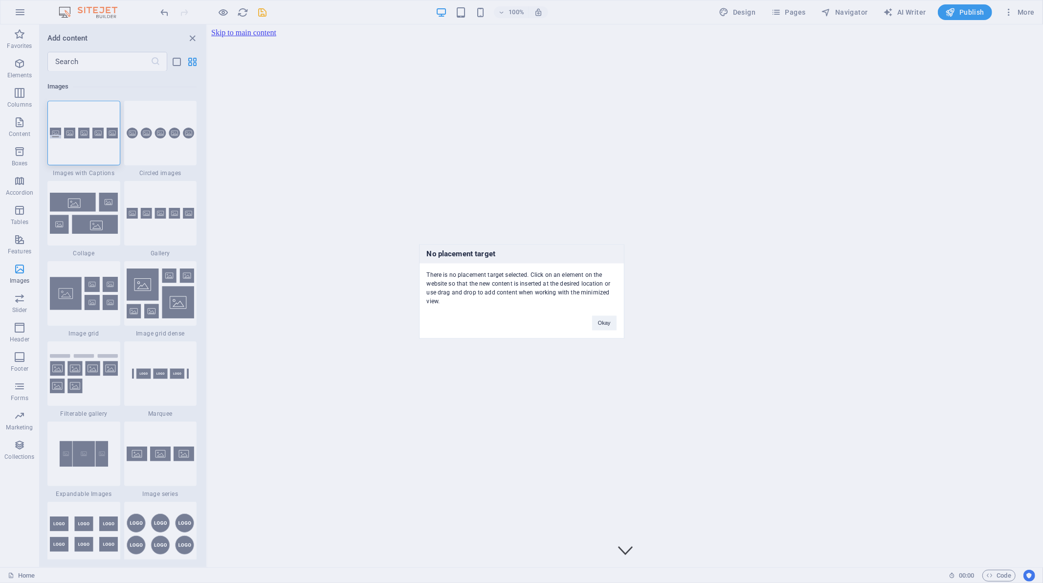
click at [610, 331] on div "No placement target There is no placement target selected. Click on an element …" at bounding box center [521, 291] width 205 height 94
click at [606, 326] on button "Okay" at bounding box center [604, 323] width 24 height 15
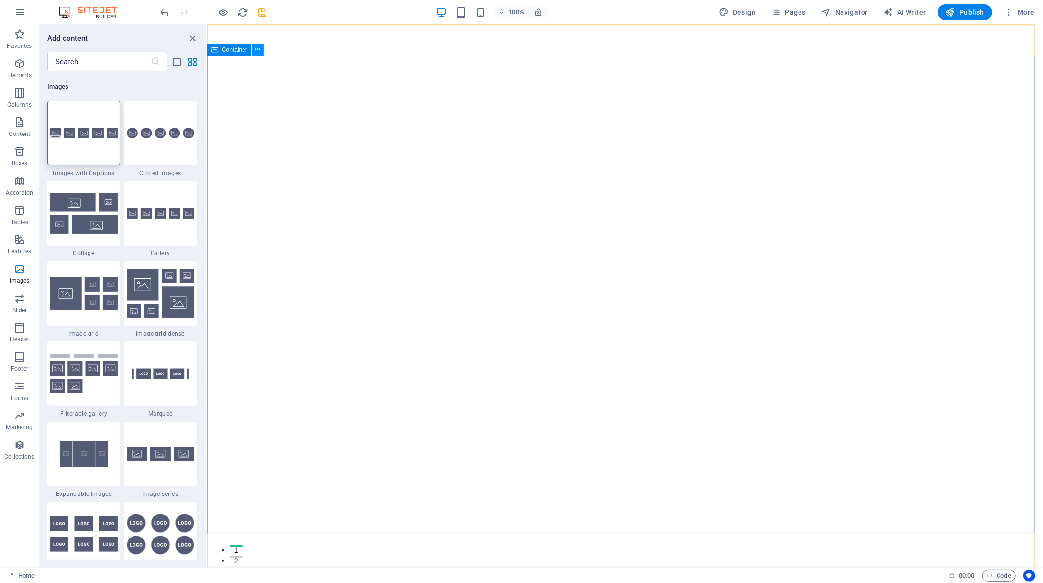
click at [258, 50] on icon at bounding box center [257, 49] width 5 height 10
click at [194, 34] on icon "close panel" at bounding box center [192, 38] width 11 height 11
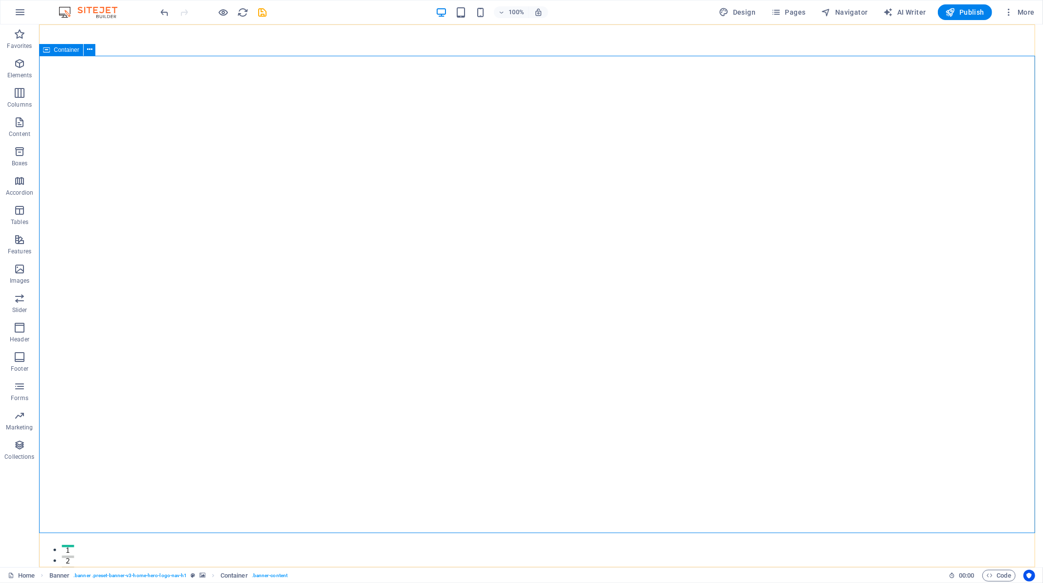
click at [64, 51] on span "Container" at bounding box center [66, 50] width 25 height 6
click at [93, 48] on button at bounding box center [90, 50] width 12 height 12
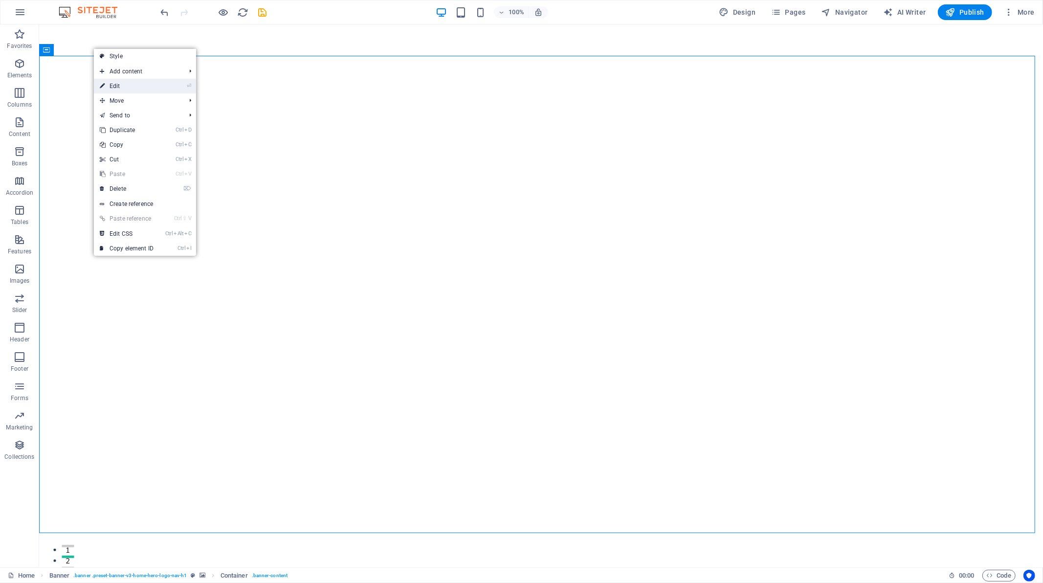
click at [138, 84] on link "⏎ Edit" at bounding box center [127, 86] width 66 height 15
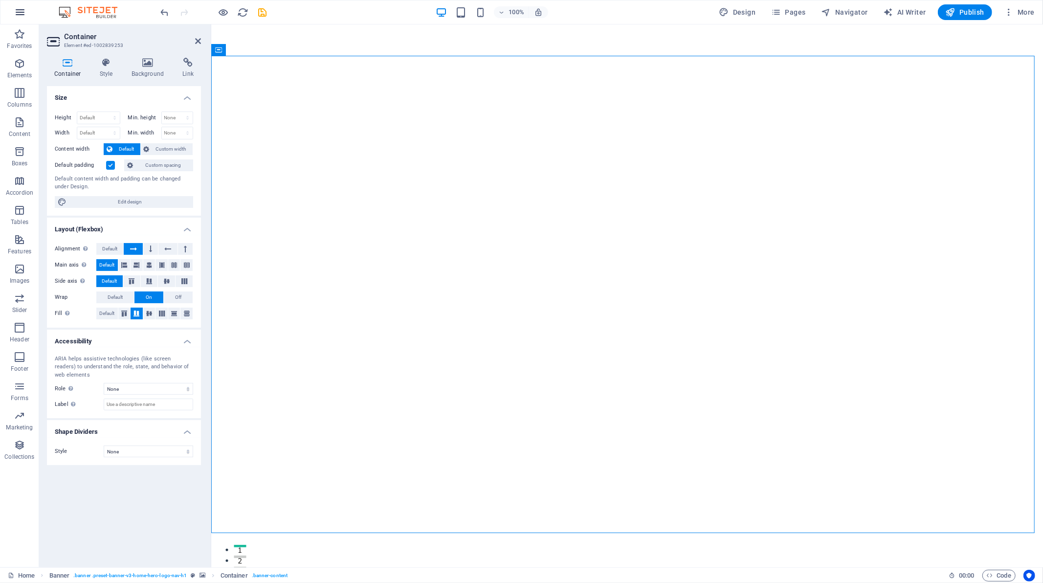
click at [25, 16] on icon "button" at bounding box center [20, 12] width 12 height 12
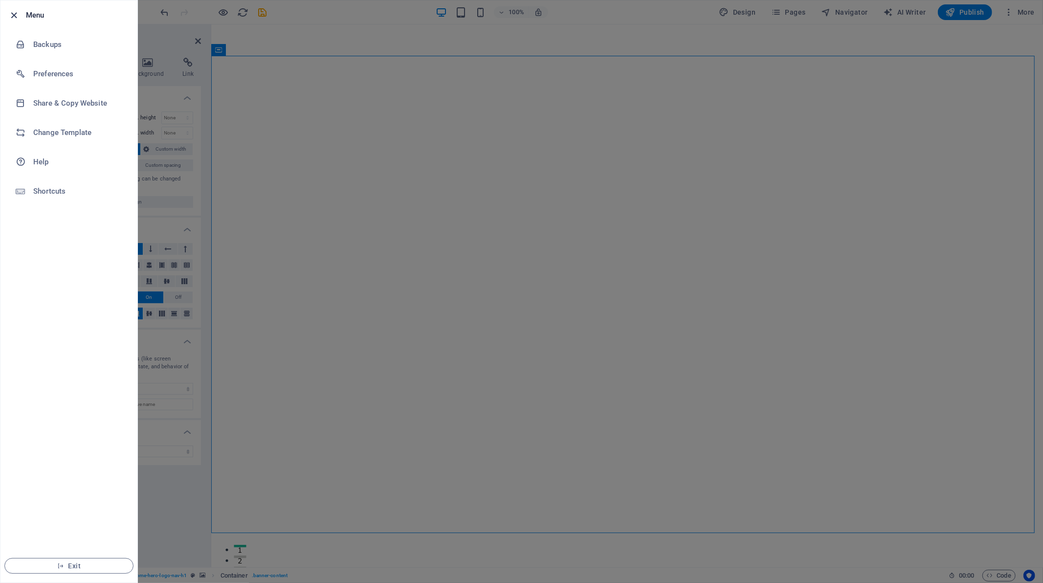
click at [13, 12] on icon "button" at bounding box center [14, 15] width 11 height 11
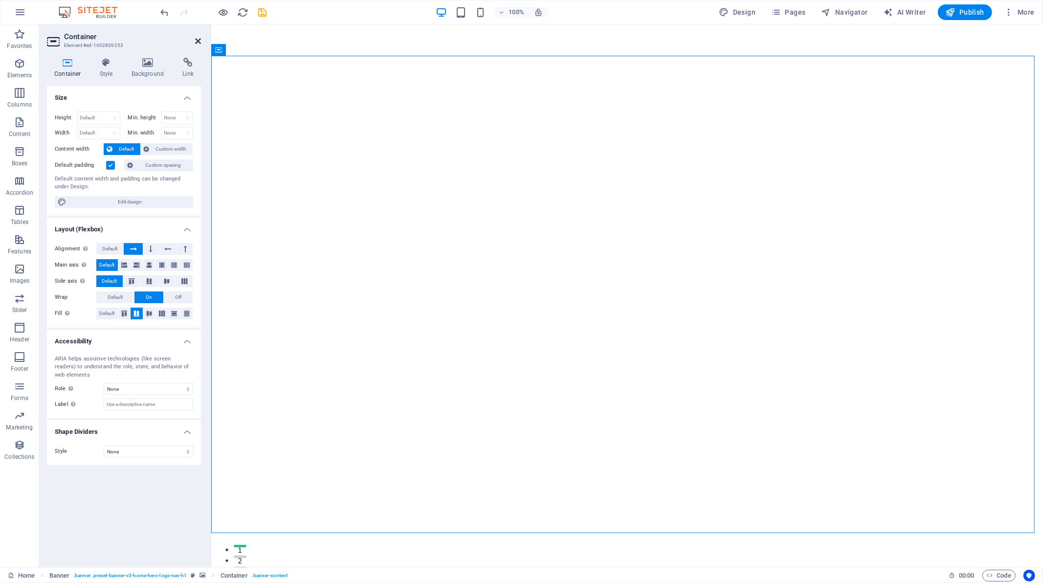
click at [196, 38] on icon at bounding box center [198, 41] width 6 height 8
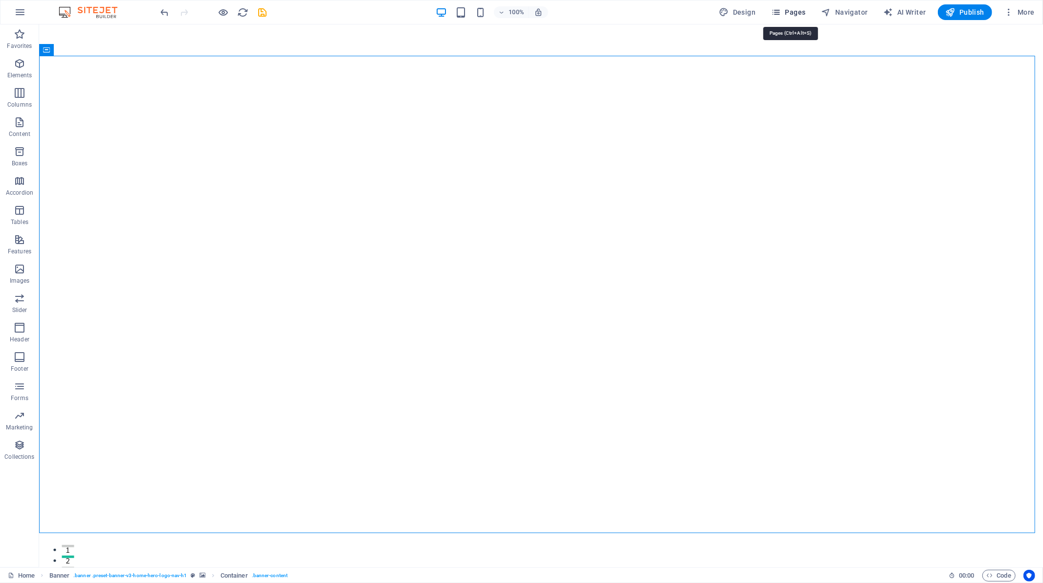
click at [789, 13] on span "Pages" at bounding box center [788, 12] width 34 height 10
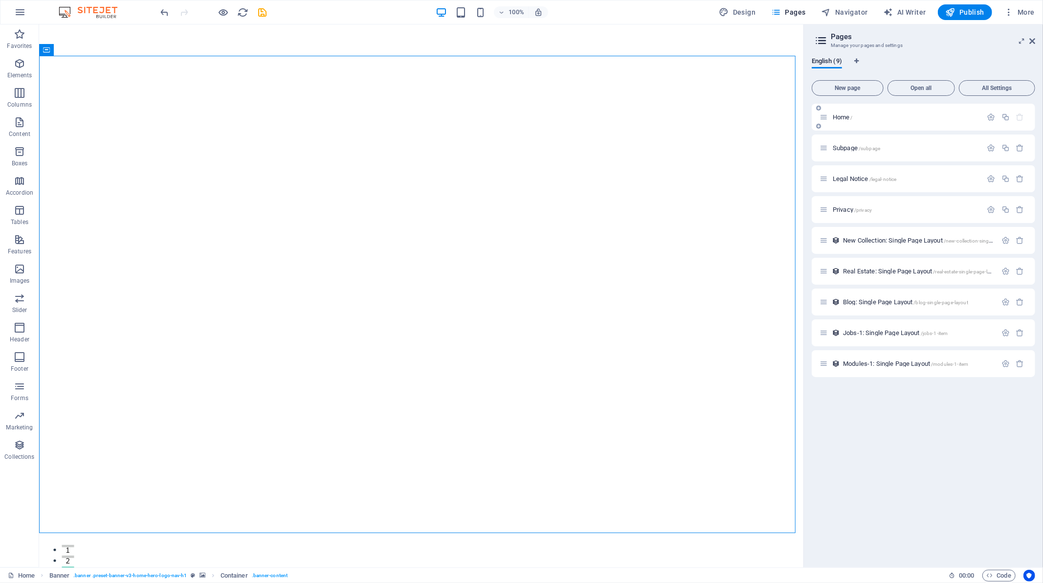
click at [856, 114] on p "Home /" at bounding box center [906, 117] width 147 height 6
click at [836, 116] on span "Home /" at bounding box center [843, 116] width 20 height 7
click at [992, 117] on icon "button" at bounding box center [991, 117] width 8 height 8
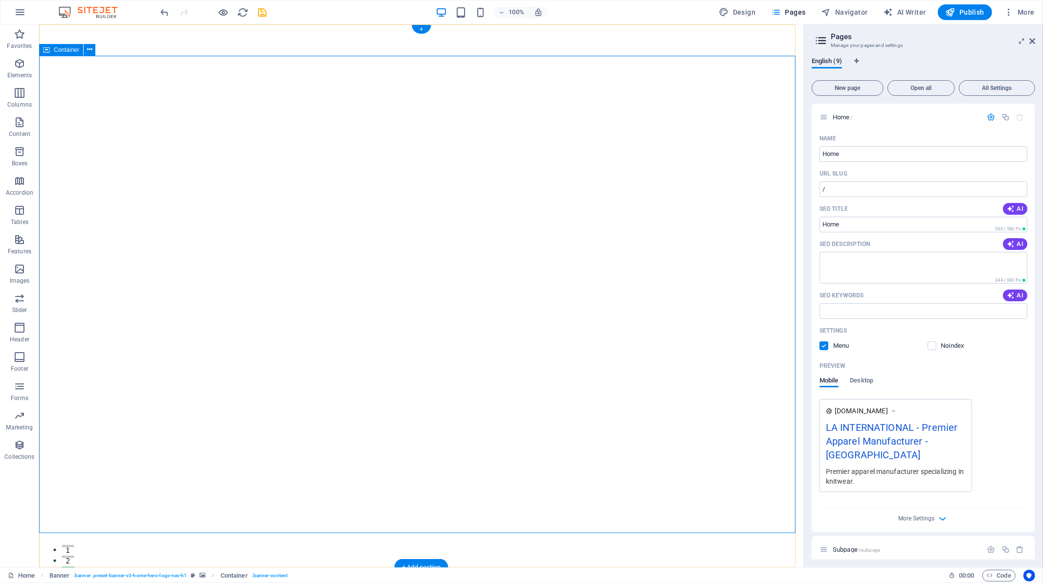
scroll to position [0, 0]
click at [1006, 90] on span "All Settings" at bounding box center [996, 88] width 67 height 6
click at [1032, 40] on icon at bounding box center [1032, 41] width 6 height 8
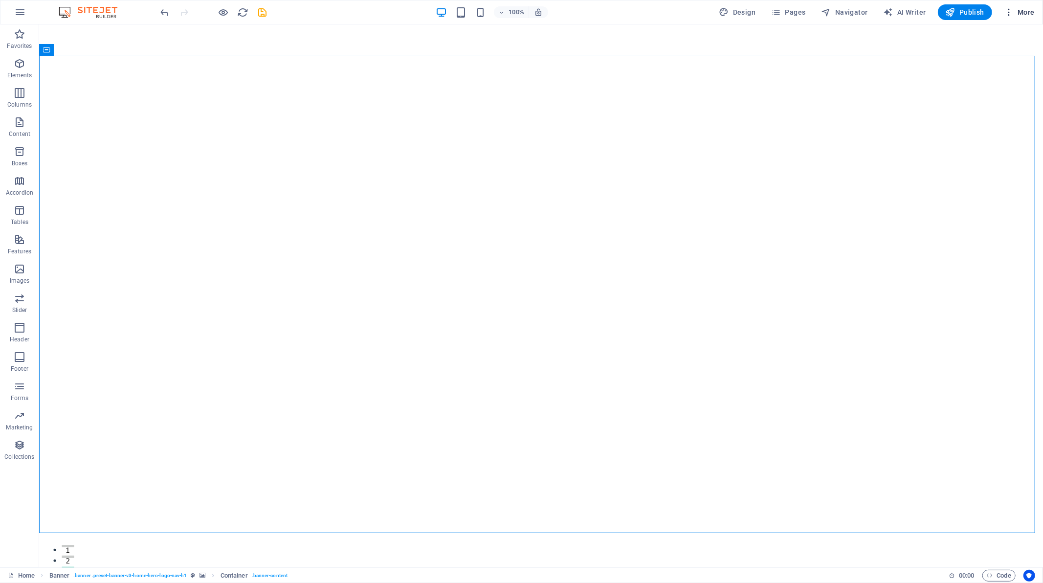
click at [1018, 8] on span "More" at bounding box center [1019, 12] width 31 height 10
click at [1002, 154] on h6 "Files & Stock Photos" at bounding box center [999, 155] width 58 height 12
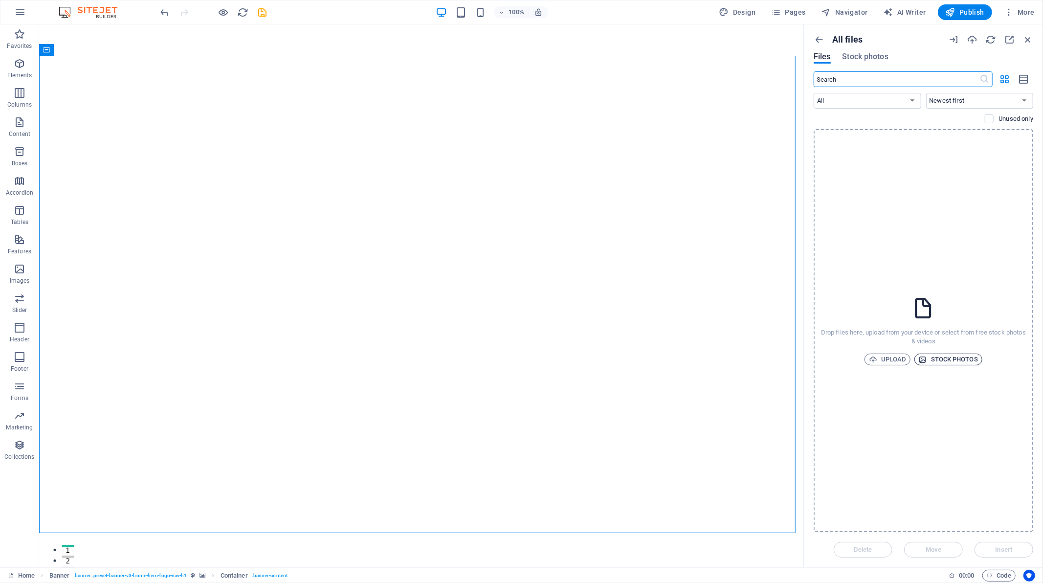
click at [959, 358] on span "Stock photos" at bounding box center [948, 360] width 59 height 12
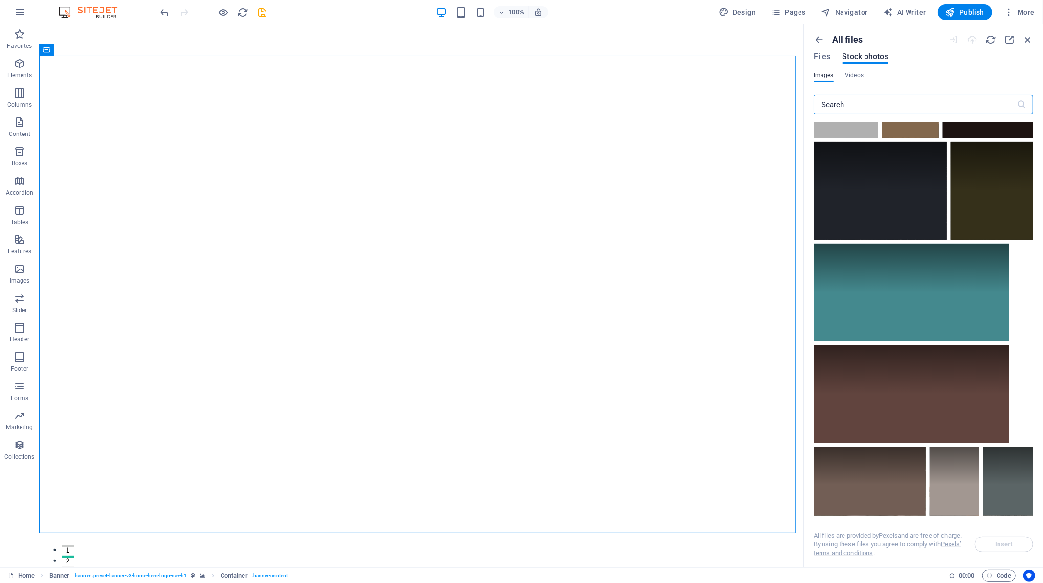
scroll to position [1575, 0]
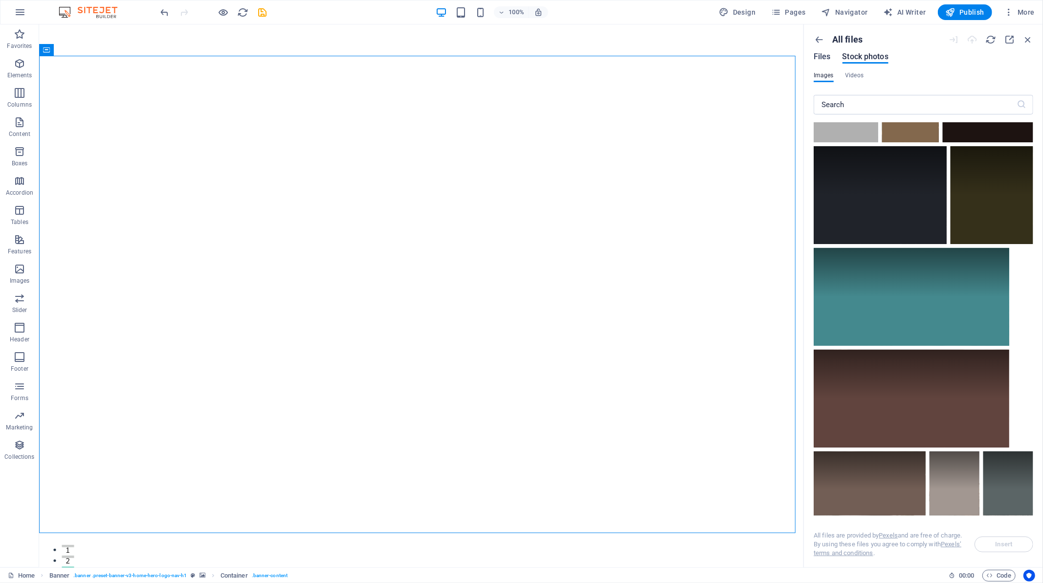
click at [827, 56] on span "Files" at bounding box center [822, 57] width 17 height 12
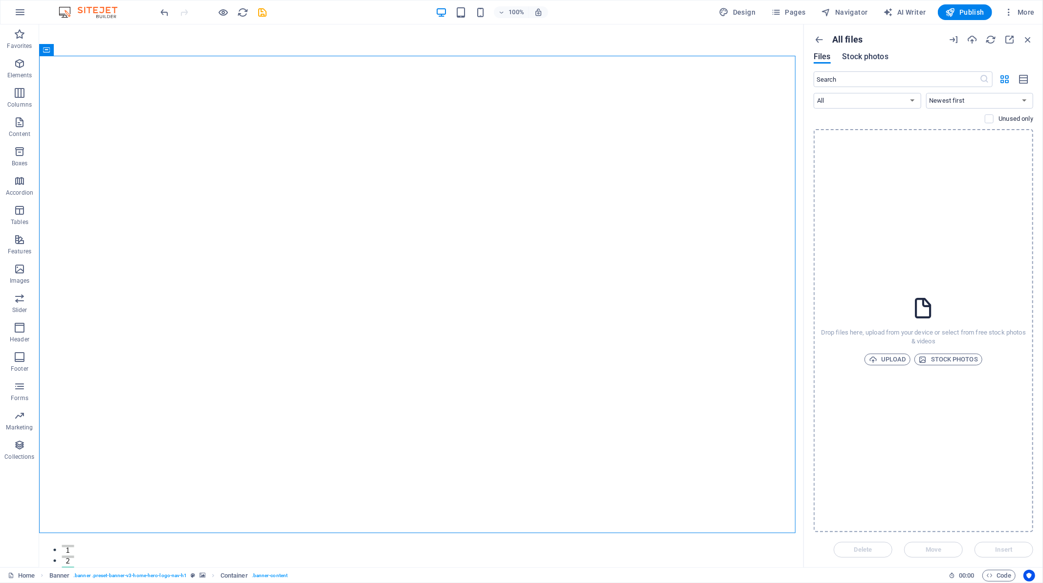
click at [869, 60] on span "Stock photos" at bounding box center [866, 57] width 46 height 12
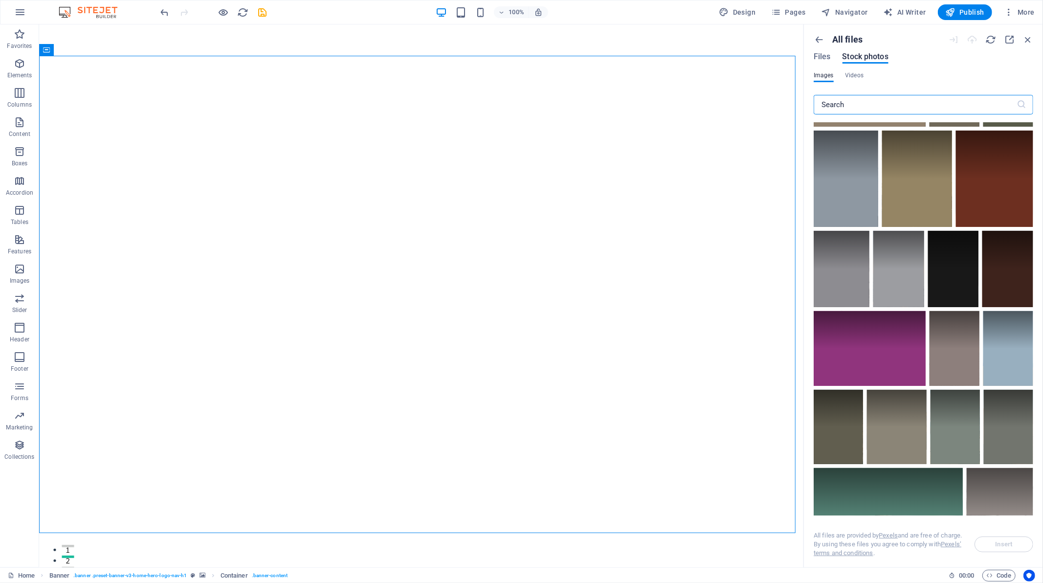
scroll to position [2716, 0]
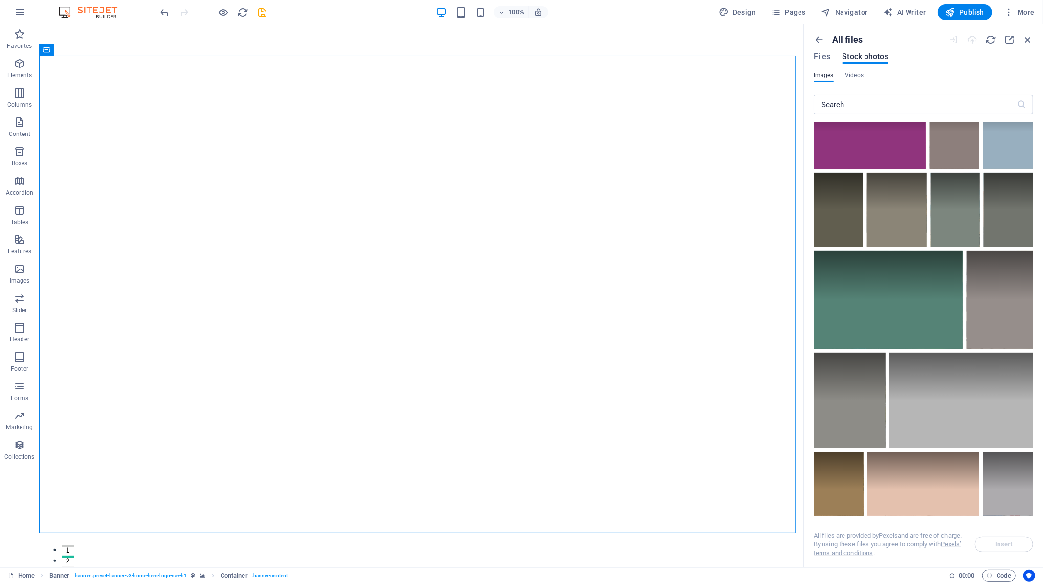
drag, startPoint x: 1034, startPoint y: 326, endPoint x: 1032, endPoint y: 364, distance: 37.7
click at [1032, 364] on div "All files Files Stock photos Images Videos ​ All files are provided by Pexels a…" at bounding box center [923, 295] width 239 height 543
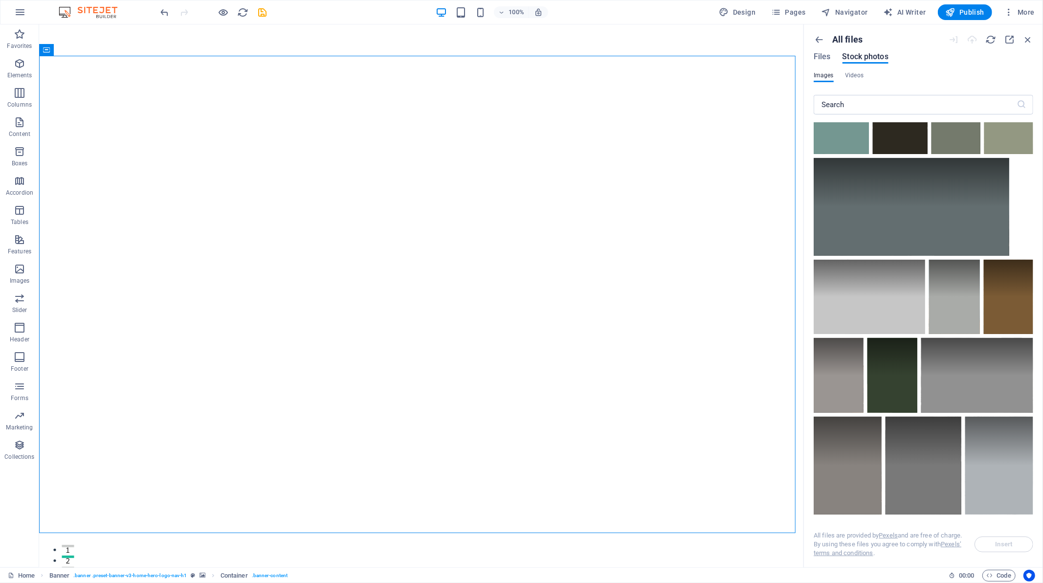
scroll to position [4093, 0]
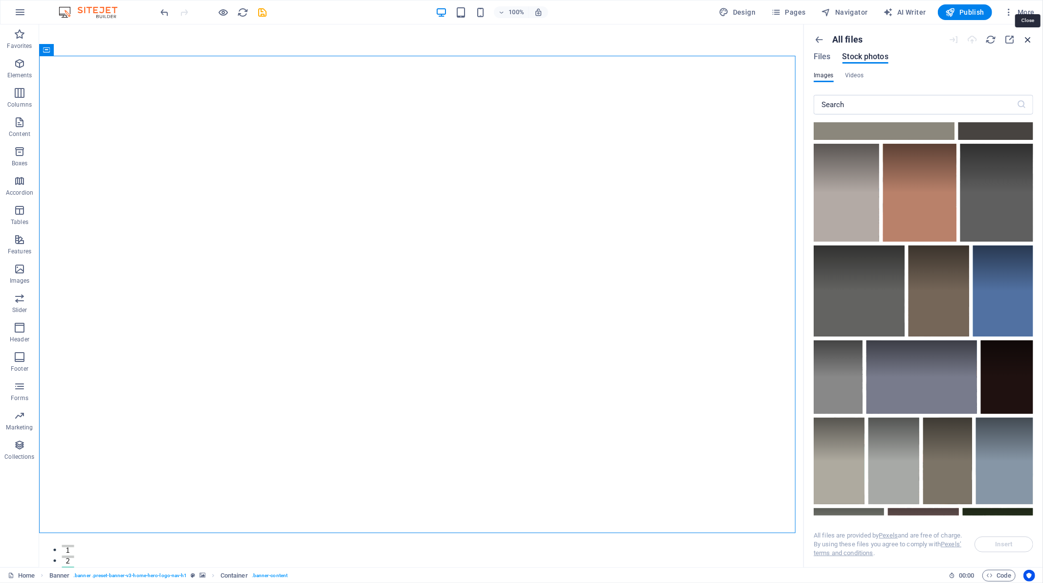
click at [1029, 44] on icon "button" at bounding box center [1027, 39] width 11 height 11
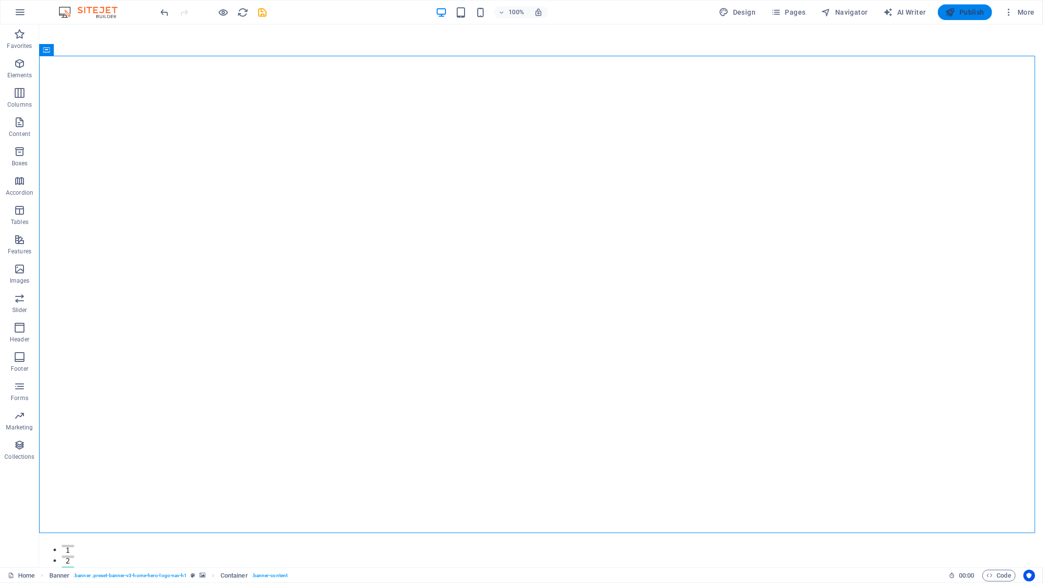
click at [959, 19] on button "Publish" at bounding box center [965, 12] width 54 height 16
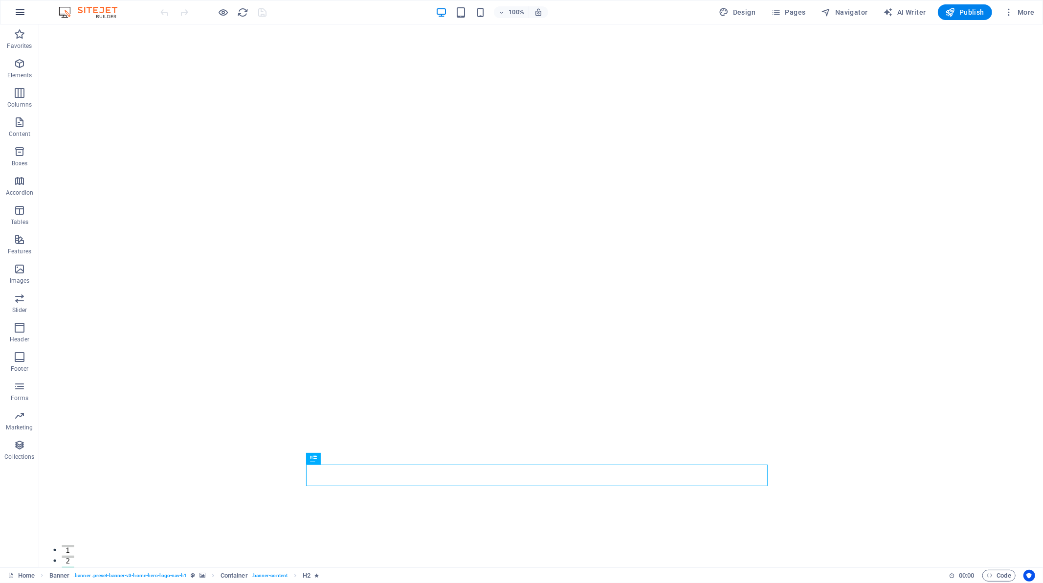
click at [24, 13] on icon "button" at bounding box center [20, 12] width 12 height 12
click at [1023, 10] on span "More" at bounding box center [1019, 12] width 31 height 10
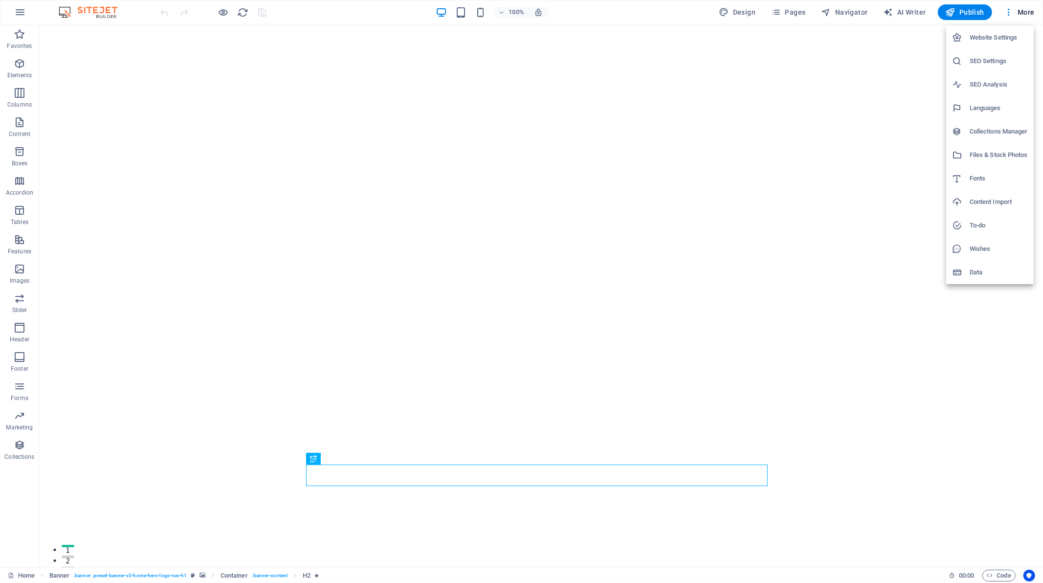
click at [12, 12] on div at bounding box center [521, 291] width 1043 height 583
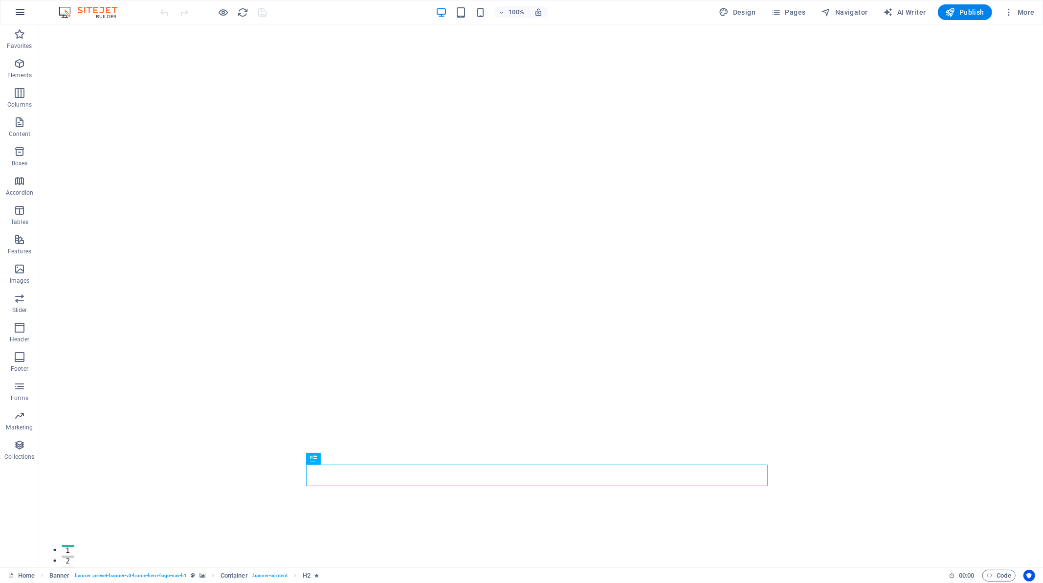
click at [21, 10] on icon "button" at bounding box center [20, 12] width 12 height 12
click at [22, 10] on icon "button" at bounding box center [20, 12] width 12 height 12
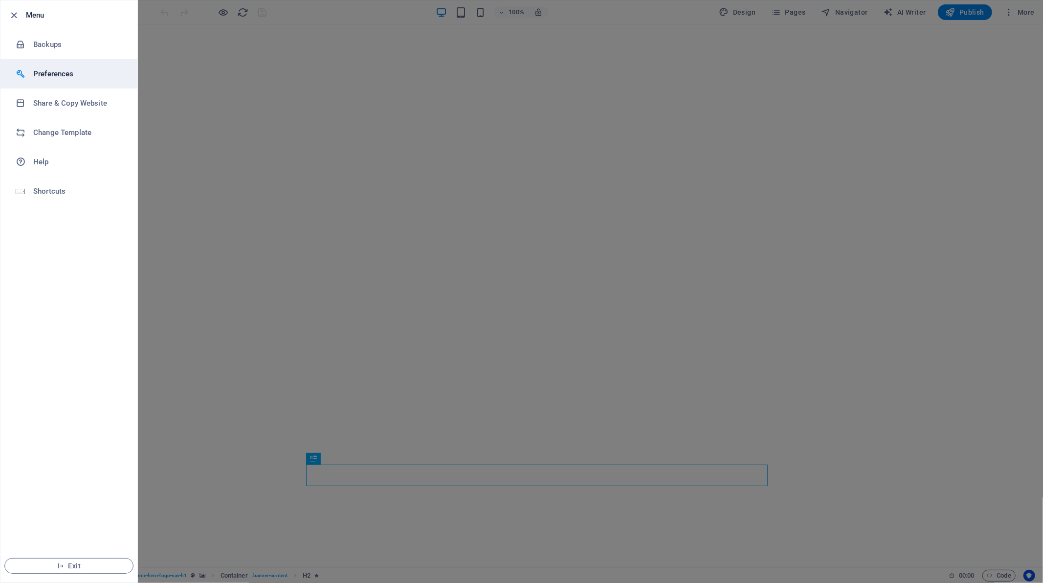
click at [66, 72] on h6 "Preferences" at bounding box center [78, 74] width 90 height 12
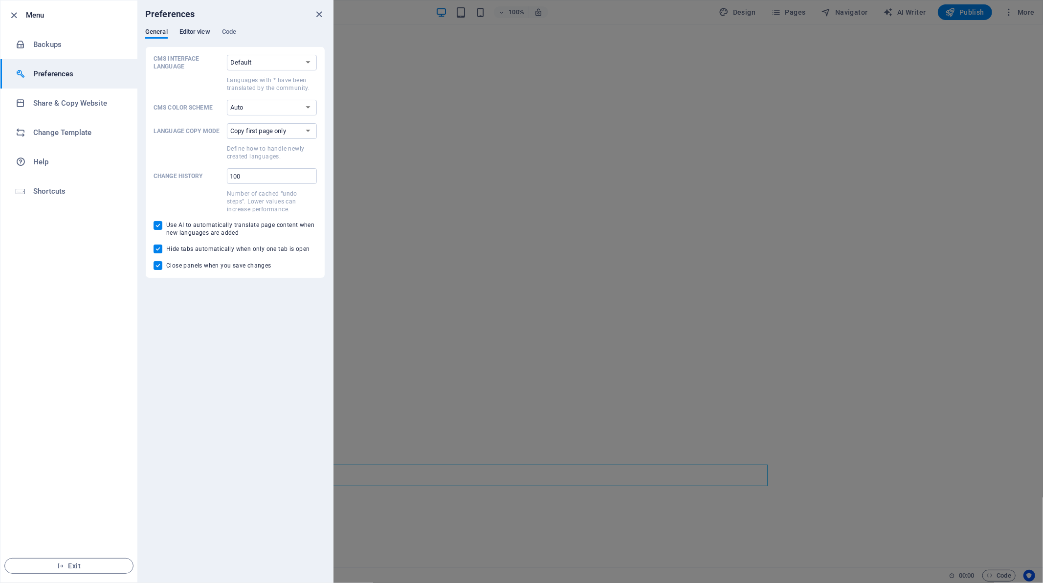
click at [194, 36] on span "Editor view" at bounding box center [194, 33] width 31 height 14
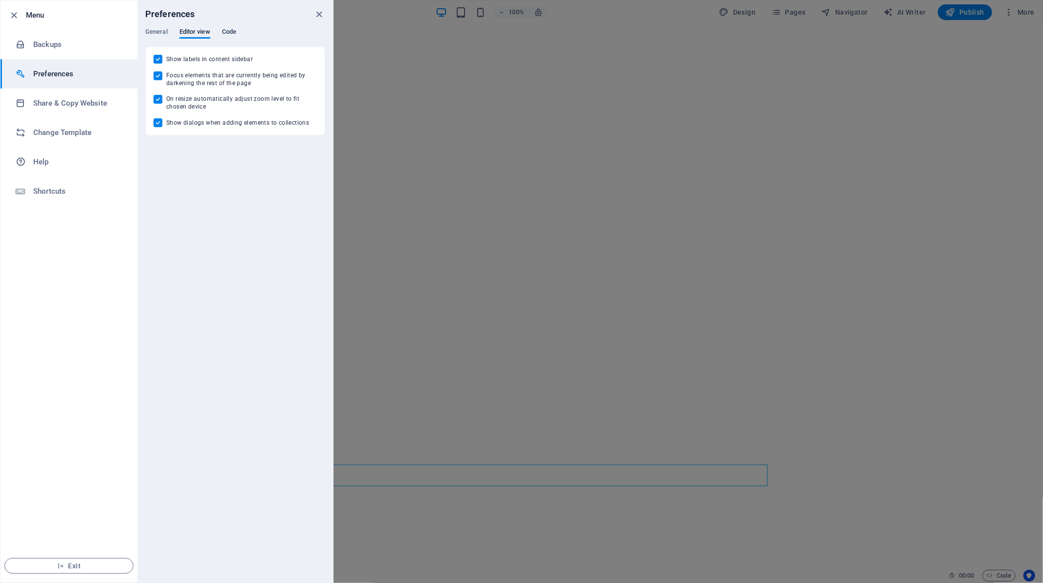
click at [228, 31] on span "Code" at bounding box center [229, 33] width 14 height 14
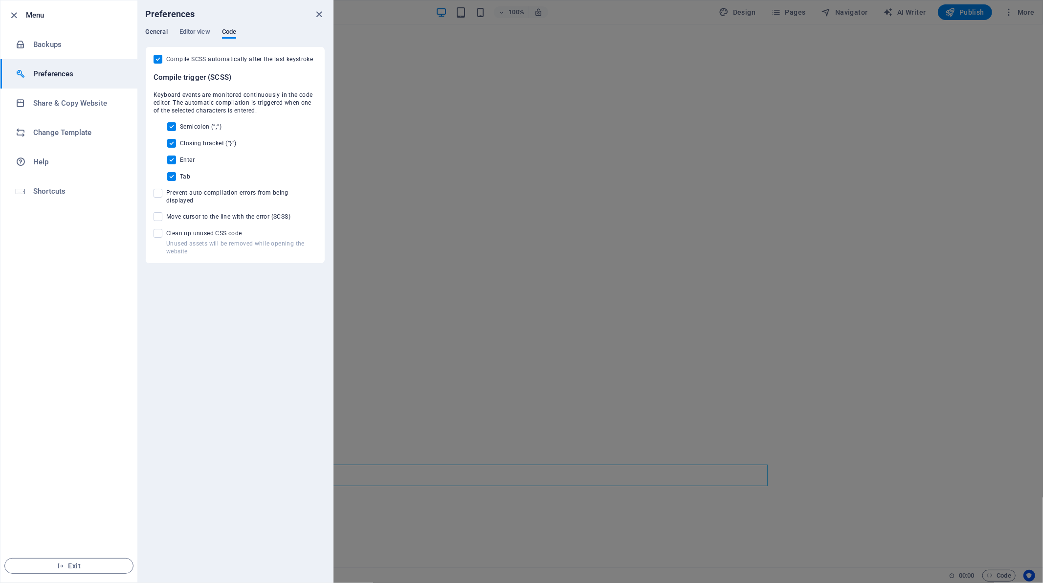
click at [161, 35] on span "General" at bounding box center [156, 33] width 22 height 14
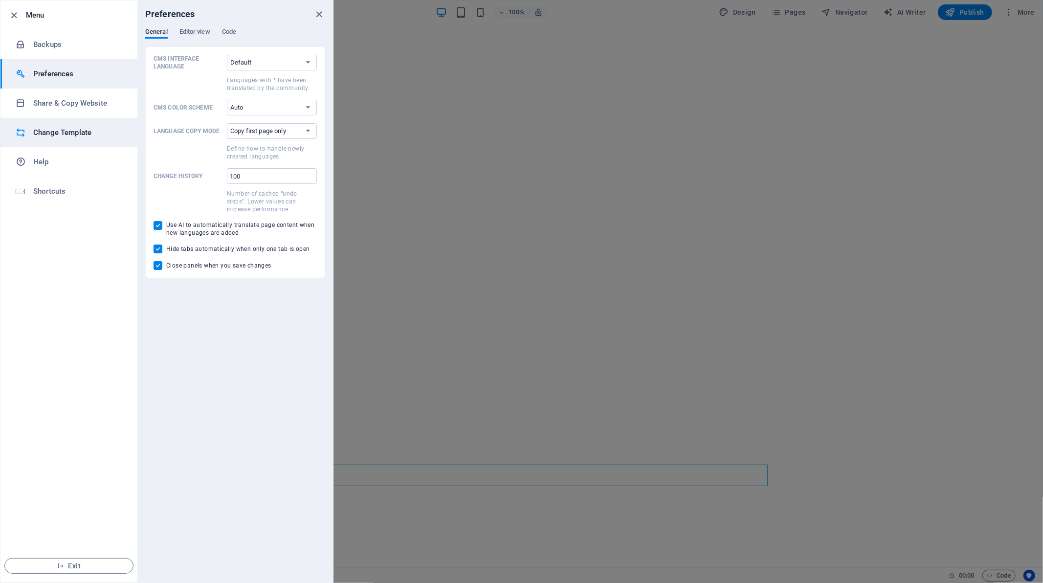
click at [89, 128] on h6 "Change Template" at bounding box center [78, 133] width 90 height 12
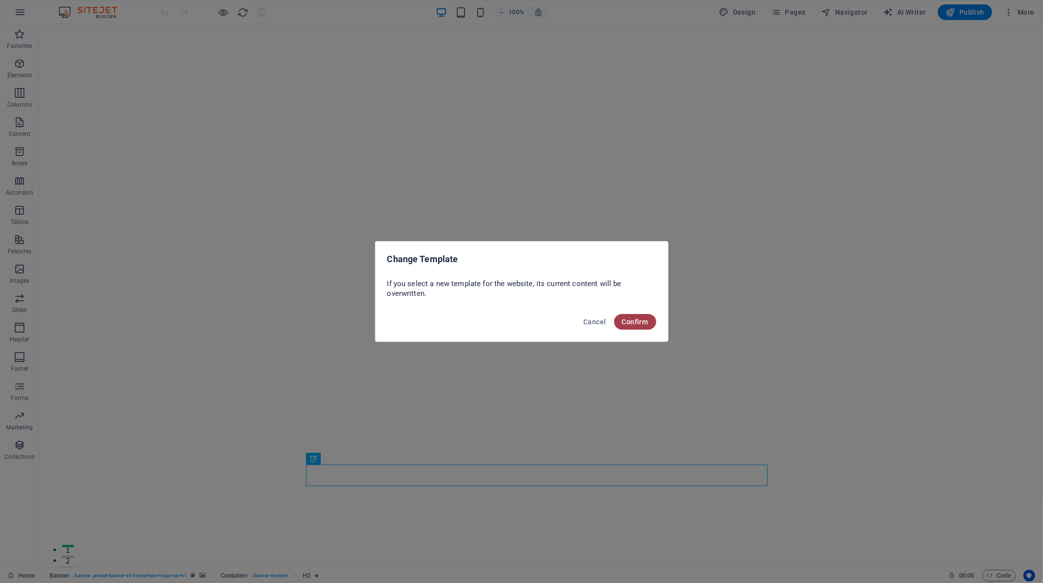
click at [631, 318] on span "Confirm" at bounding box center [635, 322] width 26 height 8
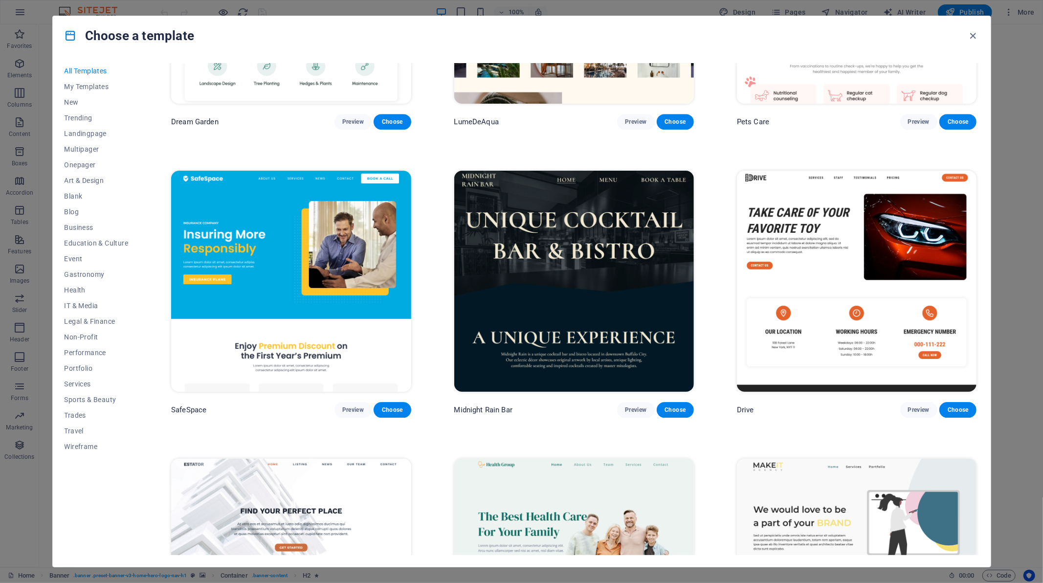
scroll to position [2608, 0]
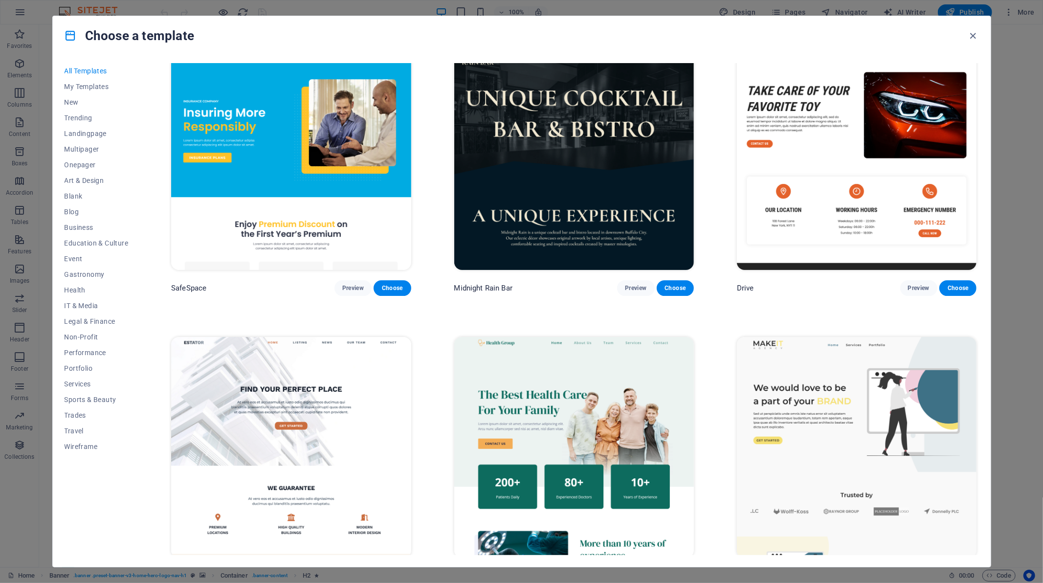
click at [831, 375] on img at bounding box center [857, 447] width 240 height 221
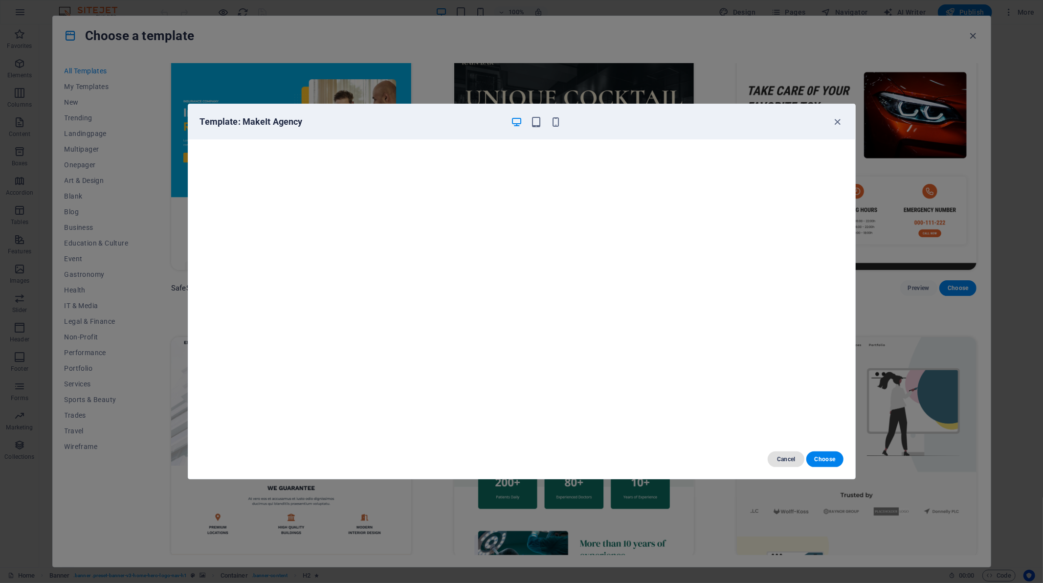
click at [785, 462] on span "Cancel" at bounding box center [786, 459] width 21 height 8
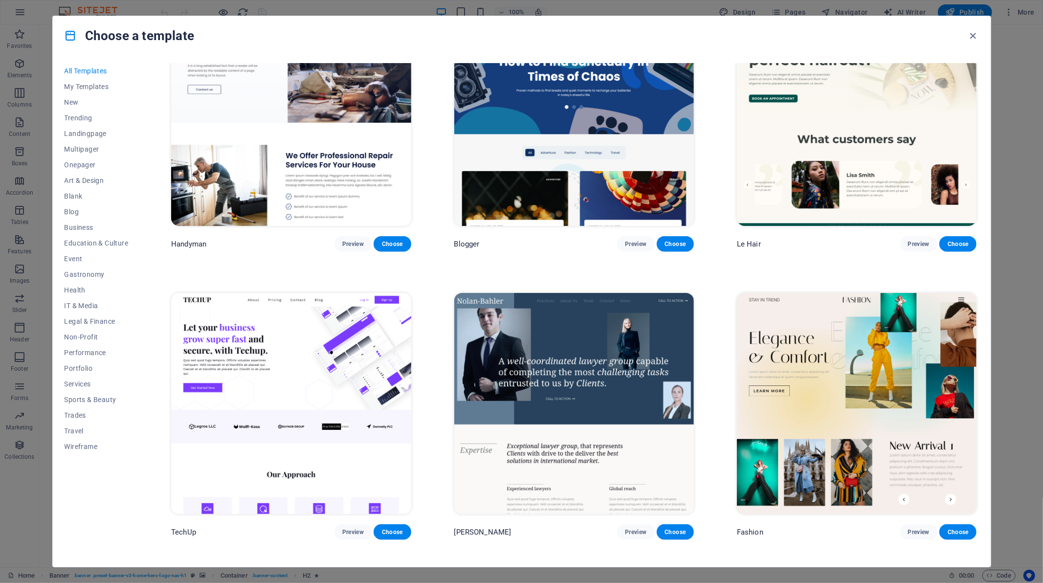
scroll to position [4075, 0]
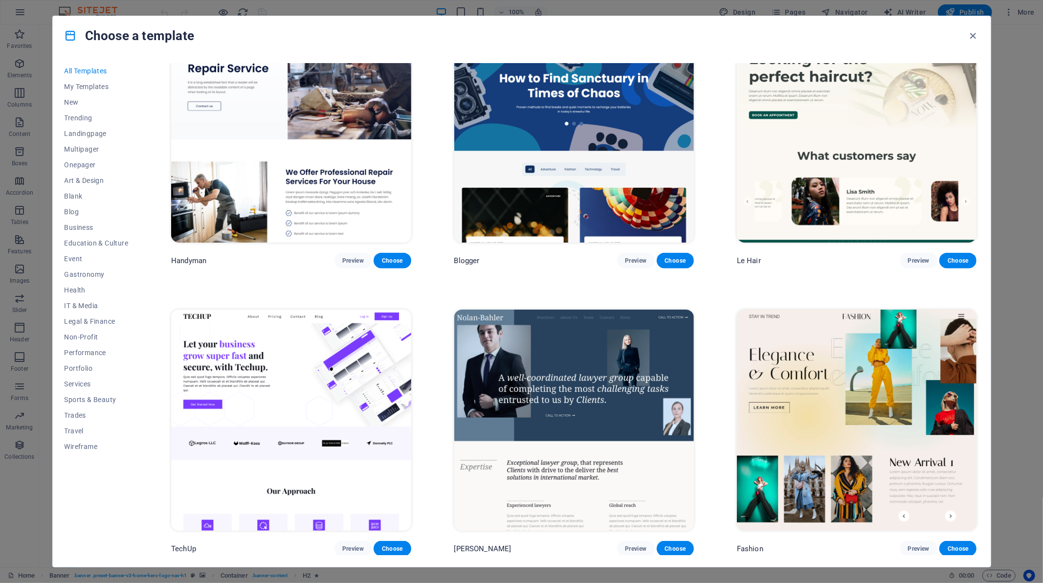
click at [791, 354] on img at bounding box center [857, 420] width 240 height 221
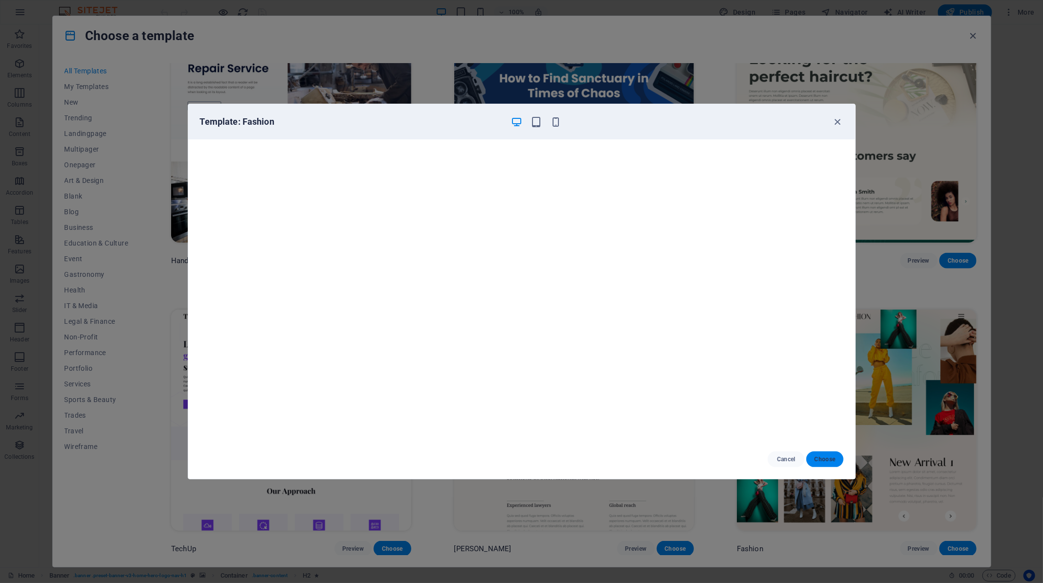
click at [829, 460] on span "Choose" at bounding box center [824, 459] width 21 height 8
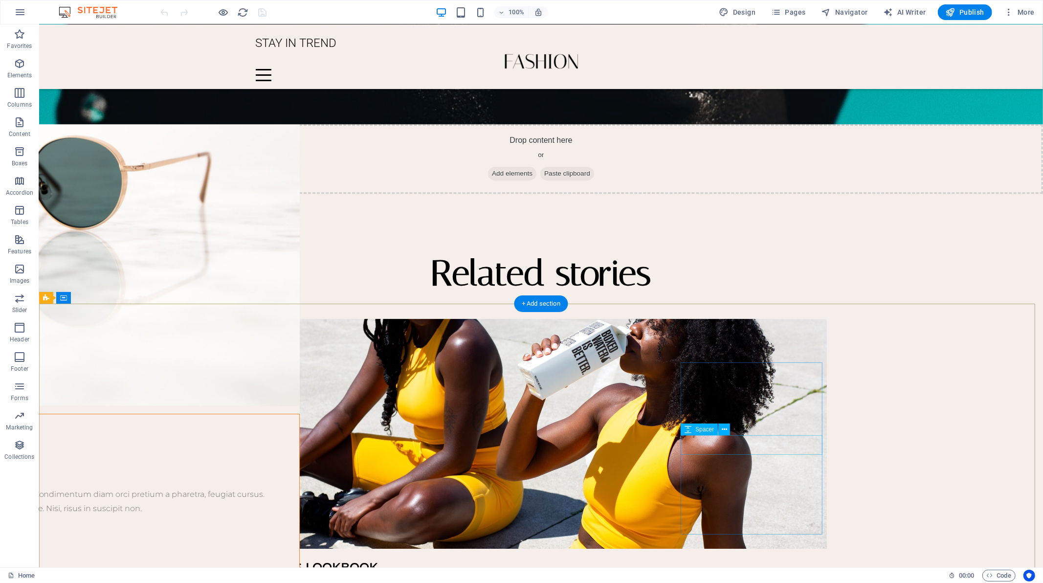
scroll to position [2580, 0]
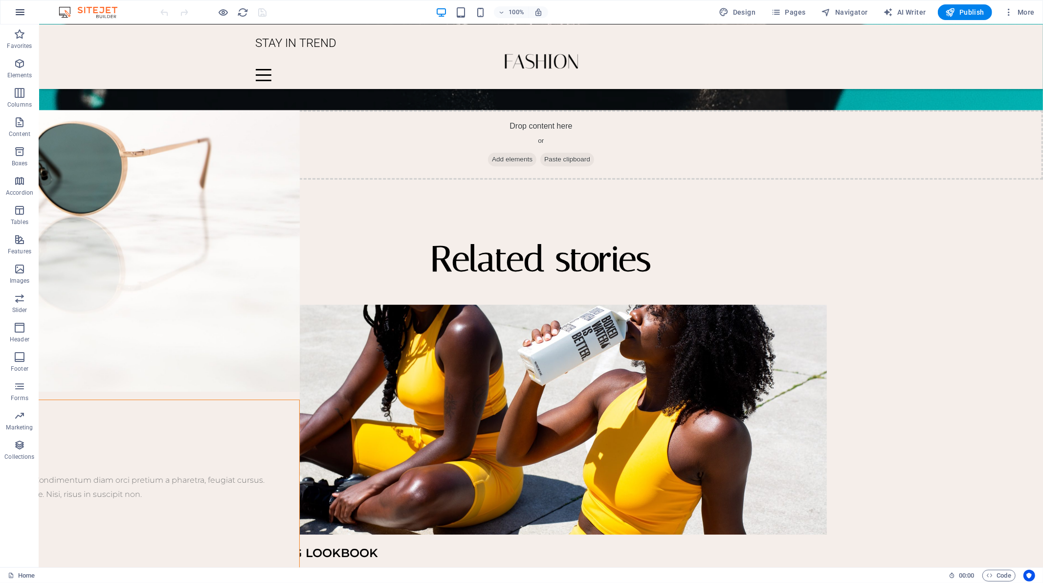
click at [26, 15] on button "button" at bounding box center [19, 11] width 23 height 23
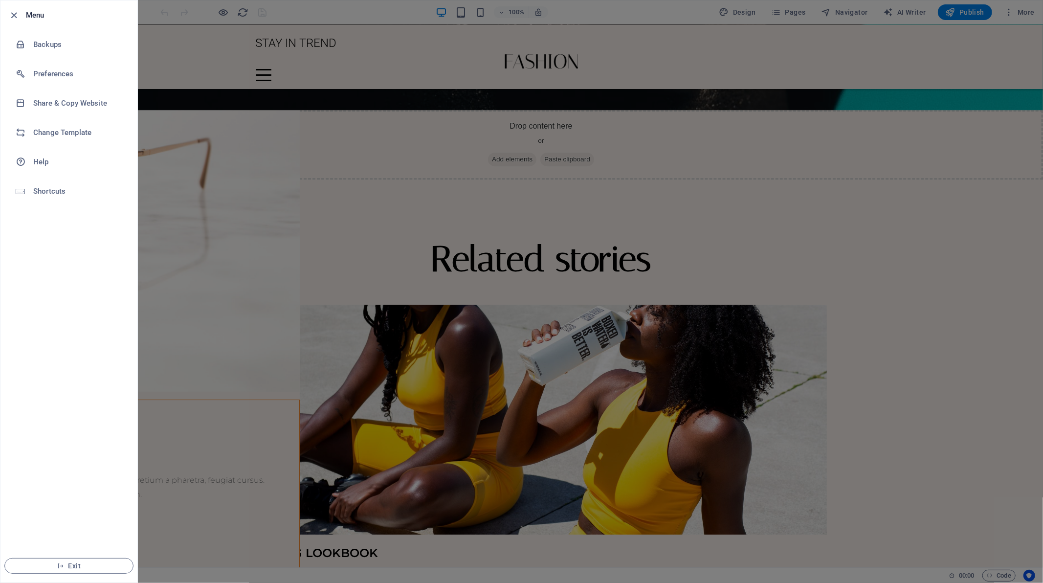
click at [14, 7] on li "Menu" at bounding box center [68, 14] width 137 height 29
click at [13, 10] on icon "button" at bounding box center [14, 15] width 11 height 11
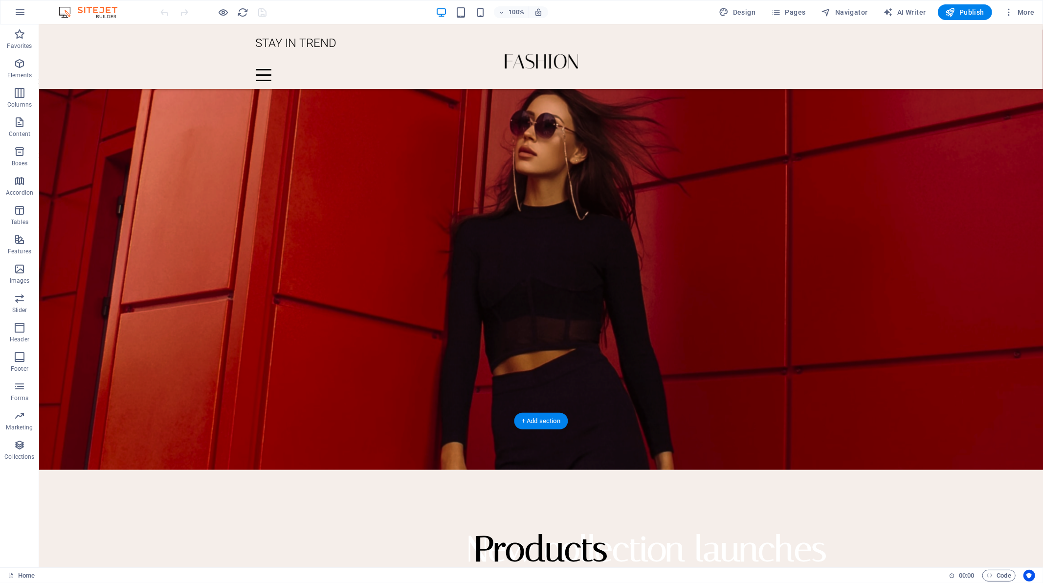
scroll to position [950, 0]
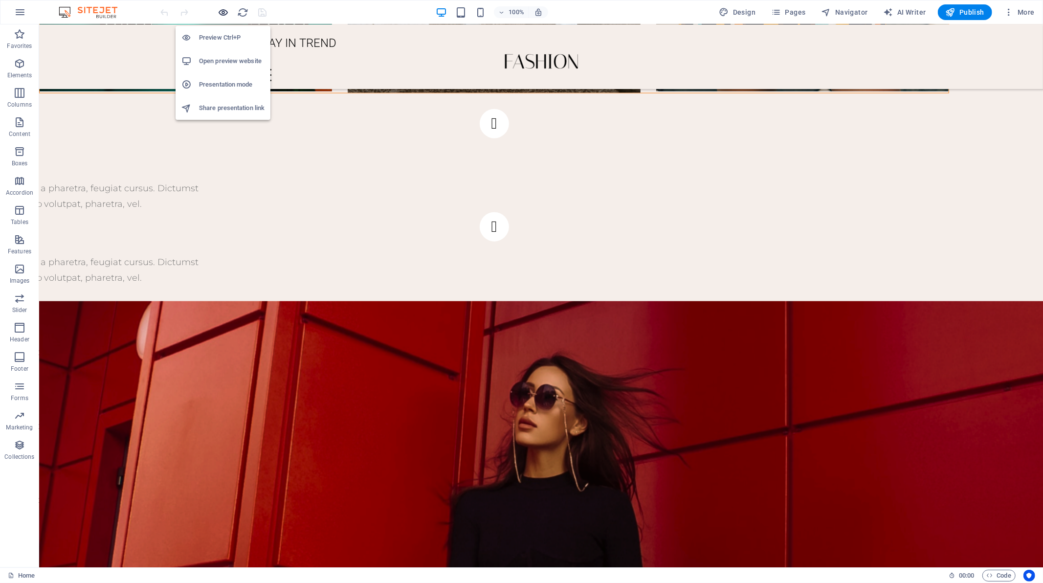
click at [221, 10] on icon "button" at bounding box center [223, 12] width 11 height 11
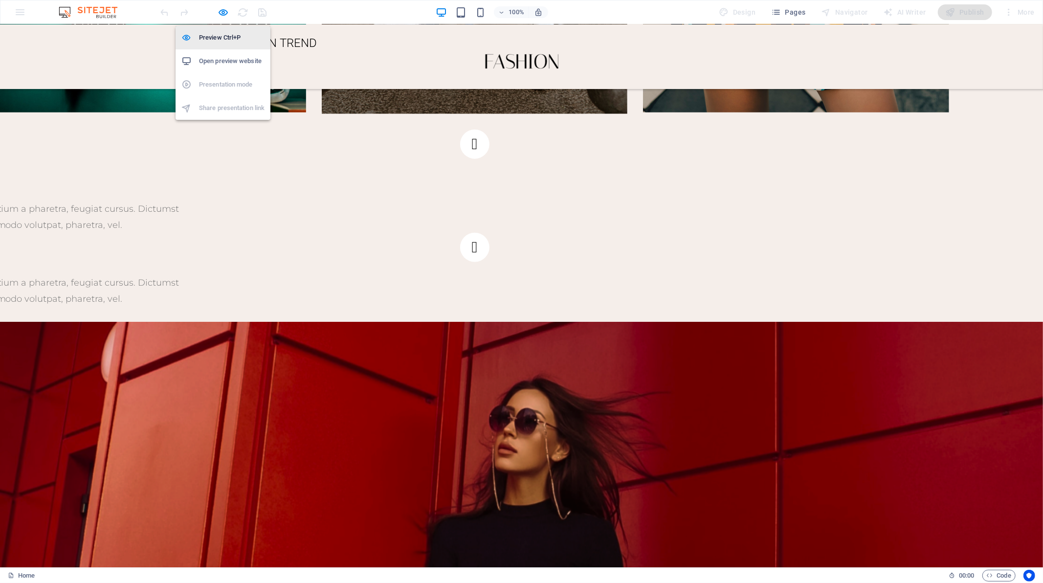
click at [221, 32] on h6 "Preview Ctrl+P" at bounding box center [232, 38] width 66 height 12
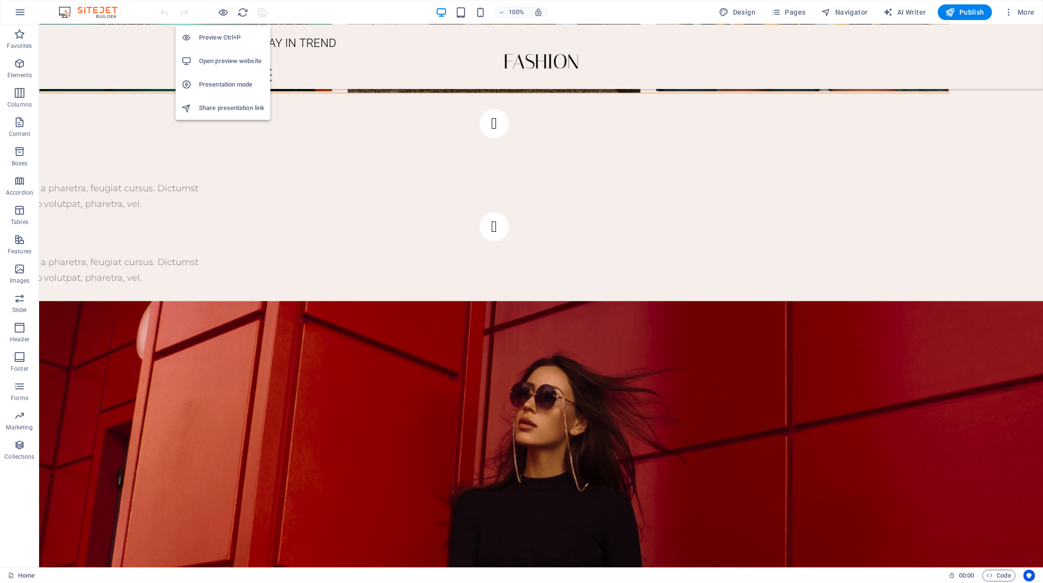
click at [221, 32] on h6 "Preview Ctrl+P" at bounding box center [232, 38] width 66 height 12
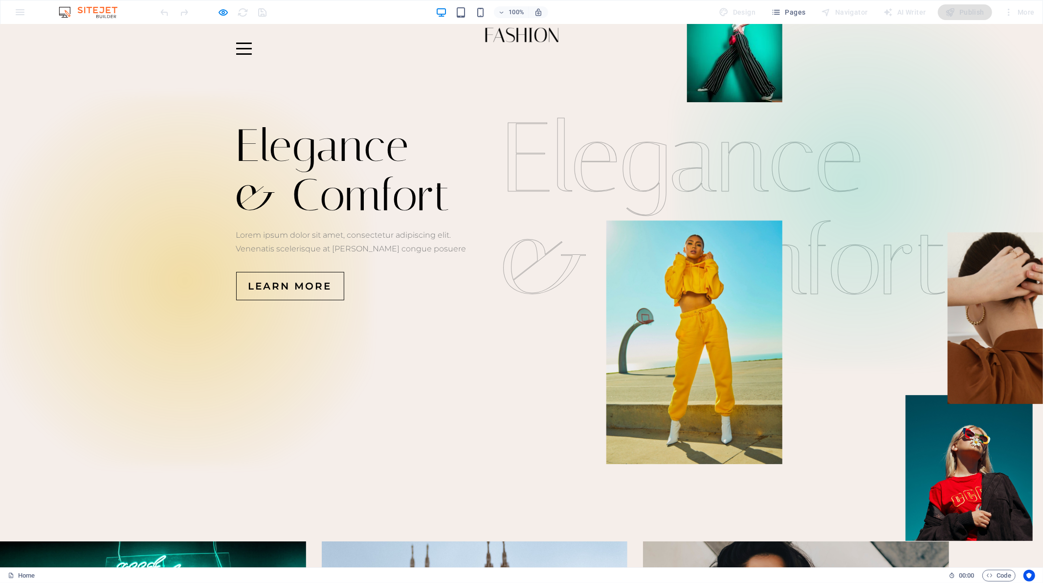
scroll to position [0, 0]
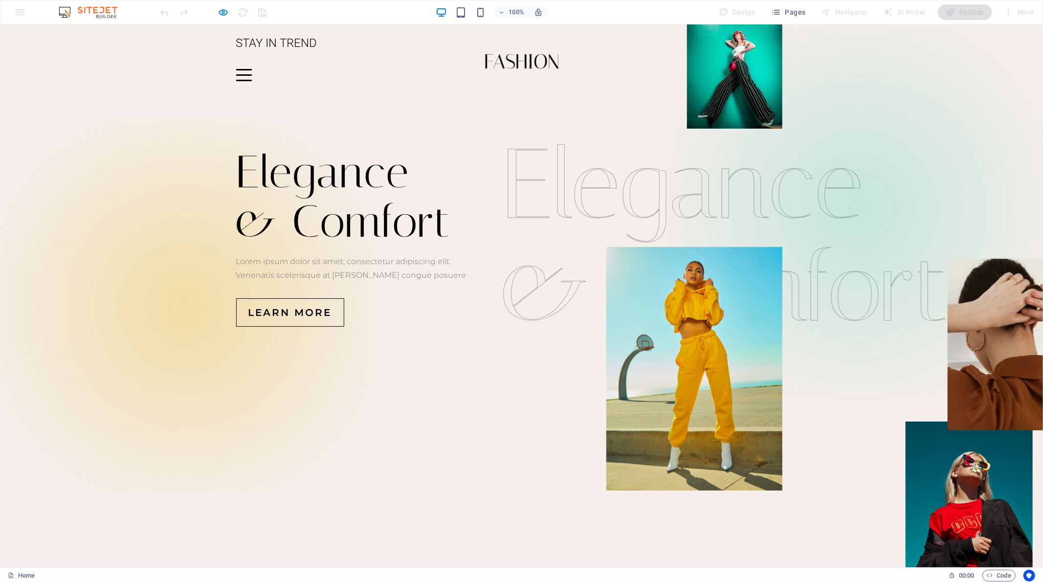
click at [252, 68] on div "Menu" at bounding box center [244, 74] width 16 height 12
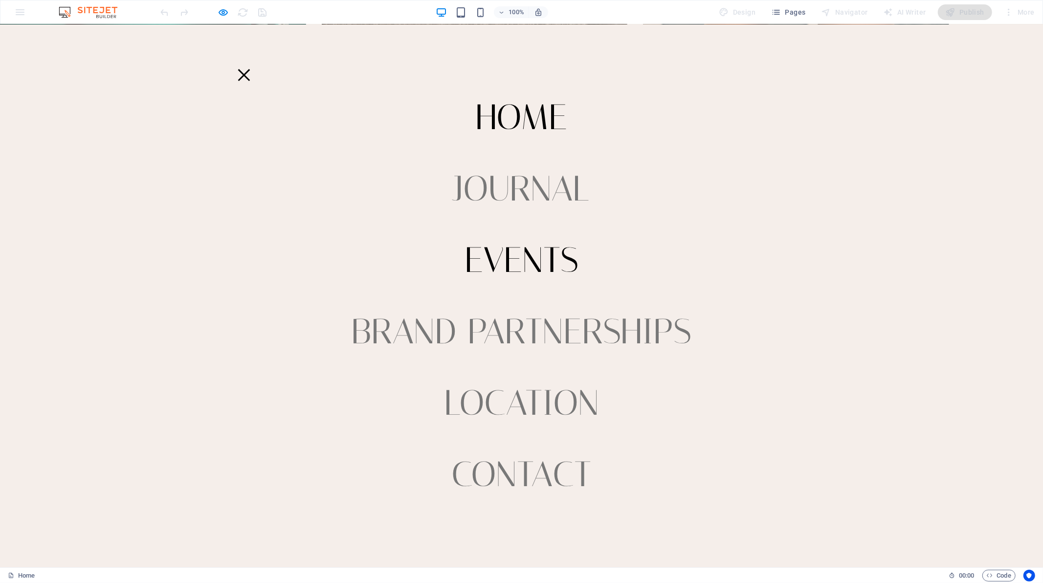
scroll to position [1032, 0]
click at [564, 192] on link "Journal" at bounding box center [521, 188] width 153 height 51
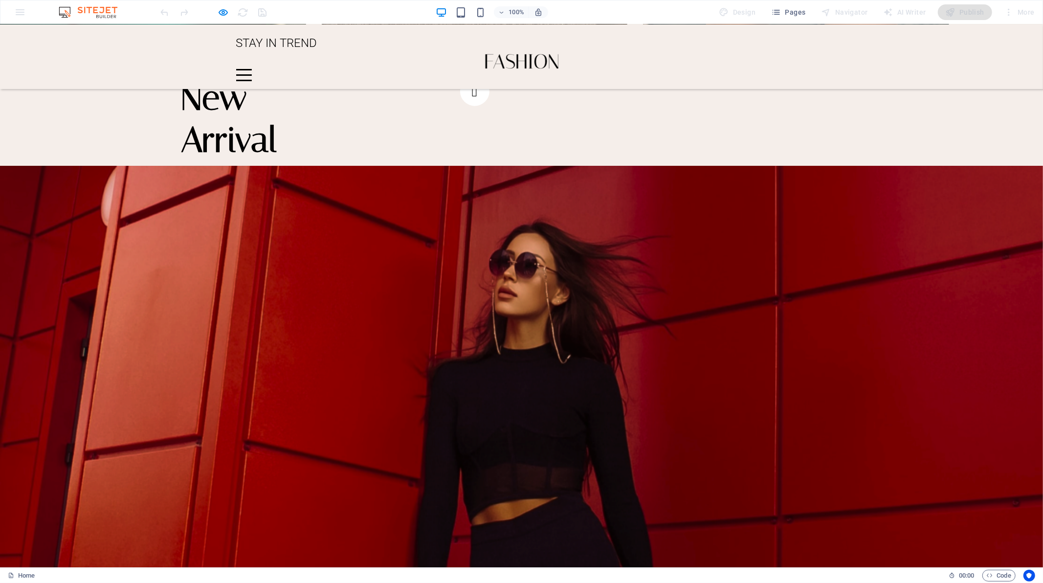
scroll to position [0, 0]
